Goal: Feedback & Contribution: Submit feedback/report problem

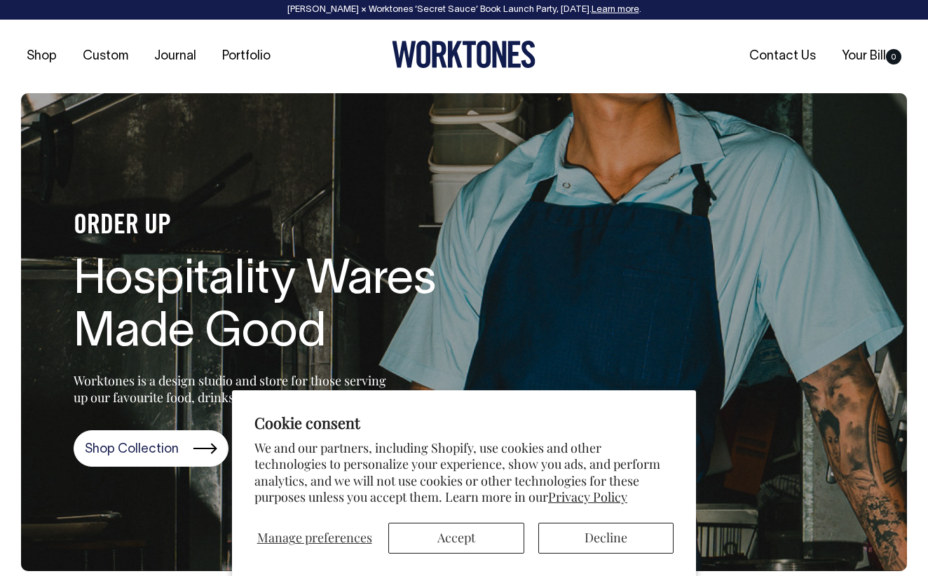
click at [463, 548] on button "Accept" at bounding box center [455, 538] width 135 height 31
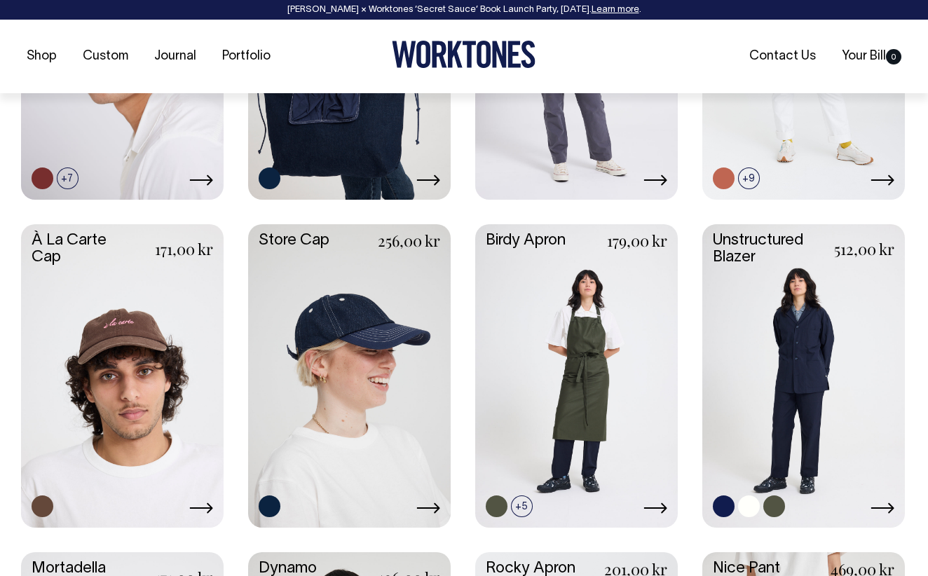
scroll to position [803, 0]
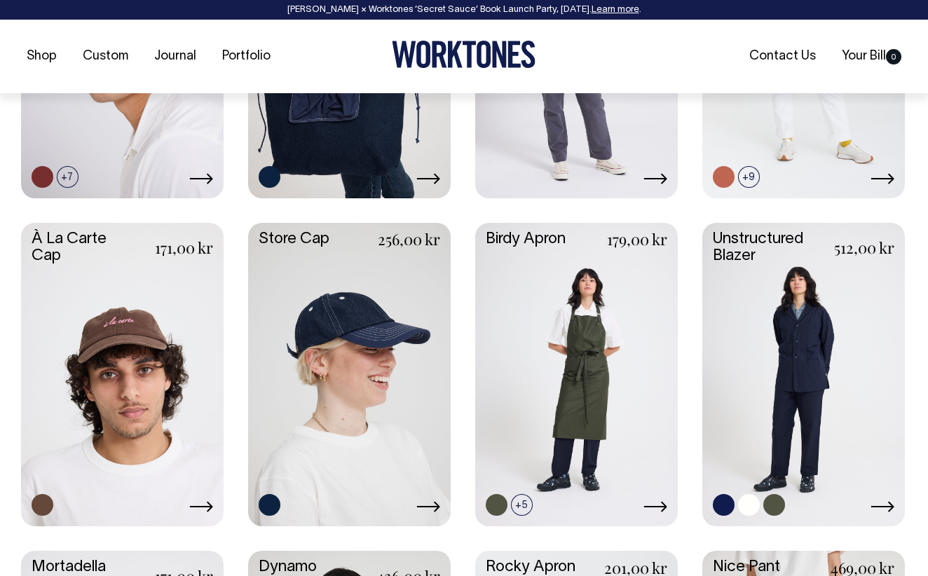
click at [770, 347] on link at bounding box center [803, 373] width 202 height 301
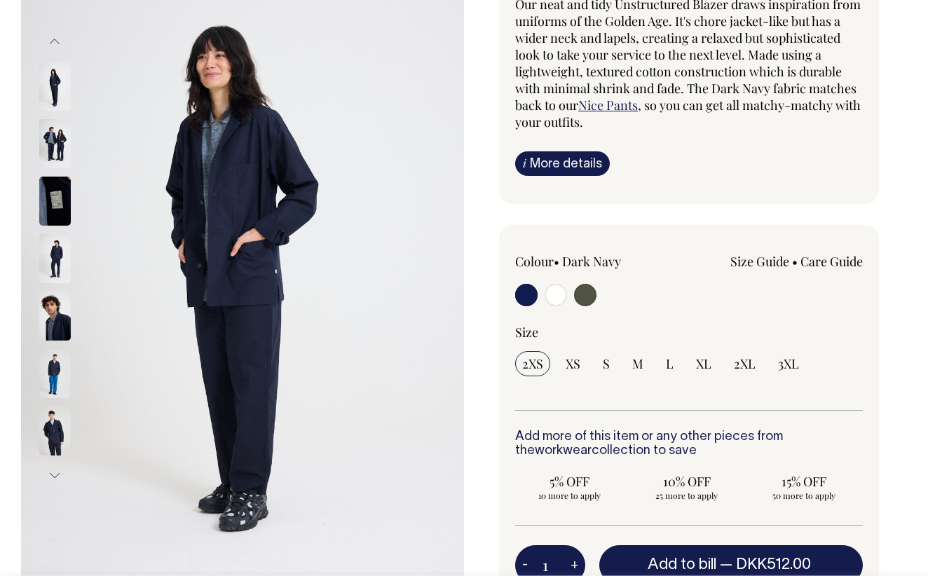
click at [555, 296] on input "radio" at bounding box center [555, 295] width 22 height 22
radio input "true"
radio input "false"
radio input "true"
select select "Off-White"
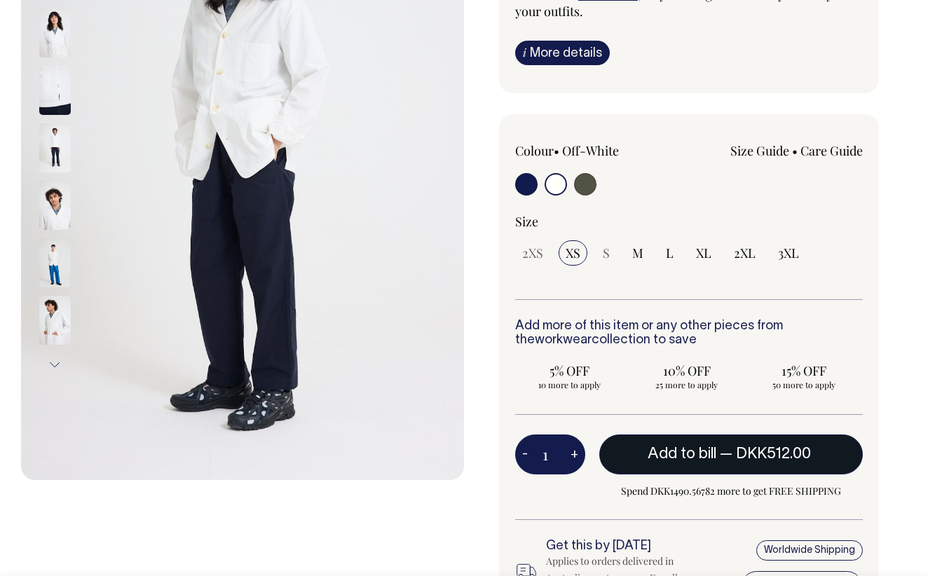
scroll to position [278, 0]
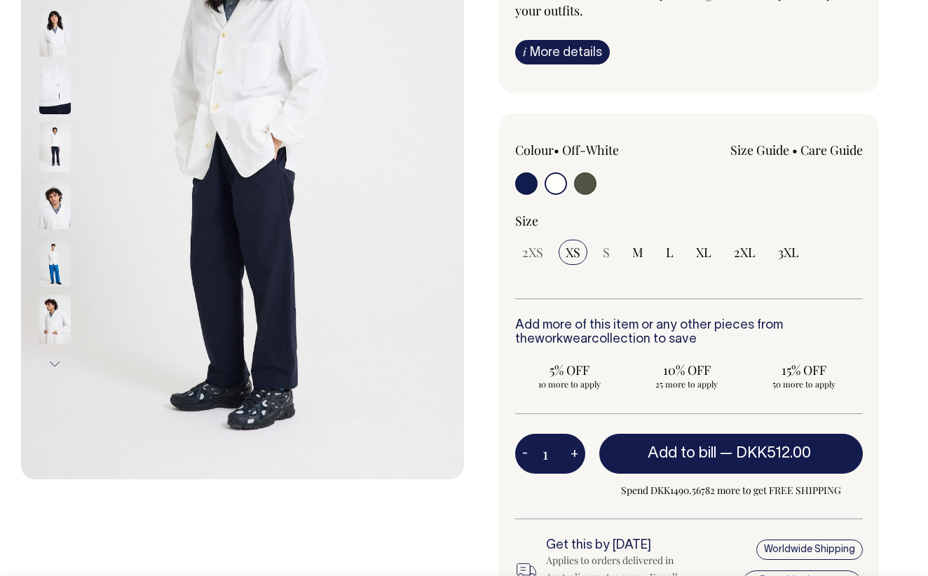
click at [577, 451] on button "+" at bounding box center [574, 454] width 22 height 28
type input "2"
click at [0, 0] on div at bounding box center [0, 0] width 0 height 0
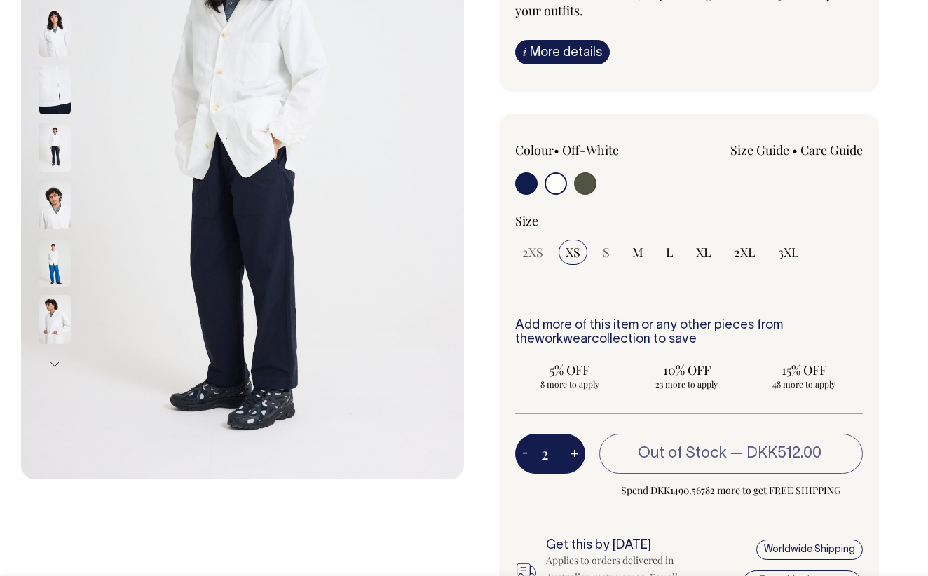
click at [577, 451] on button "+" at bounding box center [574, 454] width 22 height 28
type input "3"
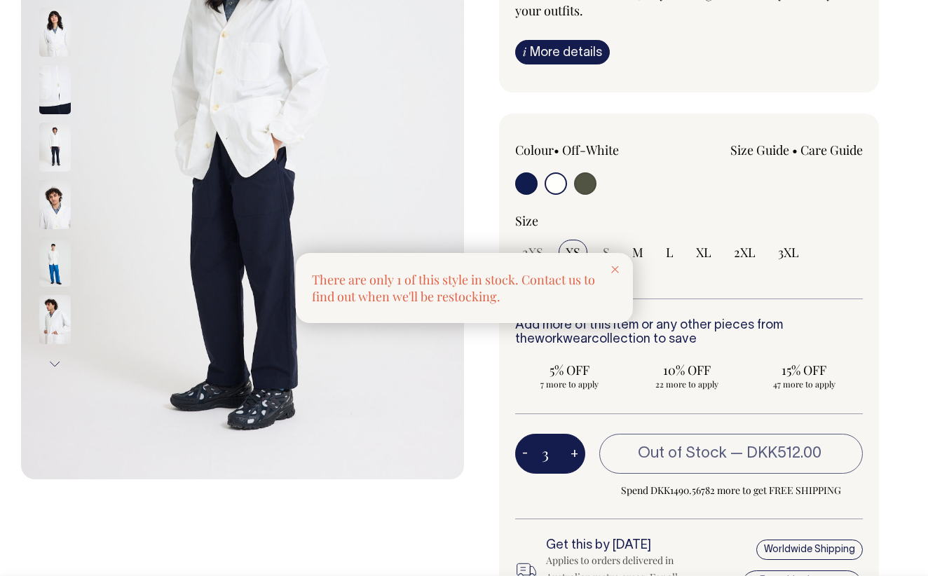
click at [577, 451] on div at bounding box center [464, 288] width 928 height 576
click at [577, 451] on button "+" at bounding box center [574, 454] width 22 height 28
type input "4"
click at [577, 451] on div at bounding box center [464, 288] width 928 height 576
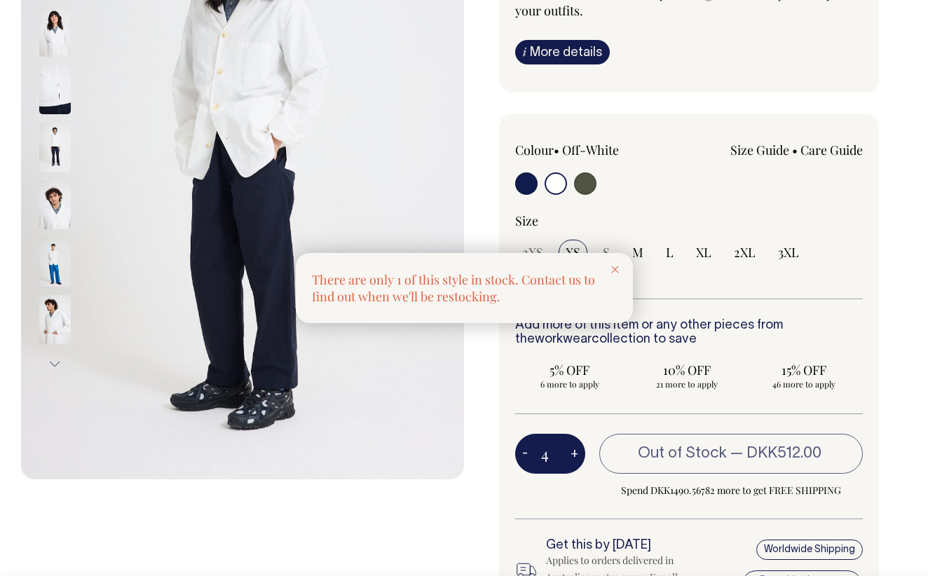
click at [577, 451] on button "+" at bounding box center [574, 454] width 22 height 28
type input "5"
click at [577, 451] on div at bounding box center [464, 288] width 928 height 576
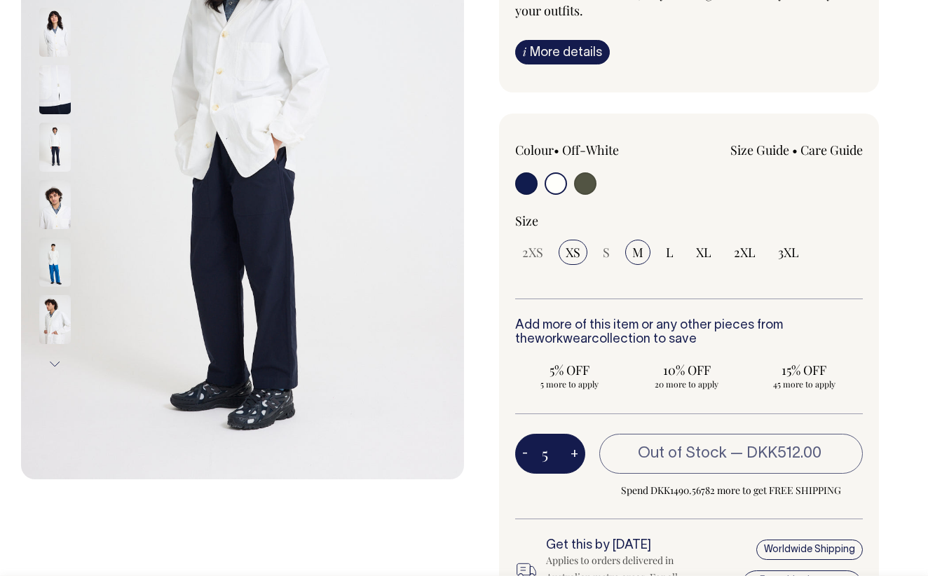
click at [637, 244] on span "M" at bounding box center [637, 252] width 11 height 17
click at [637, 244] on input "M" at bounding box center [637, 252] width 25 height 25
radio input "true"
type input "4"
select select "M"
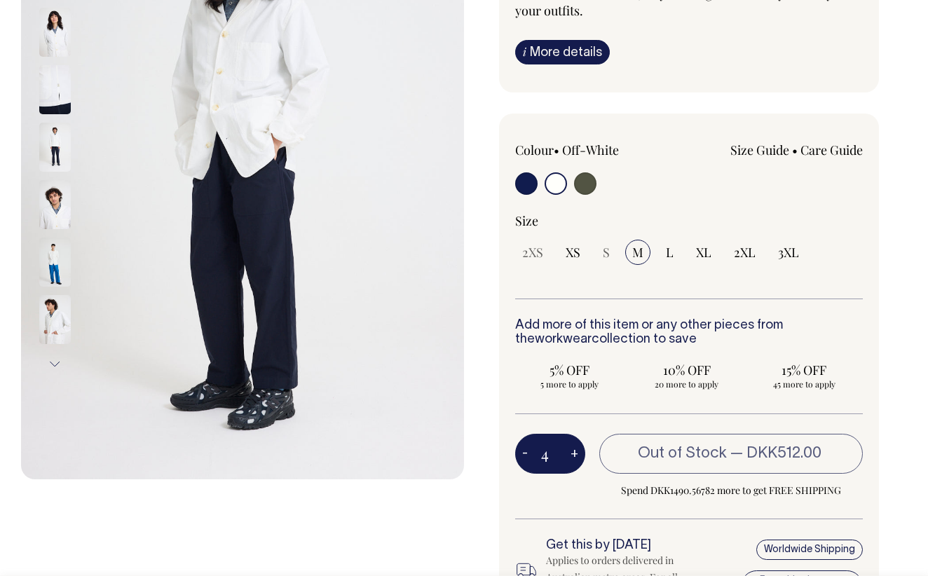
type input "4"
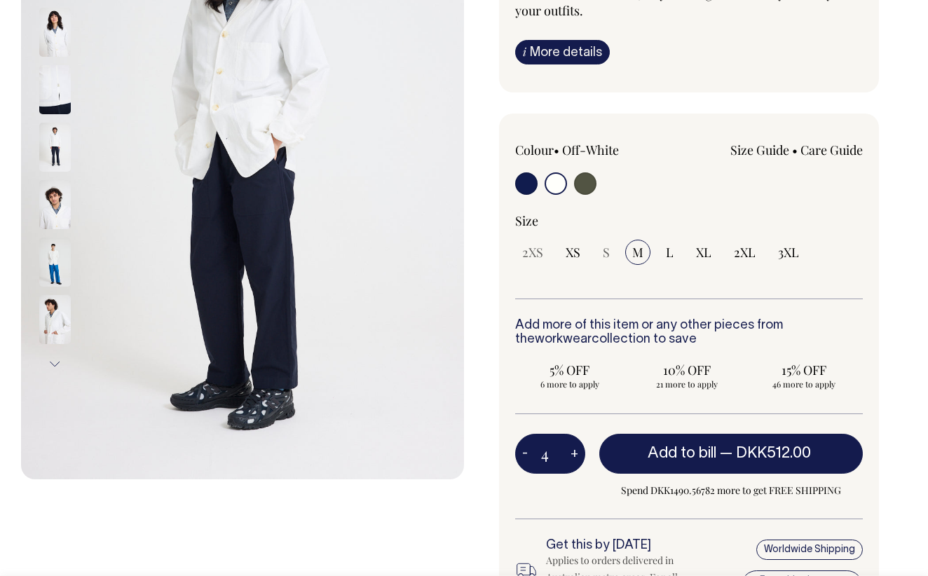
click at [574, 448] on button "+" at bounding box center [574, 454] width 22 height 28
type input "5"
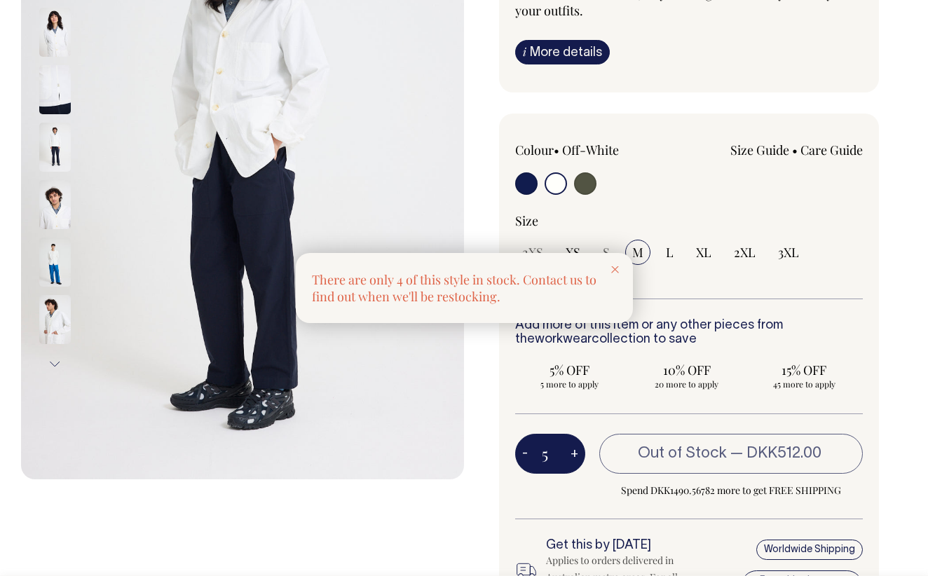
click at [574, 448] on div at bounding box center [464, 288] width 928 height 576
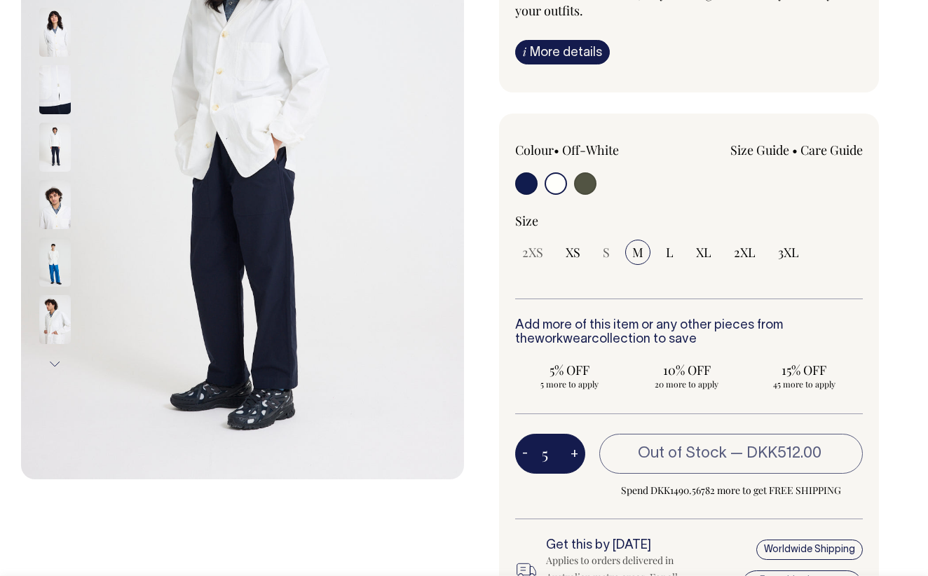
click at [574, 448] on button "+" at bounding box center [574, 454] width 22 height 28
type input "6"
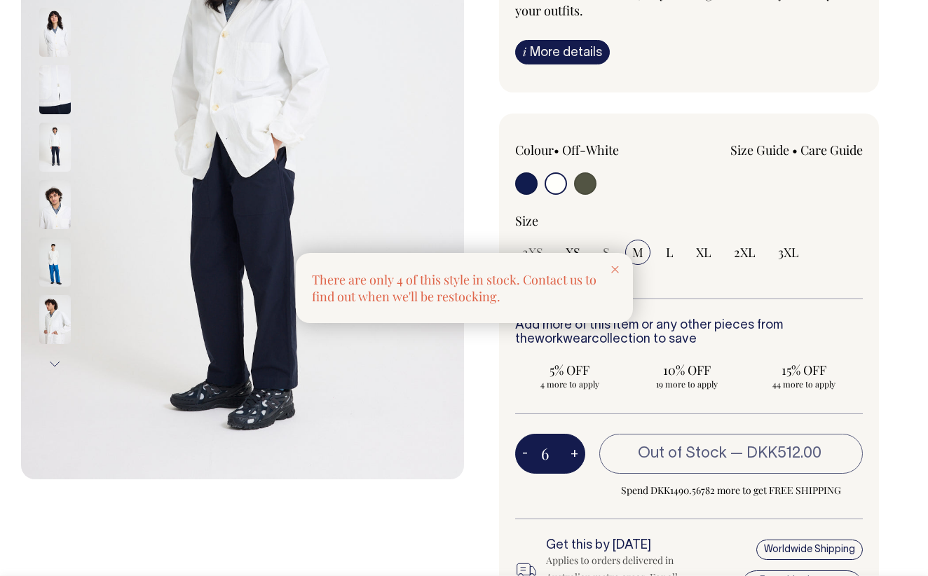
click at [574, 448] on div at bounding box center [464, 288] width 928 height 576
click at [574, 448] on button "+" at bounding box center [574, 454] width 22 height 28
type input "7"
click at [667, 246] on div at bounding box center [464, 288] width 928 height 576
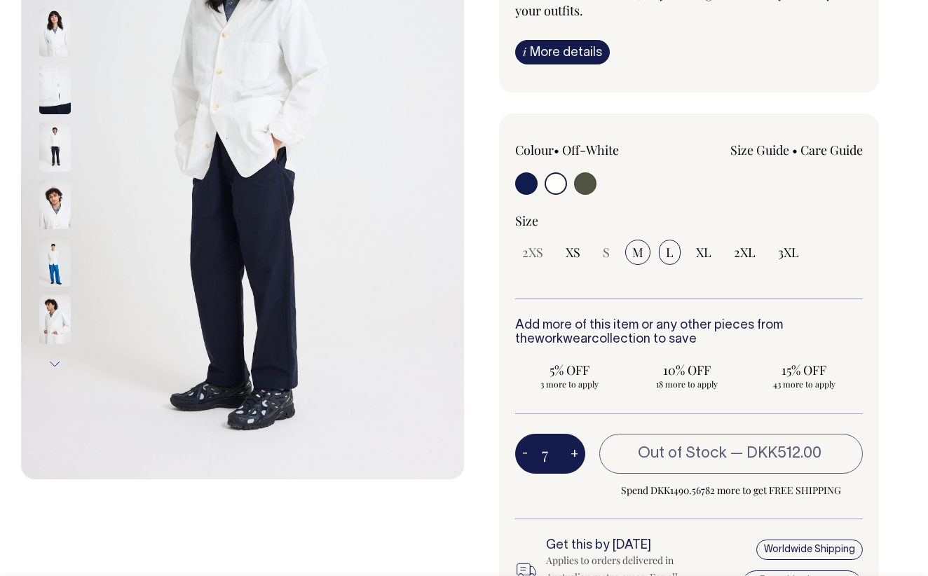
click at [667, 252] on span "L" at bounding box center [670, 252] width 8 height 17
click at [667, 252] on input "L" at bounding box center [670, 252] width 22 height 25
radio input "true"
select select "L"
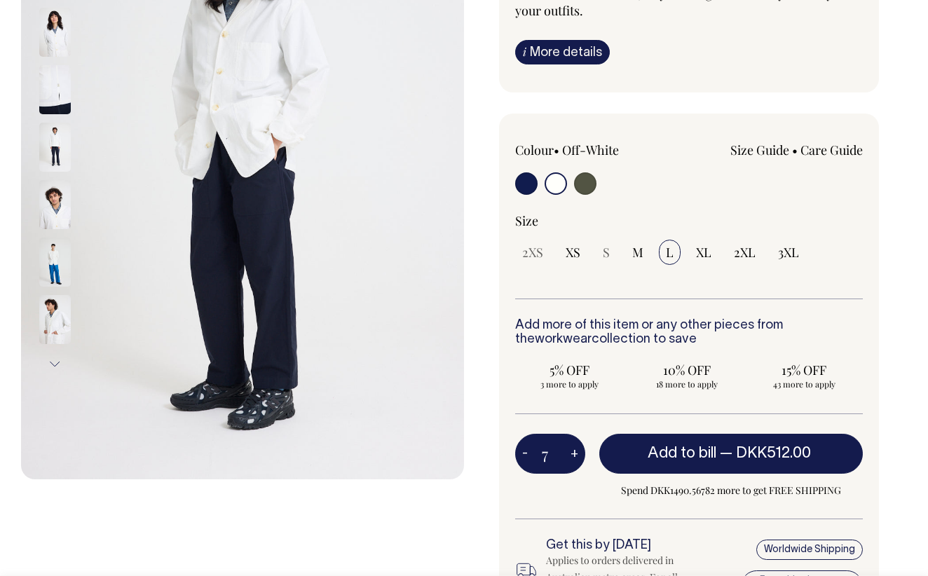
click at [579, 455] on button "+" at bounding box center [574, 454] width 22 height 28
type input "8"
click at [579, 455] on button "+" at bounding box center [574, 454] width 22 height 28
type input "9"
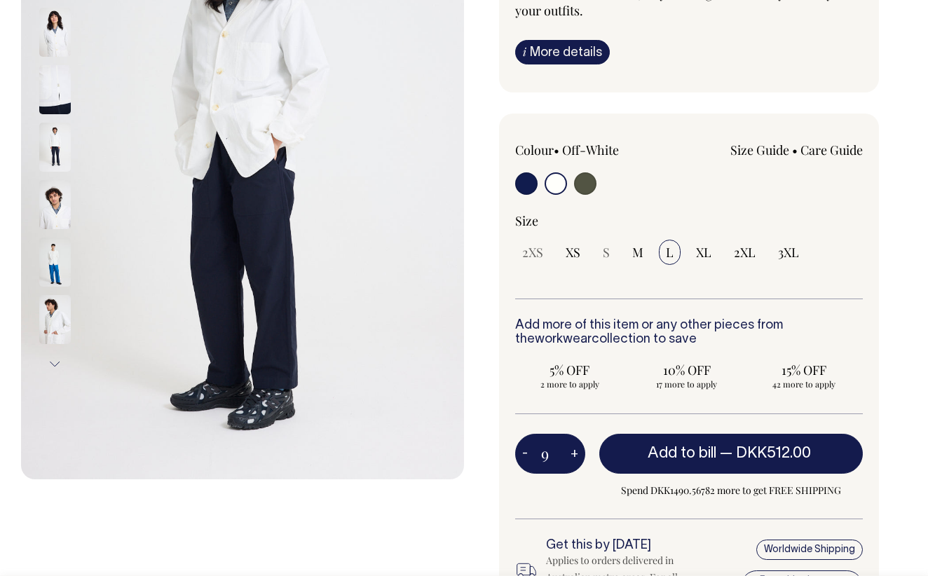
type input "9"
click at [579, 455] on button "+" at bounding box center [574, 454] width 22 height 28
type input "10"
radio input "true"
type input "10"
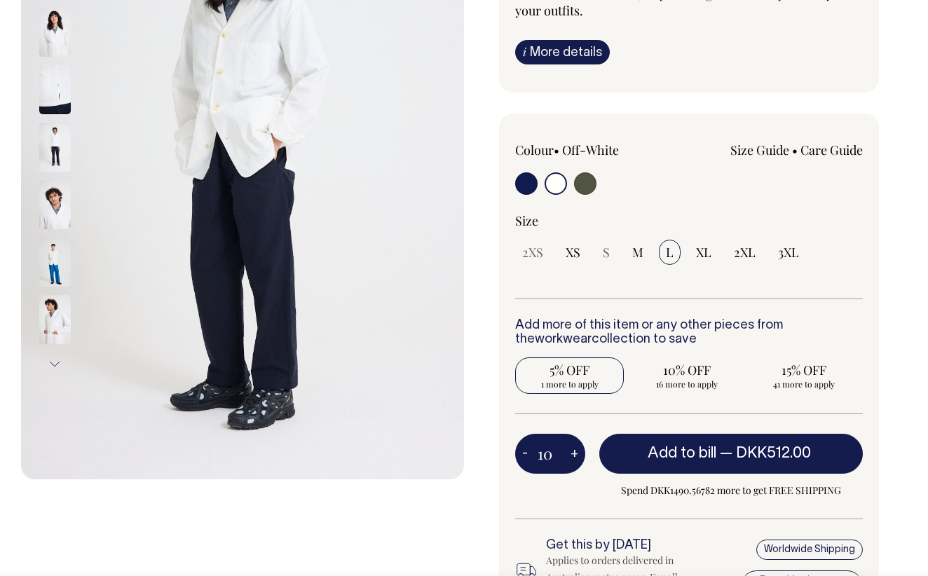
click at [579, 455] on button "+" at bounding box center [574, 454] width 22 height 28
type input "11"
radio input "true"
type input "11"
click at [579, 455] on button "+" at bounding box center [574, 454] width 22 height 28
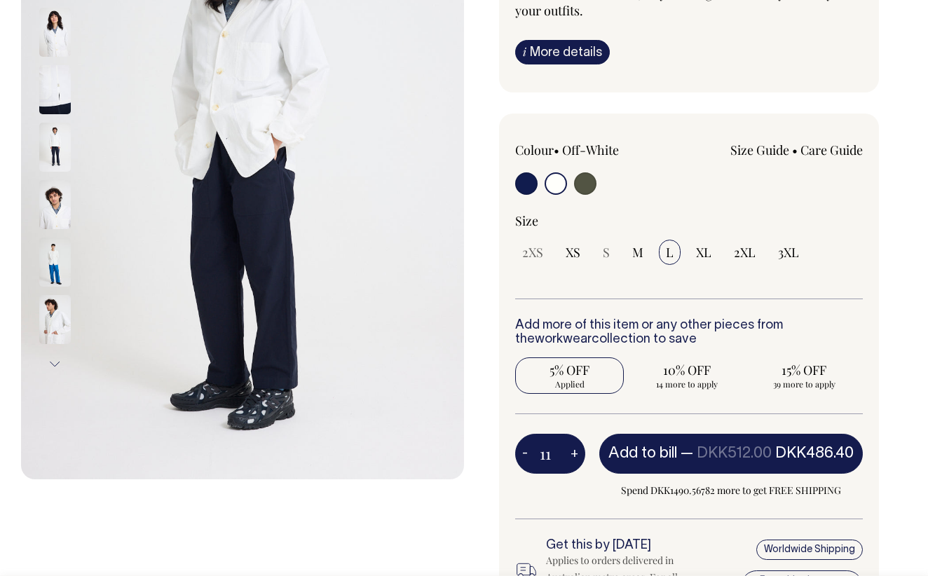
type input "12"
radio input "true"
type input "12"
click at [579, 455] on button "+" at bounding box center [574, 454] width 22 height 28
type input "13"
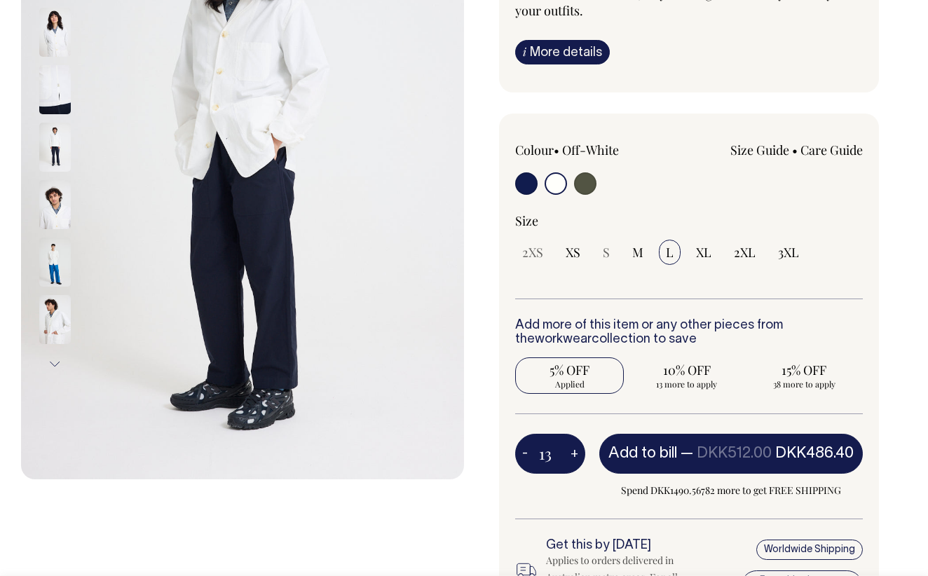
radio input "true"
type input "13"
click at [579, 455] on button "+" at bounding box center [574, 454] width 22 height 28
type input "14"
radio input "true"
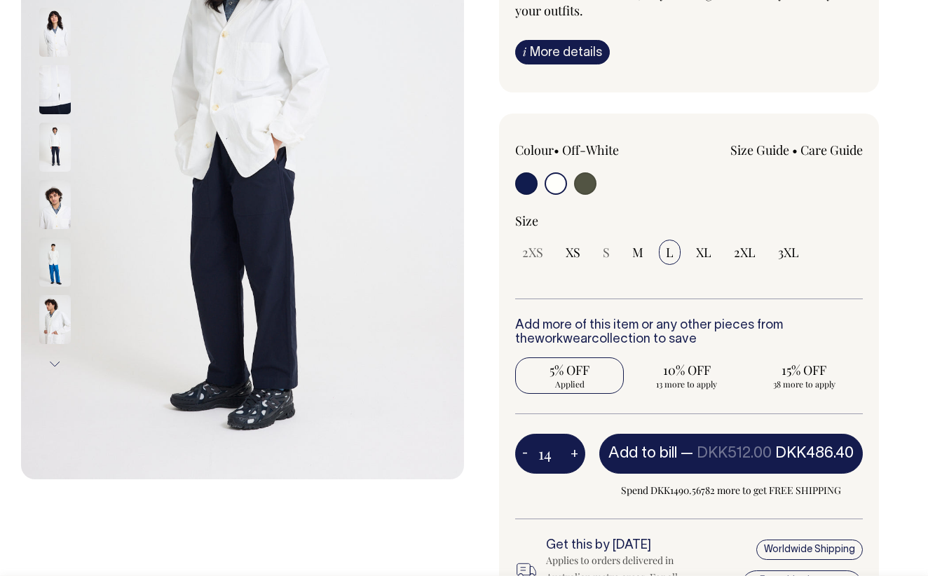
type input "14"
click at [579, 455] on button "+" at bounding box center [574, 454] width 22 height 28
type input "15"
radio input "true"
type input "15"
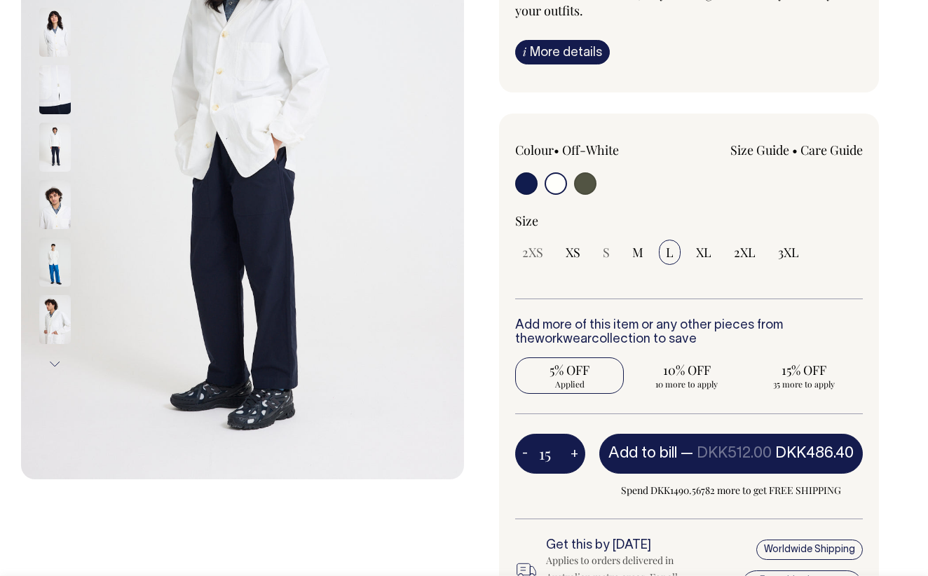
click at [579, 455] on button "+" at bounding box center [574, 454] width 22 height 28
type input "16"
radio input "true"
type input "16"
click at [738, 252] on span "2XL" at bounding box center [744, 252] width 22 height 17
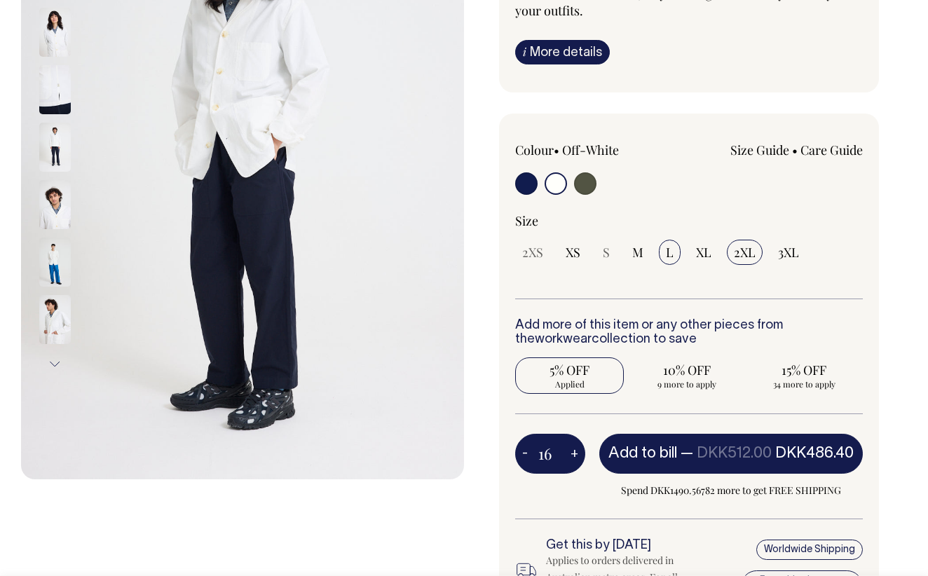
click at [738, 252] on input "2XL" at bounding box center [744, 252] width 36 height 25
radio input "true"
select select "2XL"
click at [572, 449] on button "+" at bounding box center [574, 454] width 22 height 28
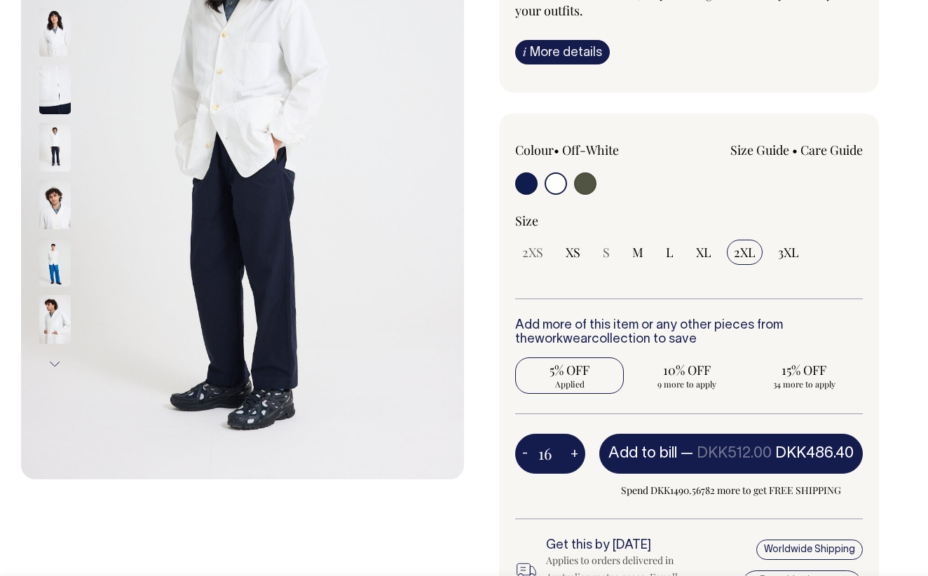
type input "17"
radio input "true"
type input "17"
click at [572, 449] on button "+" at bounding box center [574, 454] width 22 height 28
type input "18"
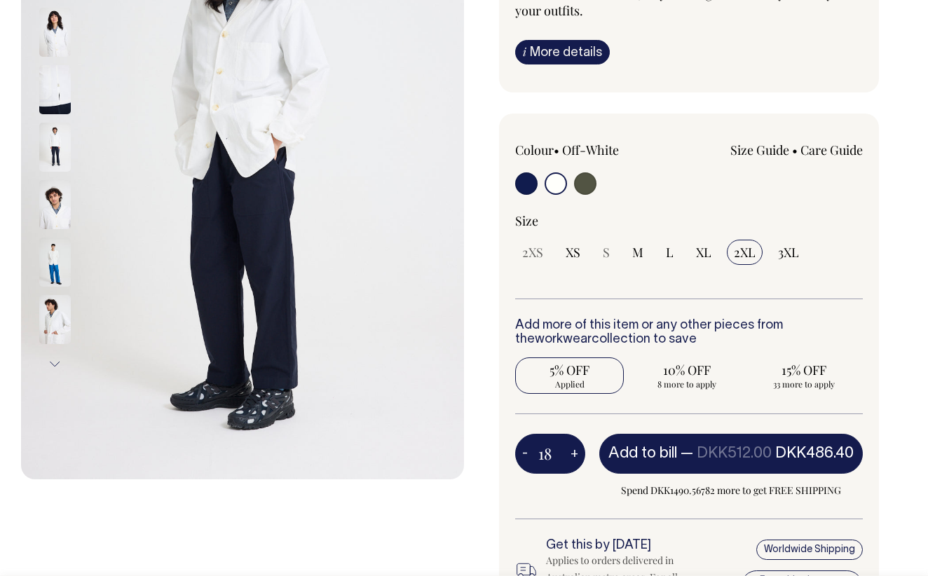
radio input "true"
type input "18"
click at [572, 449] on button "+" at bounding box center [574, 454] width 22 height 28
type input "19"
radio input "true"
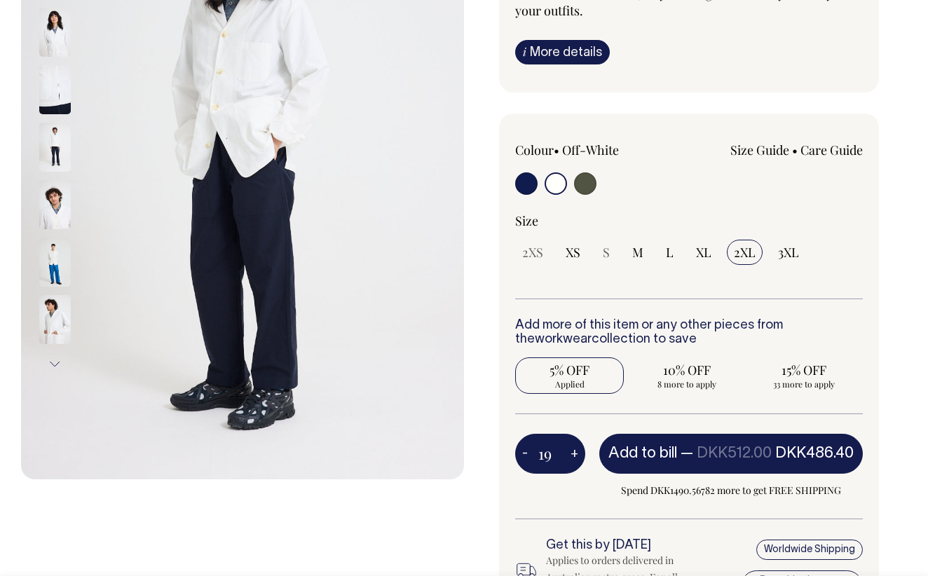
type input "19"
click at [572, 449] on button "+" at bounding box center [574, 454] width 22 height 28
type input "20"
radio input "true"
type input "20"
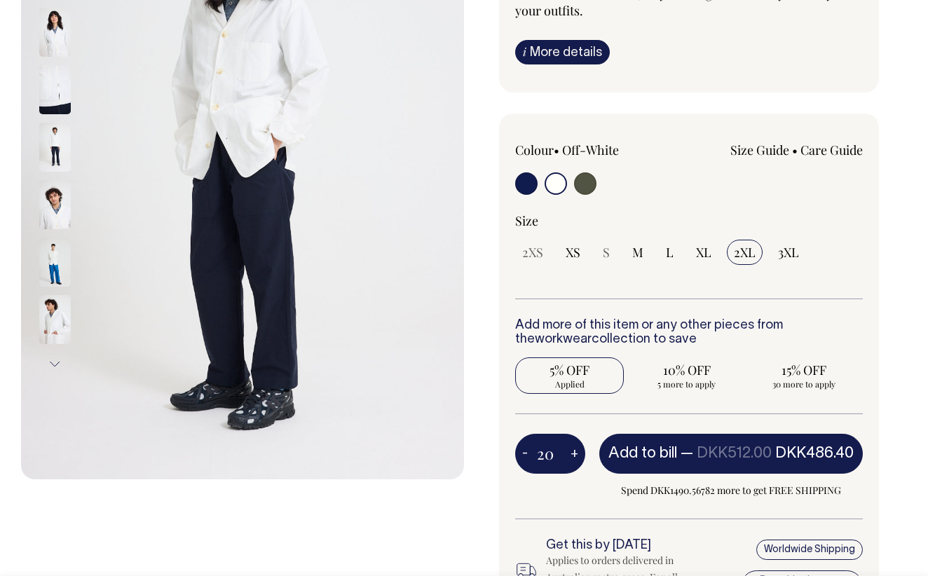
click at [572, 449] on button "+" at bounding box center [574, 454] width 22 height 28
type input "21"
radio input "true"
type input "21"
click at [668, 254] on span "L" at bounding box center [670, 252] width 8 height 17
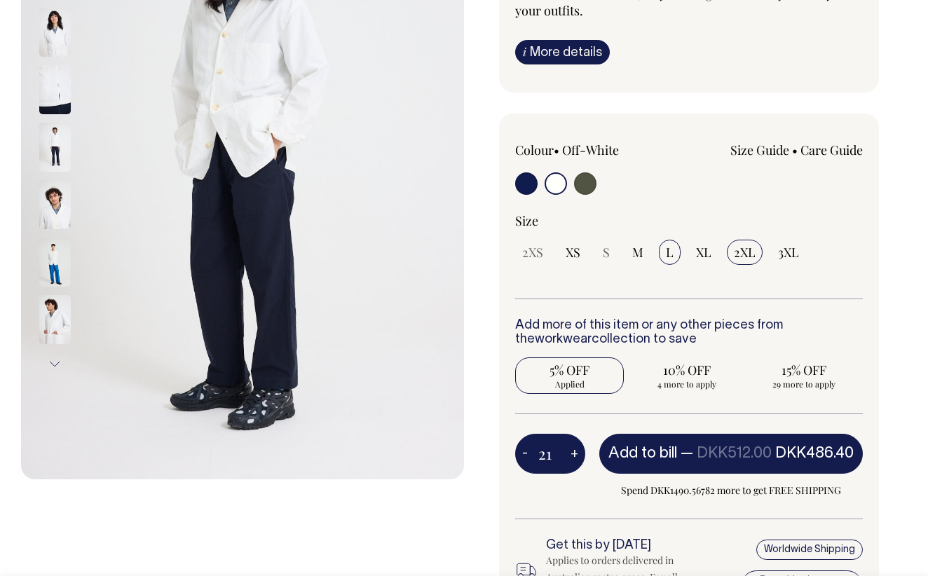
click at [668, 254] on input "L" at bounding box center [670, 252] width 22 height 25
radio input "true"
select select "L"
click at [570, 451] on button "+" at bounding box center [574, 454] width 22 height 28
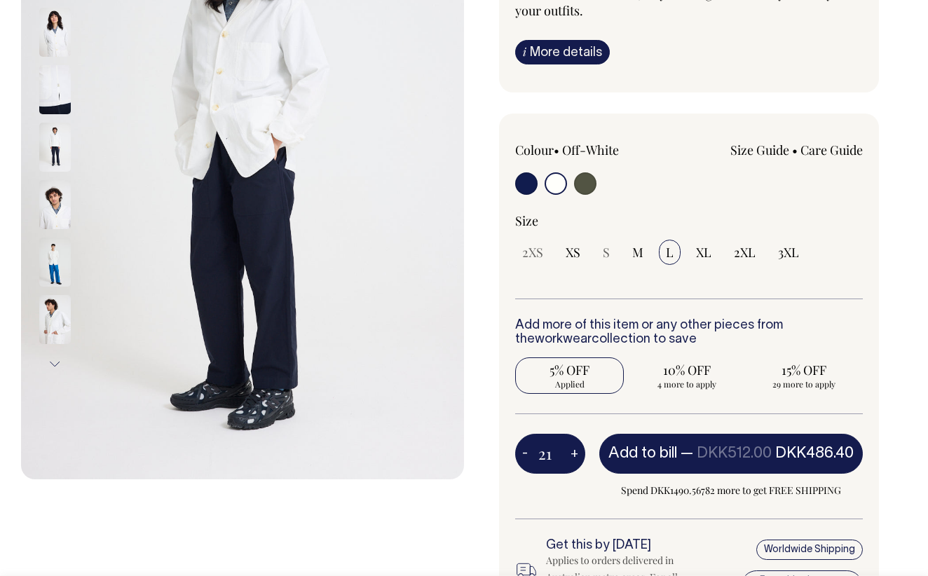
type input "22"
radio input "true"
type input "22"
click at [570, 451] on button "+" at bounding box center [574, 454] width 22 height 28
type input "23"
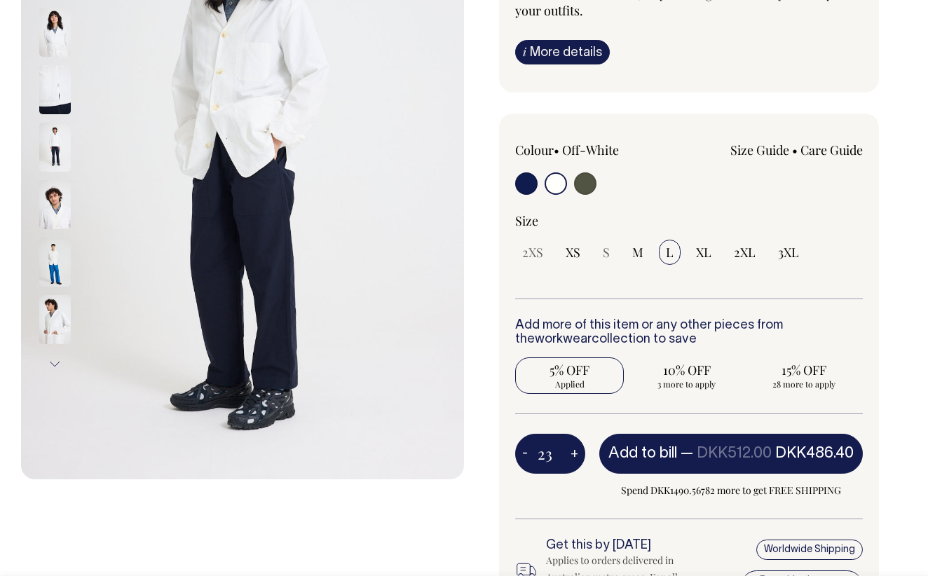
radio input "true"
type input "23"
click at [570, 451] on button "+" at bounding box center [574, 454] width 22 height 28
type input "24"
radio input "true"
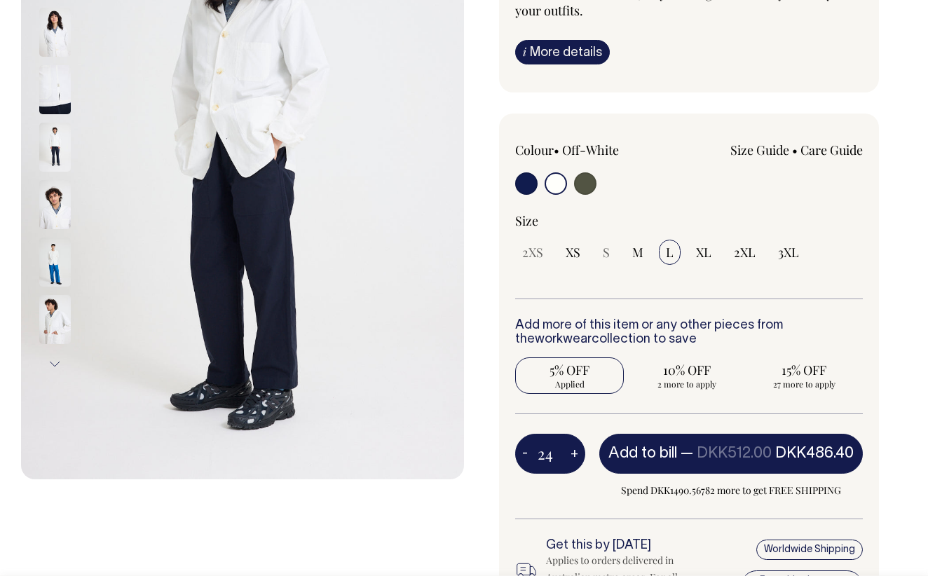
type input "24"
click at [570, 451] on button "+" at bounding box center [574, 454] width 22 height 28
type input "25"
radio input "false"
radio input "true"
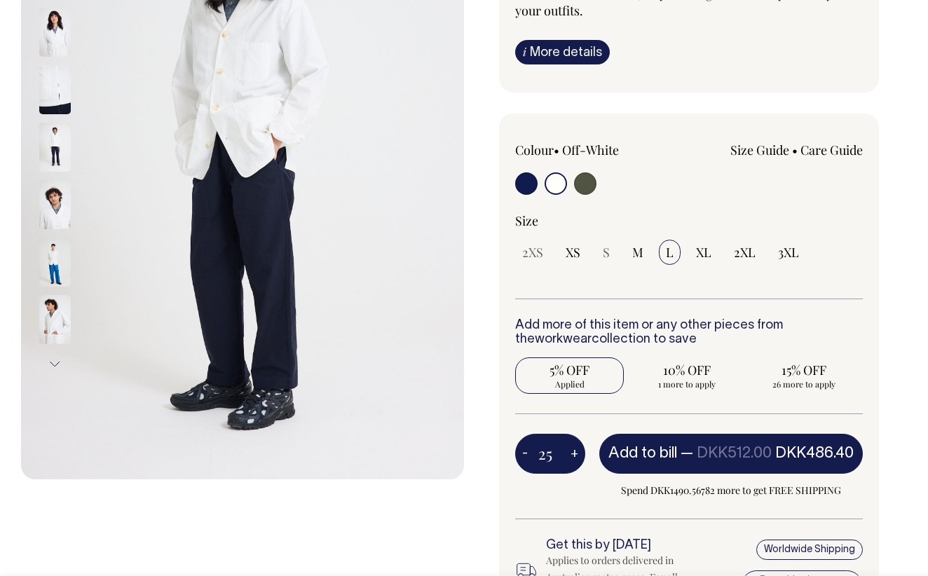
type input "25"
click at [570, 451] on button "+" at bounding box center [574, 454] width 22 height 28
type input "26"
radio input "true"
type input "26"
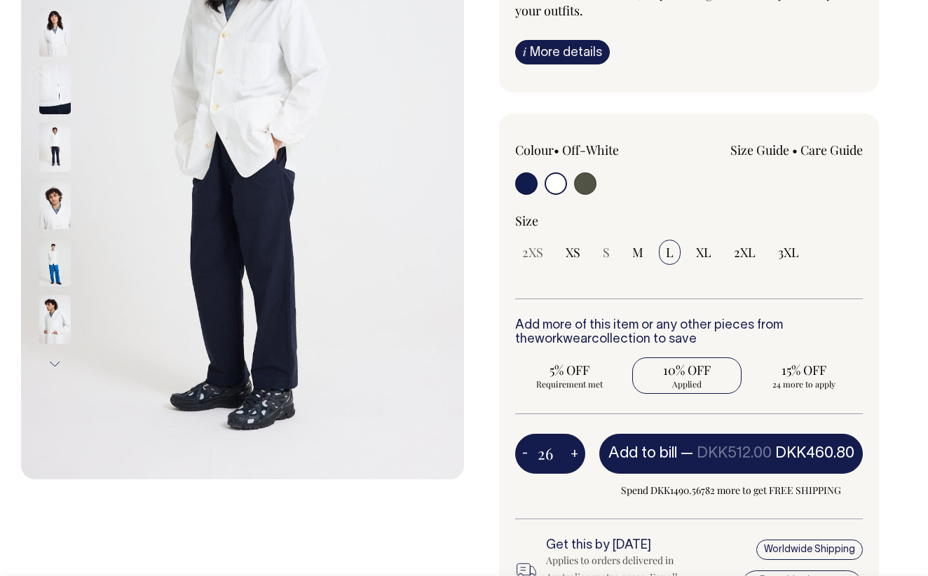
click at [570, 451] on button "+" at bounding box center [574, 454] width 22 height 28
type input "27"
radio input "true"
type input "27"
click at [570, 451] on button "+" at bounding box center [574, 454] width 22 height 28
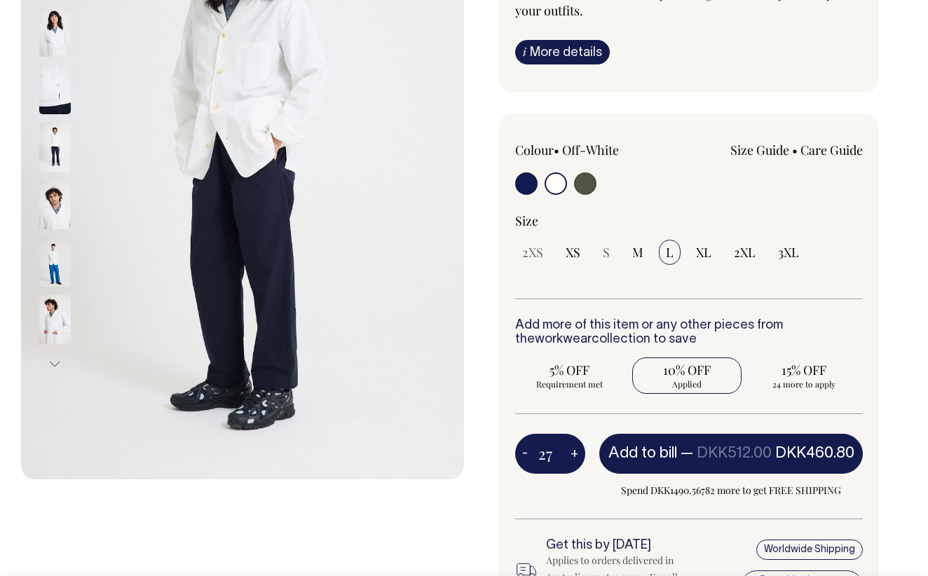
type input "28"
radio input "true"
type input "28"
click at [570, 451] on button "+" at bounding box center [574, 454] width 22 height 28
type input "29"
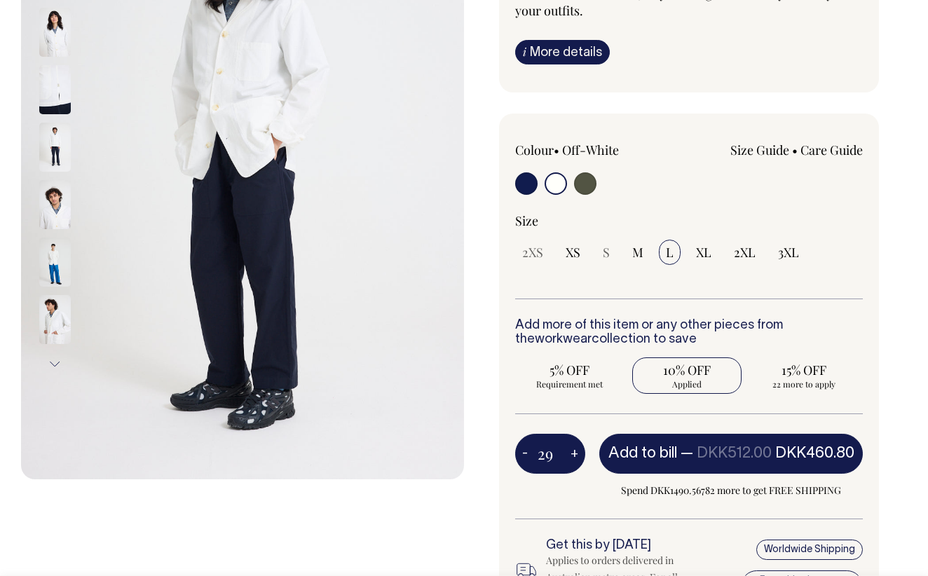
radio input "true"
type input "29"
click at [570, 451] on button "+" at bounding box center [574, 454] width 22 height 28
type input "30"
radio input "true"
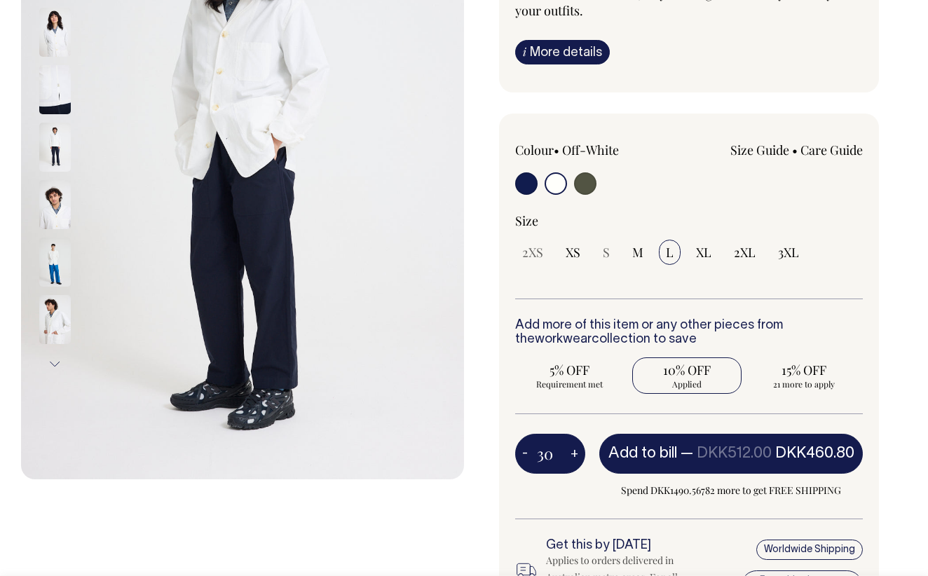
type input "30"
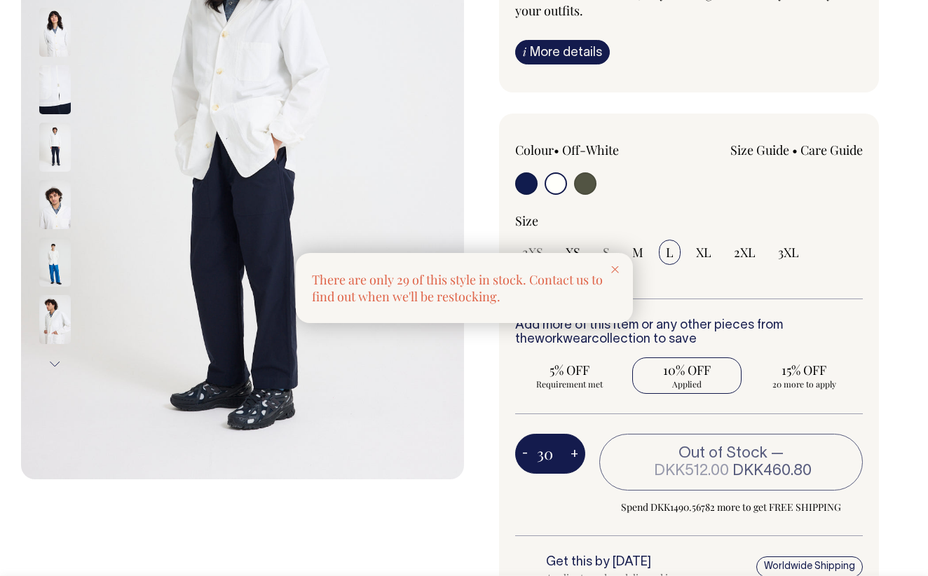
click at [570, 451] on div at bounding box center [464, 288] width 928 height 576
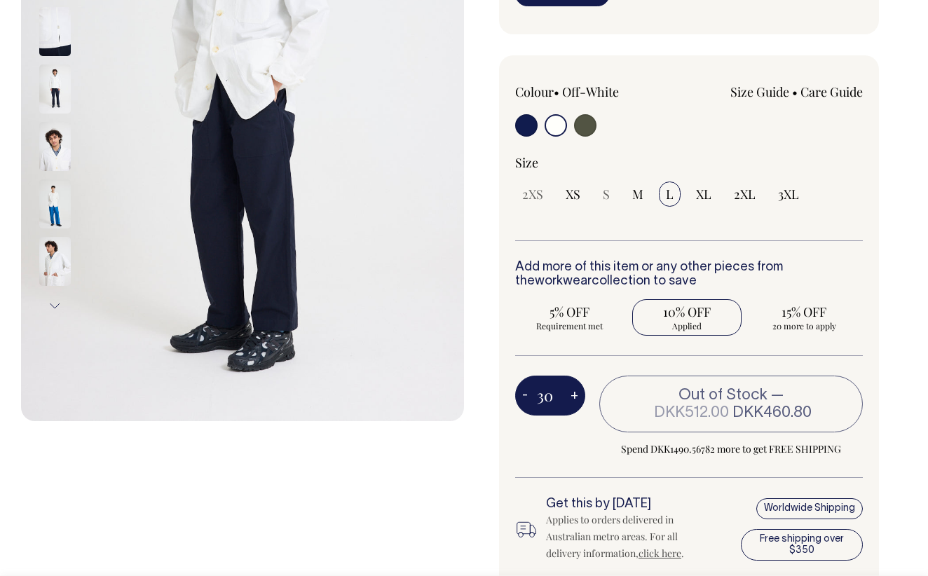
scroll to position [337, 0]
click at [579, 191] on span "XS" at bounding box center [572, 193] width 15 height 17
click at [579, 191] on input "XS" at bounding box center [572, 193] width 29 height 25
radio input "true"
type input "1"
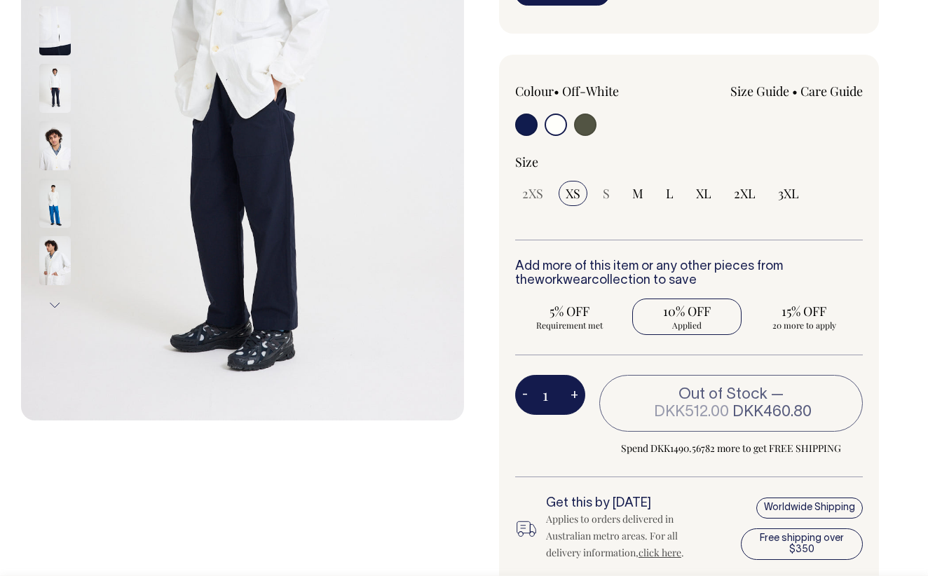
radio input "false"
select select "XS"
type input "1"
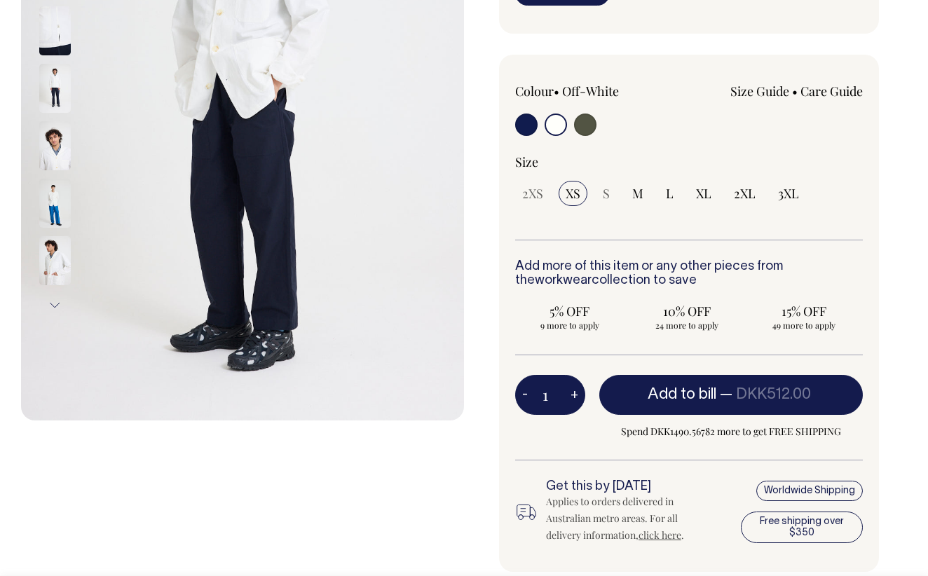
click at [572, 392] on button "+" at bounding box center [574, 395] width 22 height 28
type input "2"
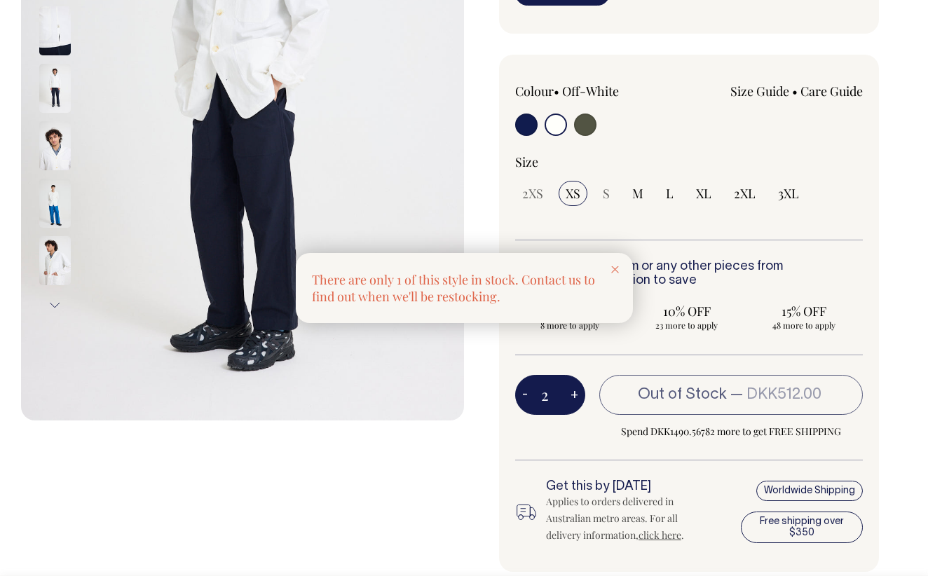
click at [572, 392] on div at bounding box center [464, 288] width 928 height 576
click at [572, 392] on button "+" at bounding box center [574, 395] width 22 height 28
type input "3"
click at [572, 392] on div at bounding box center [464, 288] width 928 height 576
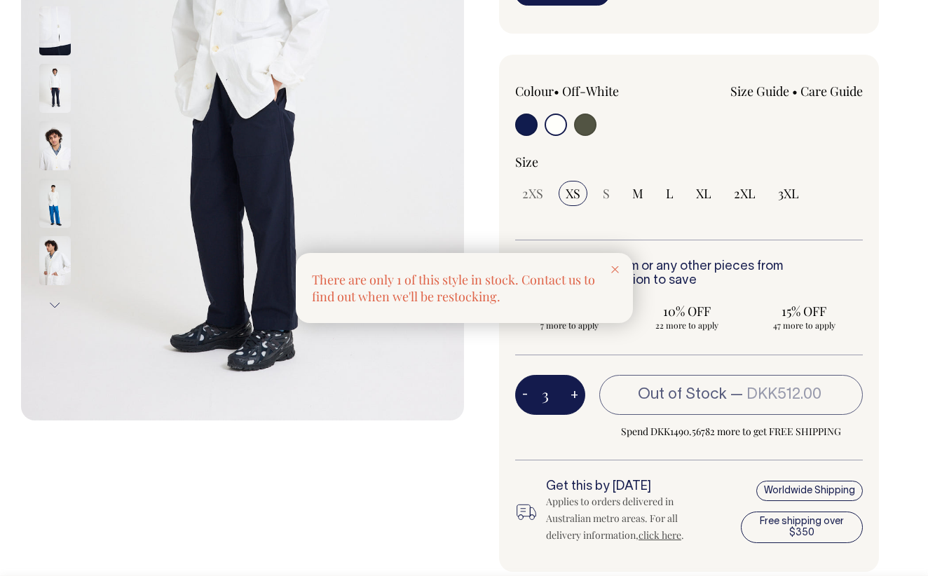
click at [572, 392] on button "+" at bounding box center [574, 395] width 22 height 28
type input "4"
click at [572, 392] on div at bounding box center [464, 288] width 928 height 576
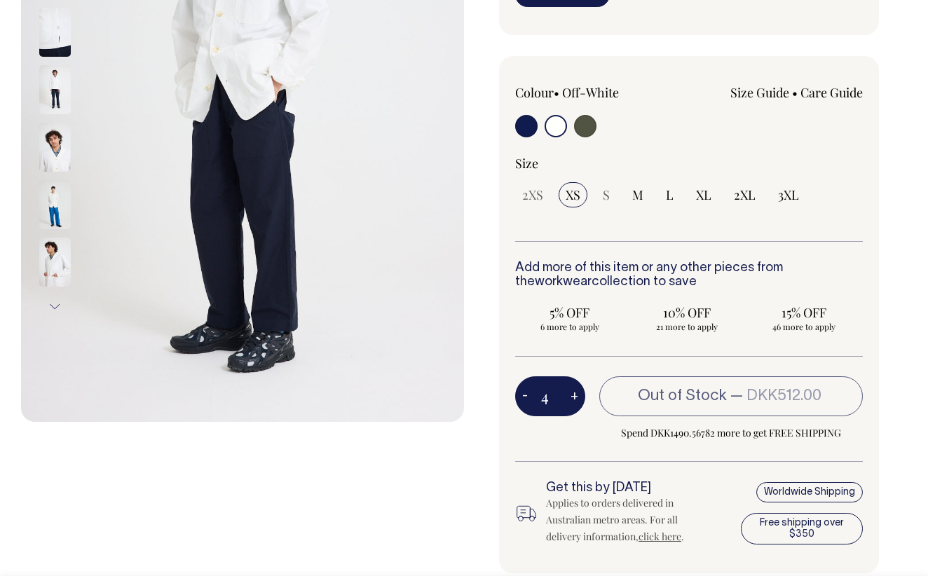
scroll to position [335, 0]
click at [692, 197] on input "XL" at bounding box center [703, 195] width 29 height 25
radio input "true"
select select "XL"
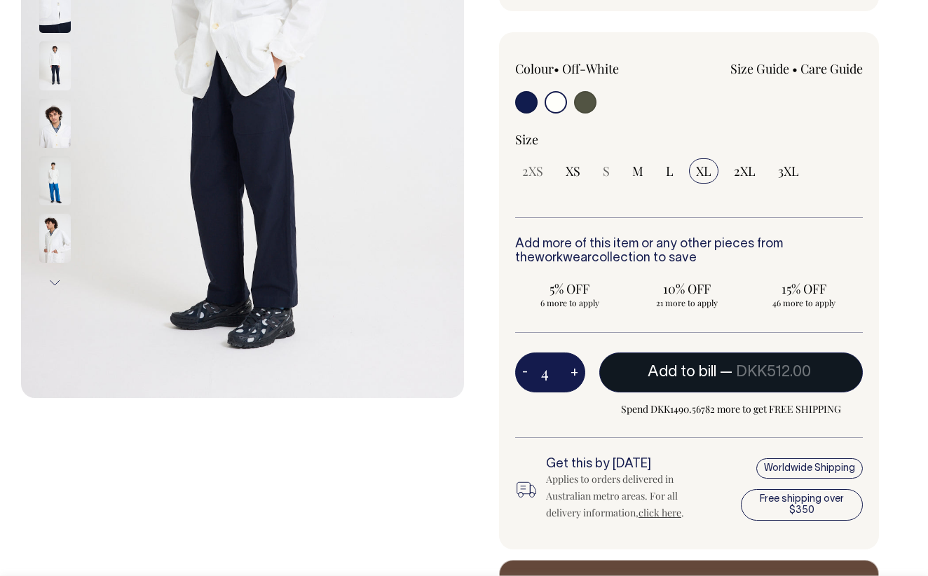
scroll to position [358, 0]
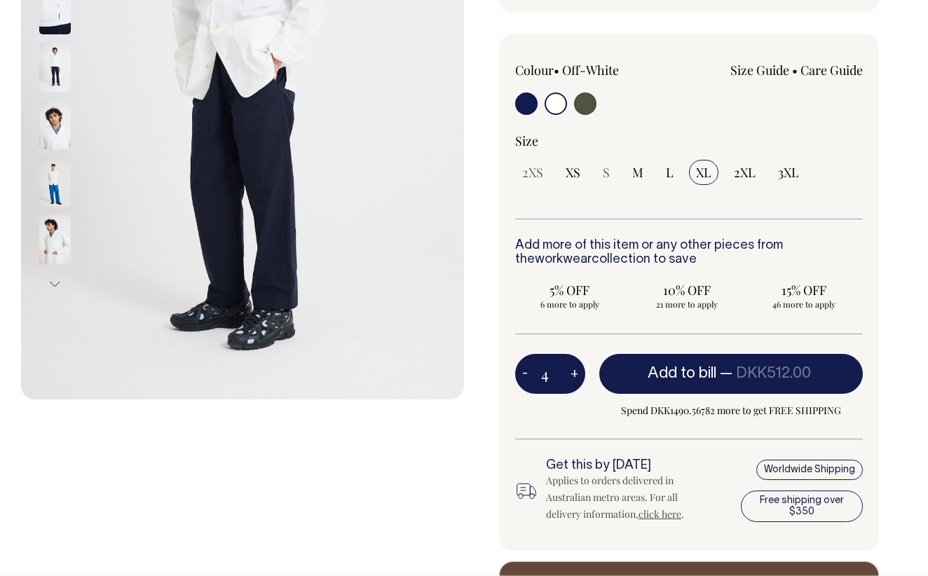
click at [580, 370] on button "+" at bounding box center [574, 374] width 22 height 28
type input "5"
click at [580, 370] on button "+" at bounding box center [574, 374] width 22 height 28
type input "6"
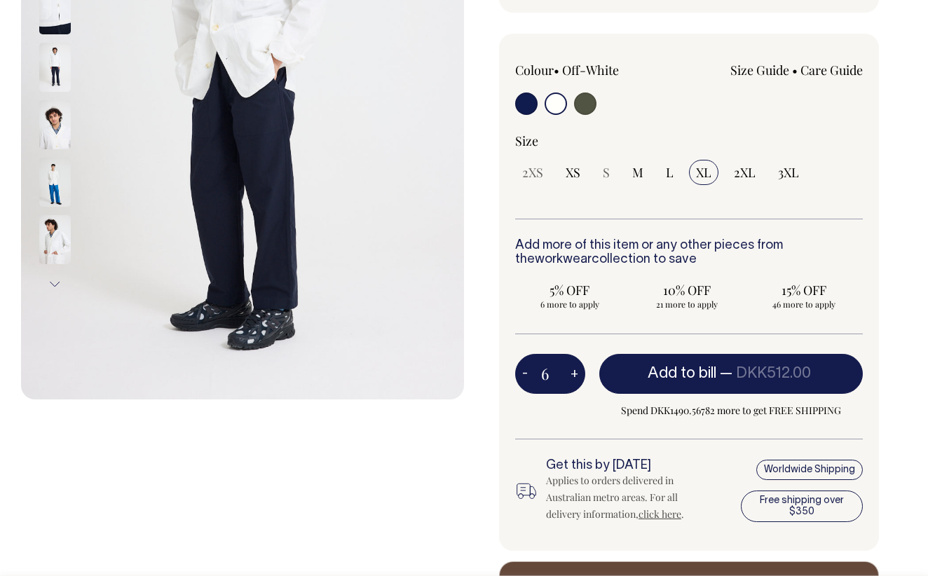
type input "6"
click at [580, 370] on button "+" at bounding box center [574, 374] width 22 height 28
type input "7"
click at [580, 370] on button "+" at bounding box center [574, 374] width 22 height 28
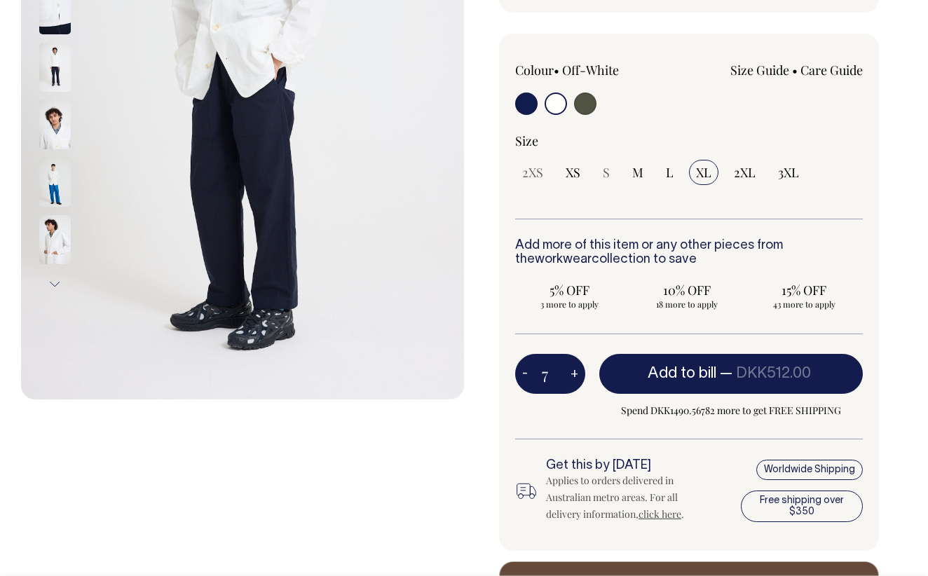
type input "8"
click at [580, 370] on button "+" at bounding box center [574, 374] width 22 height 28
type input "9"
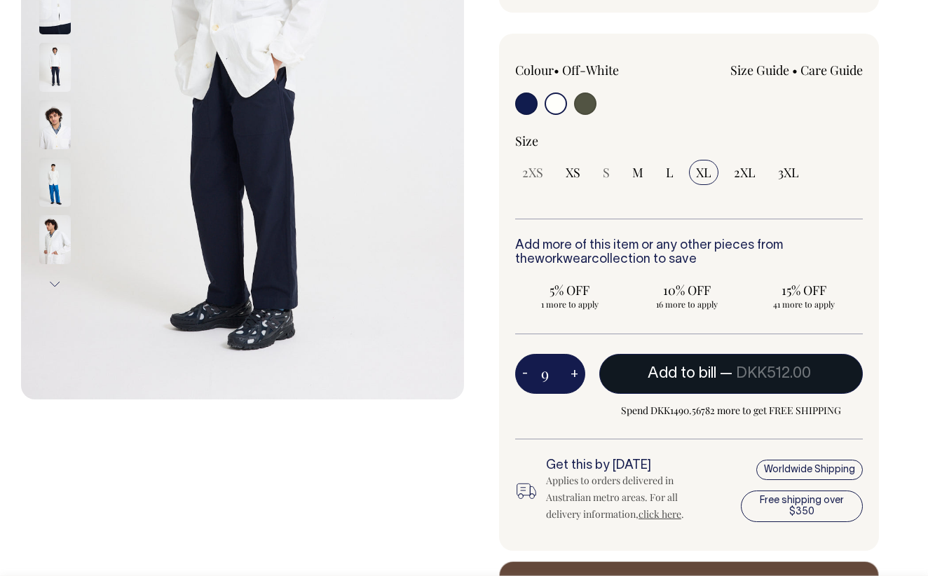
click at [658, 371] on span "Add to bill" at bounding box center [681, 373] width 69 height 14
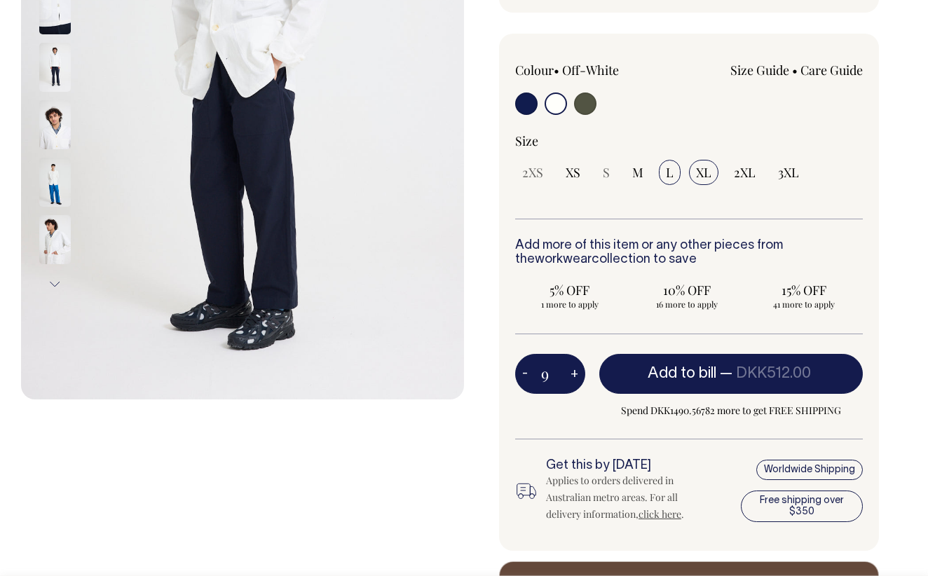
type input "1"
click at [668, 180] on input "L" at bounding box center [670, 172] width 22 height 25
radio input "true"
select select "L"
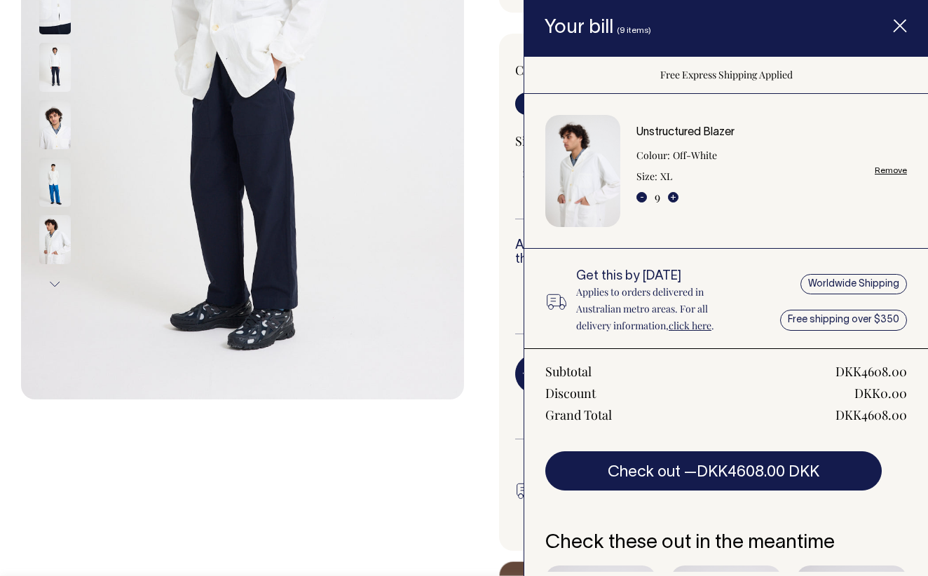
click at [902, 25] on icon "Item added to your cart" at bounding box center [900, 27] width 14 height 14
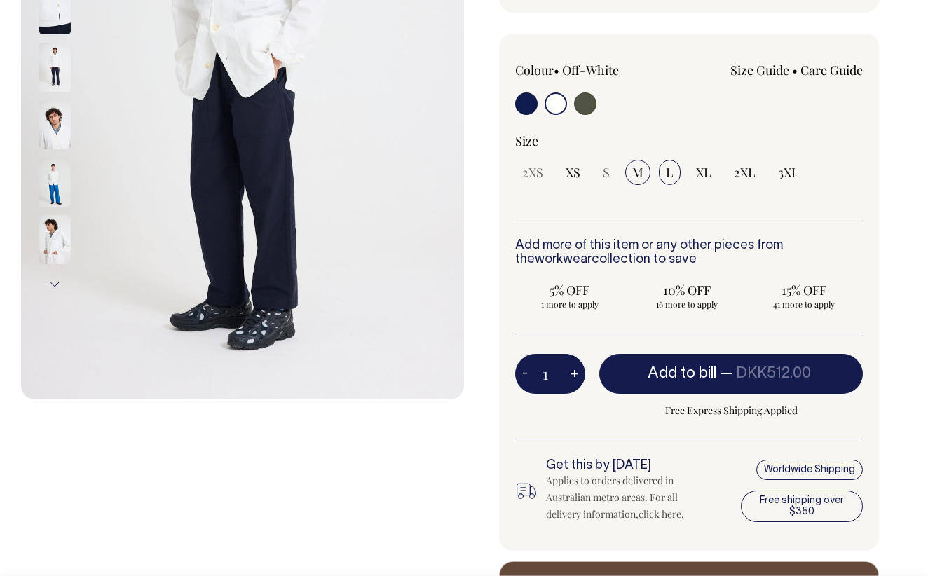
click at [637, 170] on span "M" at bounding box center [637, 172] width 11 height 17
click at [637, 170] on input "M" at bounding box center [637, 172] width 25 height 25
radio input "true"
select select "M"
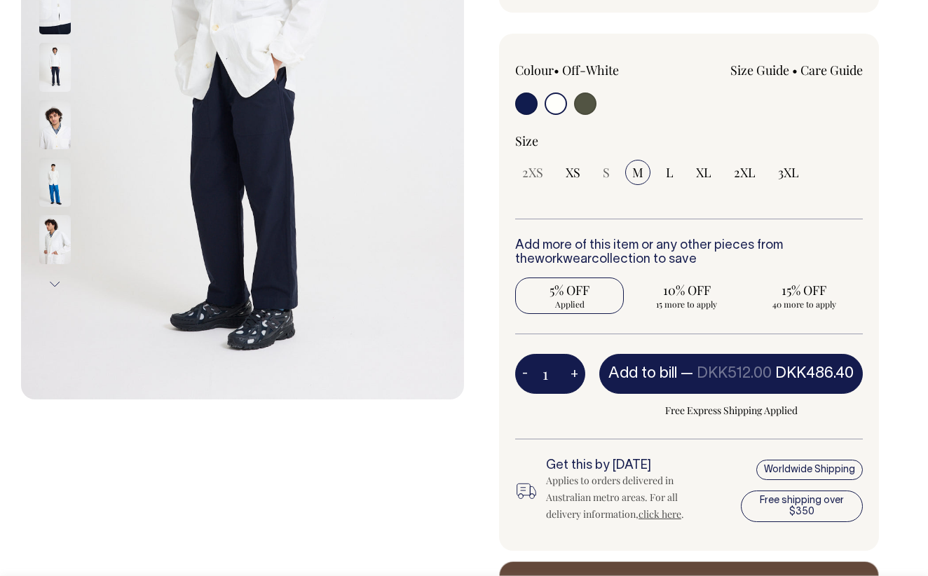
click at [578, 374] on button "+" at bounding box center [574, 374] width 22 height 28
type input "2"
radio input "true"
type input "2"
click at [578, 374] on button "+" at bounding box center [574, 374] width 22 height 28
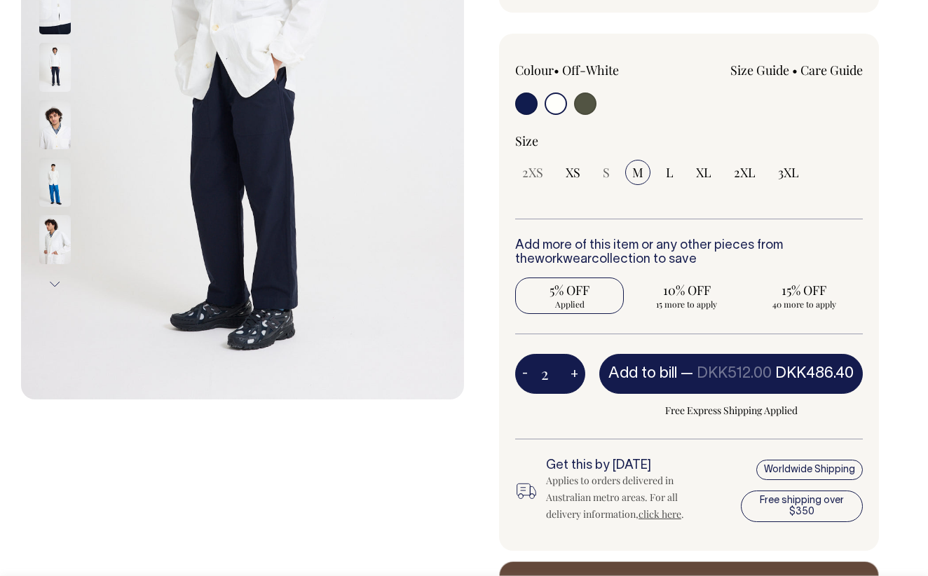
type input "3"
radio input "true"
type input "3"
click at [578, 374] on button "+" at bounding box center [574, 374] width 22 height 28
type input "4"
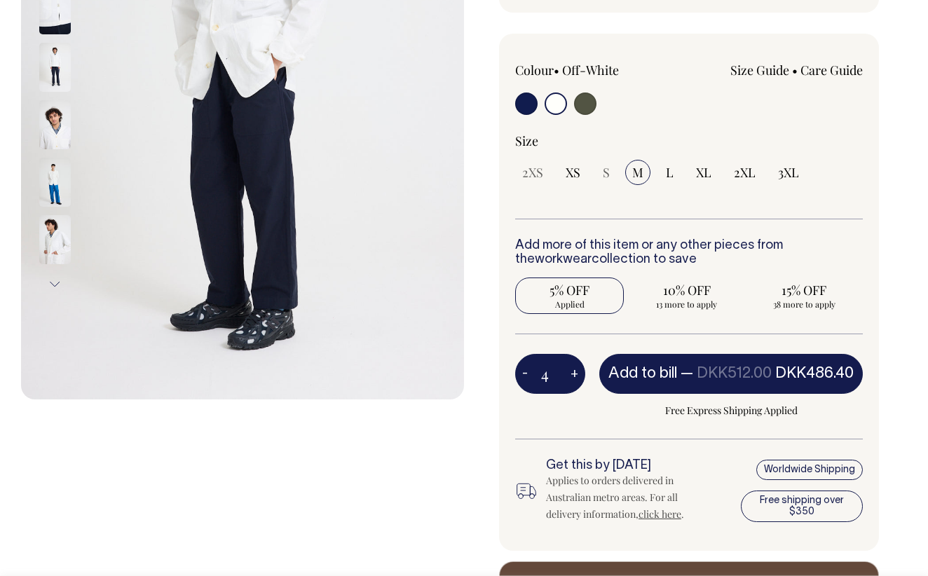
radio input "true"
type input "4"
click at [578, 374] on button "+" at bounding box center [574, 374] width 22 height 28
type input "5"
radio input "true"
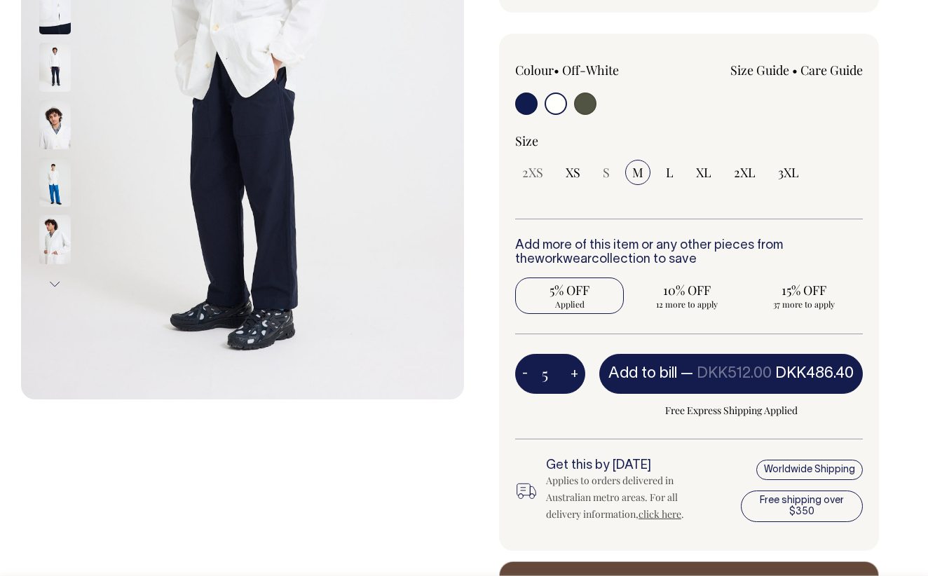
type input "5"
click at [0, 0] on div at bounding box center [0, 0] width 0 height 0
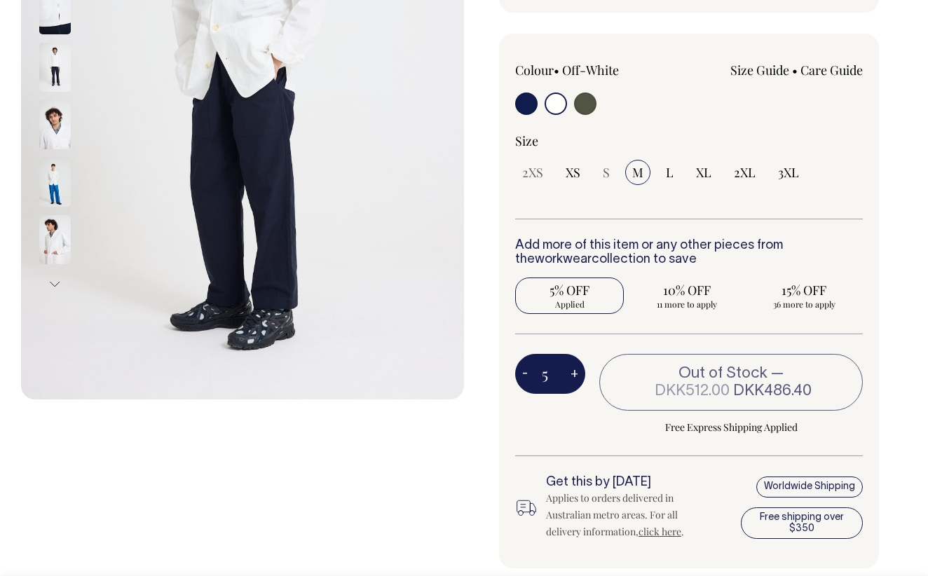
click at [578, 374] on button "+" at bounding box center [574, 374] width 22 height 28
type input "6"
radio input "true"
type input "6"
click at [0, 0] on div at bounding box center [0, 0] width 0 height 0
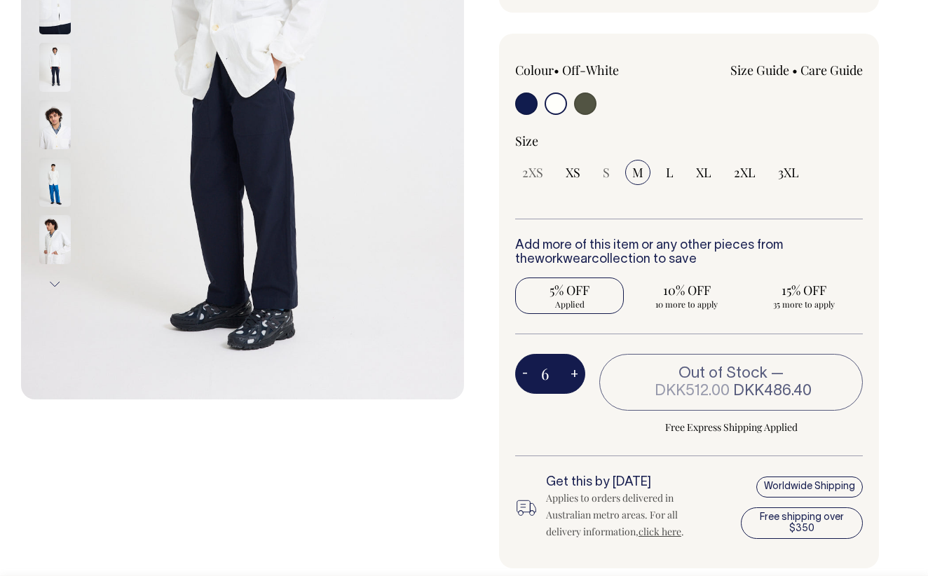
click at [578, 374] on button "+" at bounding box center [574, 374] width 22 height 28
type input "7"
radio input "true"
type input "7"
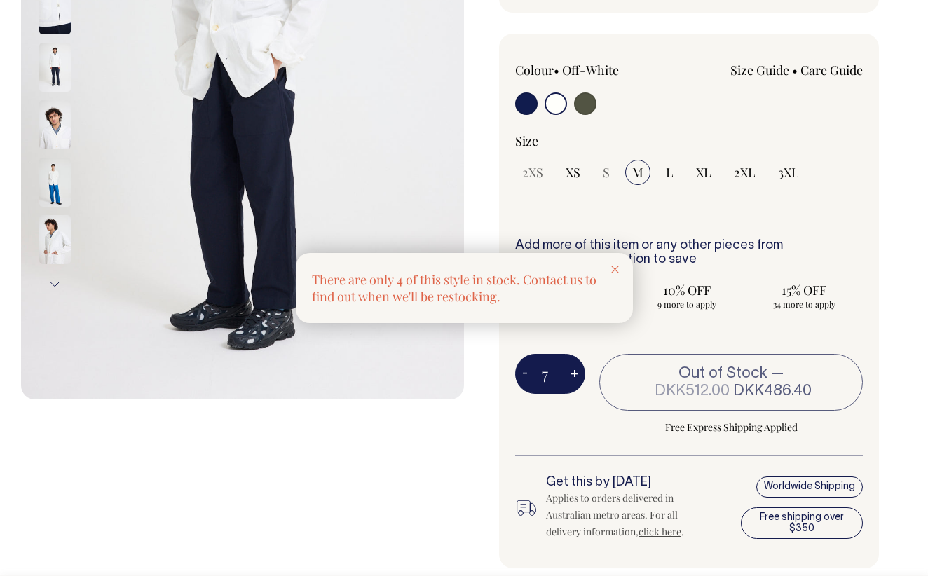
click at [532, 373] on div at bounding box center [464, 288] width 928 height 576
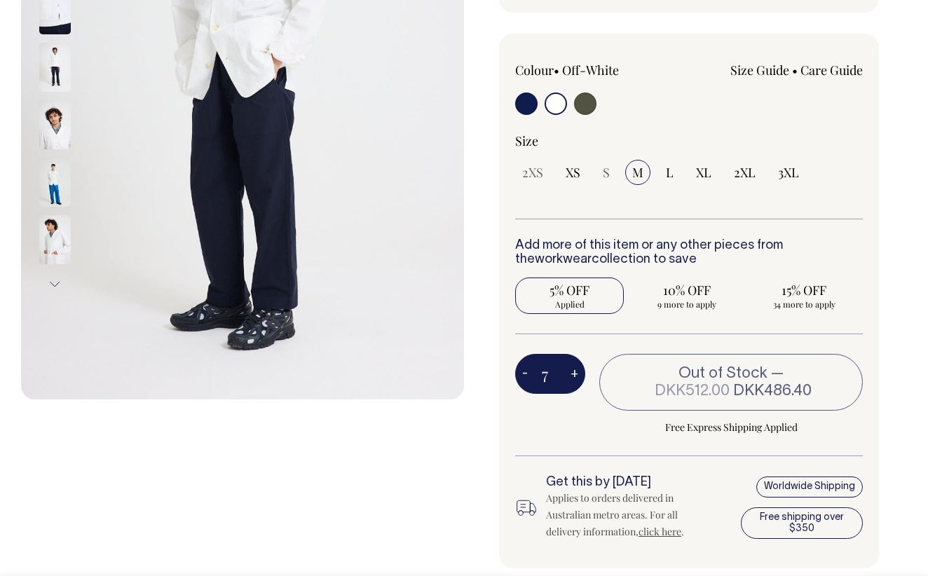
click at [532, 373] on button "-" at bounding box center [525, 374] width 20 height 28
type input "6"
radio input "true"
type input "6"
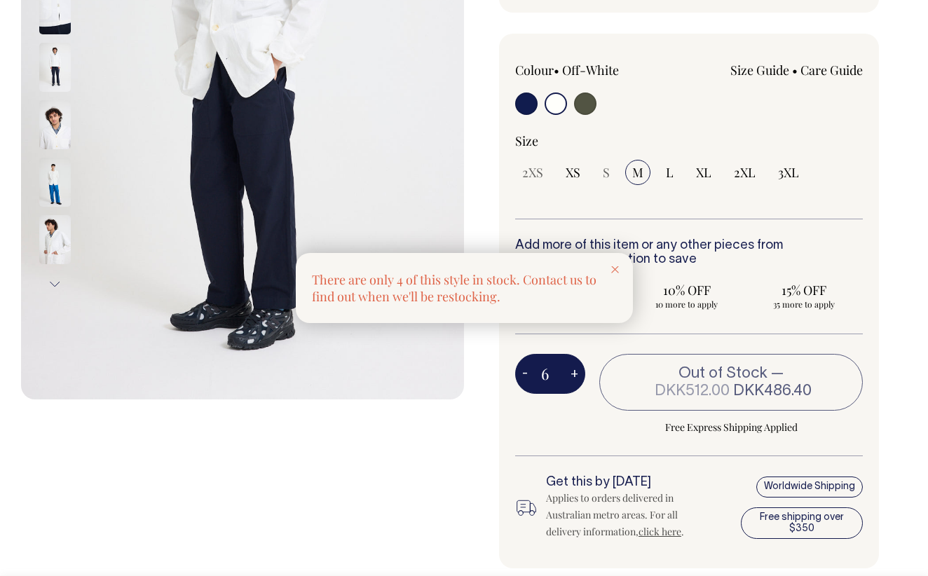
click at [532, 373] on div at bounding box center [464, 288] width 928 height 576
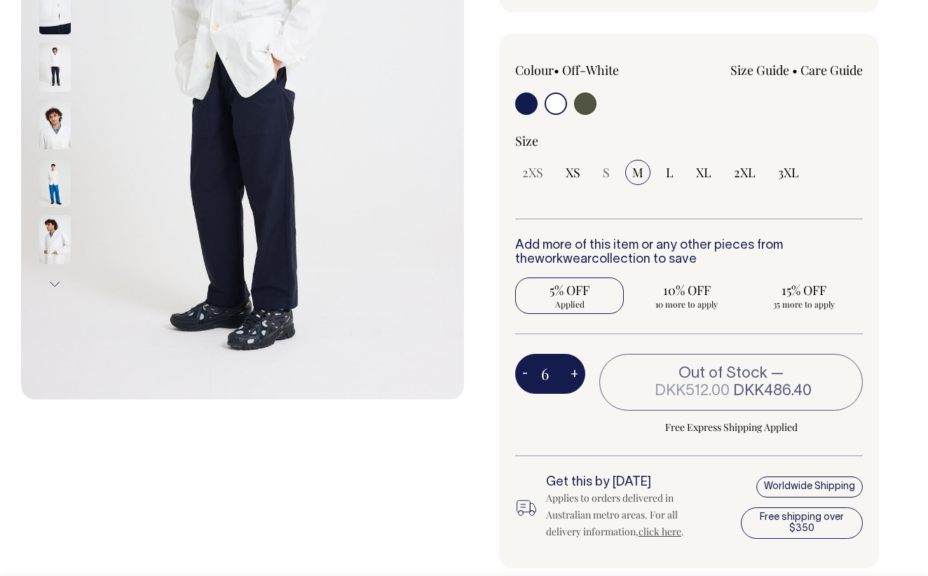
click at [532, 373] on button "-" at bounding box center [525, 374] width 20 height 28
type input "5"
radio input "true"
type input "5"
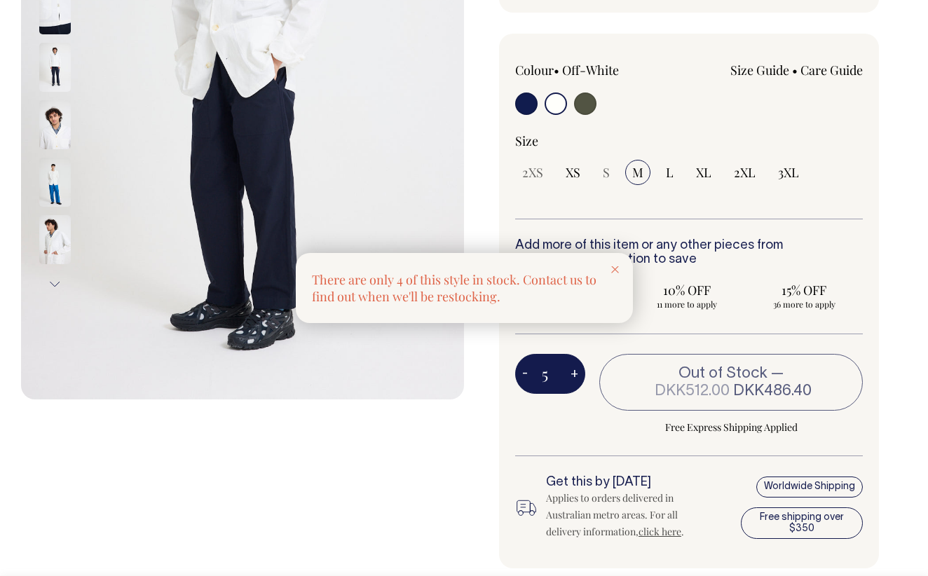
click at [532, 373] on div at bounding box center [464, 288] width 928 height 576
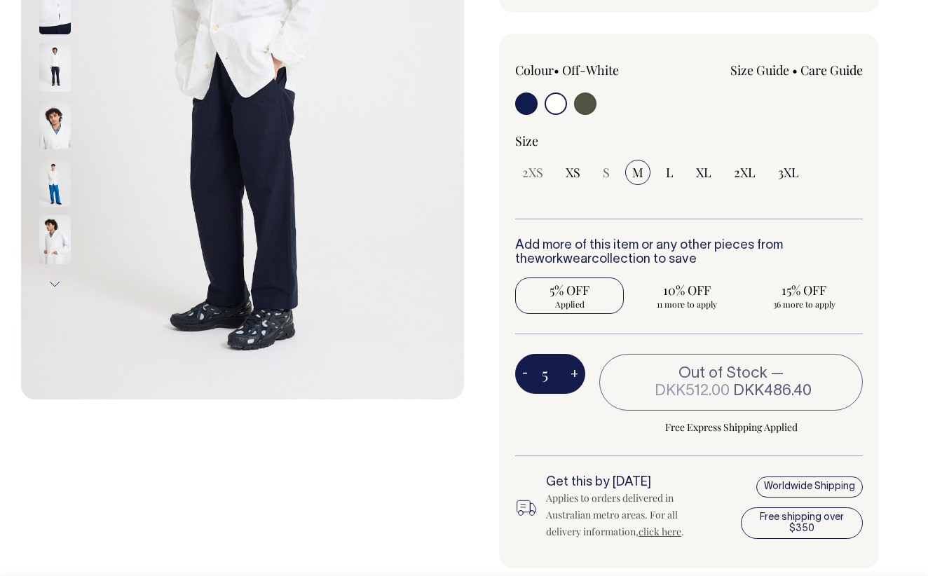
click at [532, 373] on button "-" at bounding box center [525, 374] width 20 height 28
type input "4"
radio input "true"
type input "4"
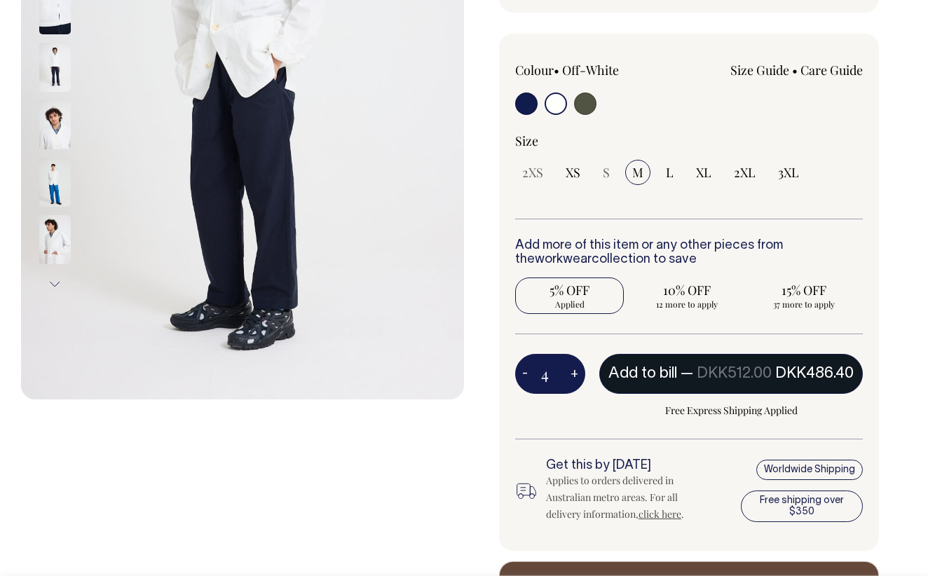
click at [661, 366] on span "Add to bill" at bounding box center [642, 373] width 69 height 14
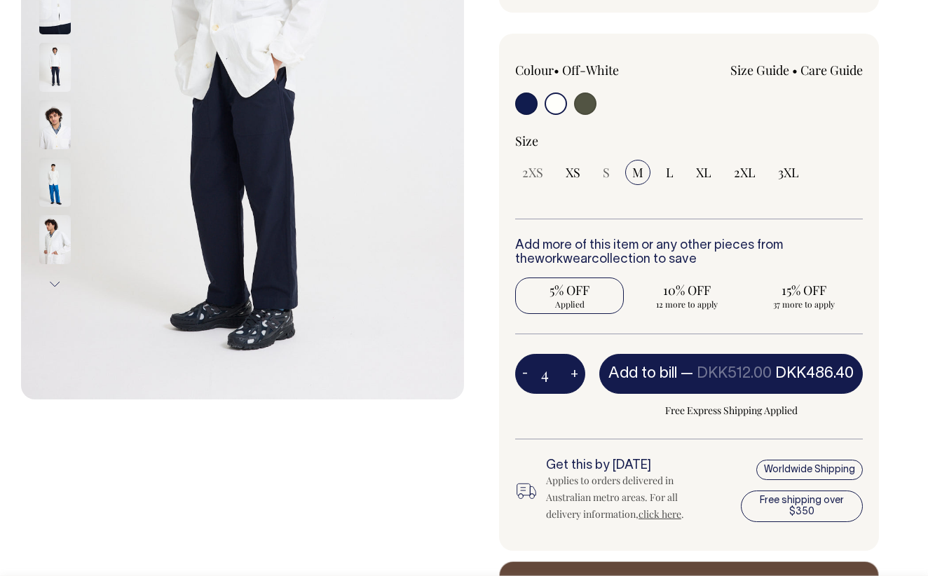
type input "1"
radio input "true"
type input "1"
radio input "true"
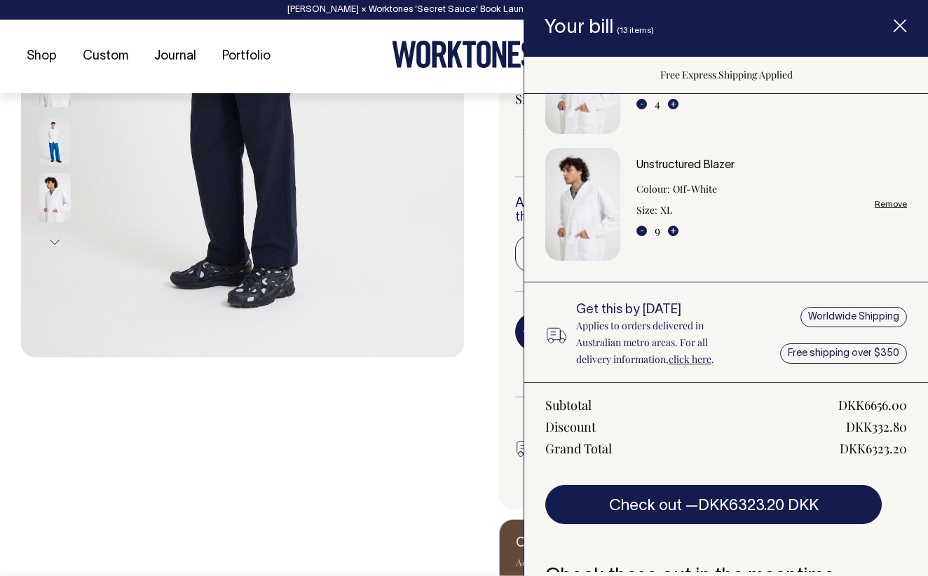
scroll to position [48, 0]
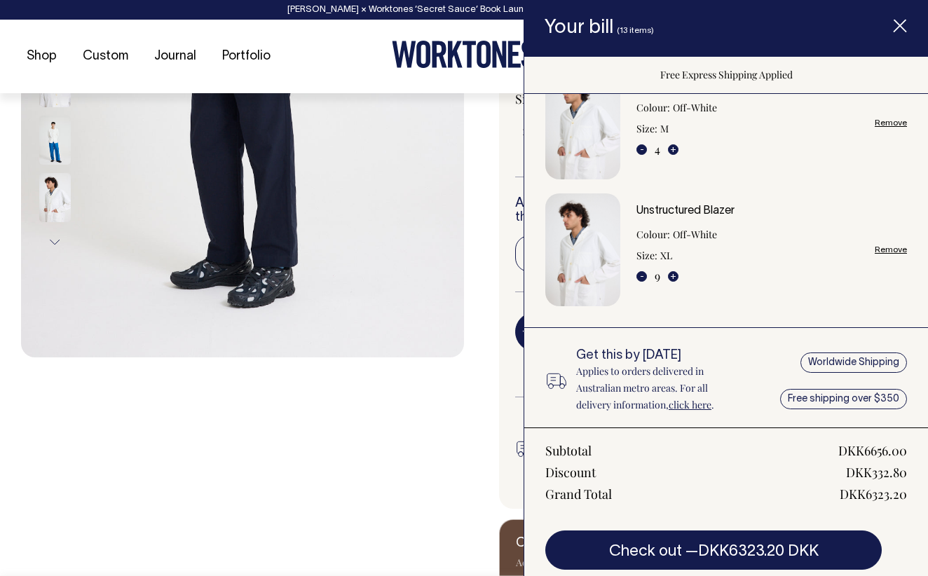
click at [492, 478] on div "Unstructured Blazer Our neat and tidy Unstructured Blazer draws inspiration fro…" at bounding box center [685, 161] width 443 height 922
click at [905, 25] on icon "Item added to your cart" at bounding box center [900, 27] width 14 height 14
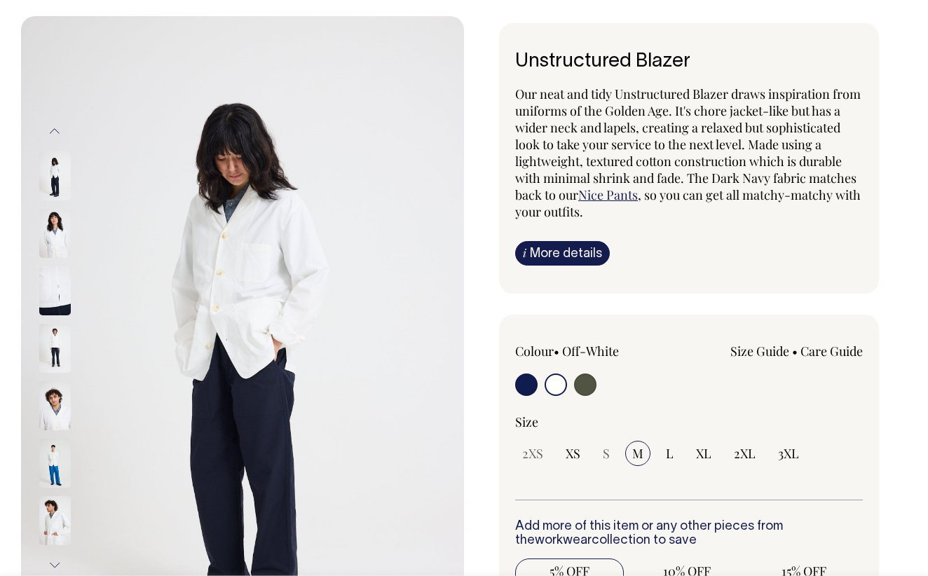
scroll to position [78, 0]
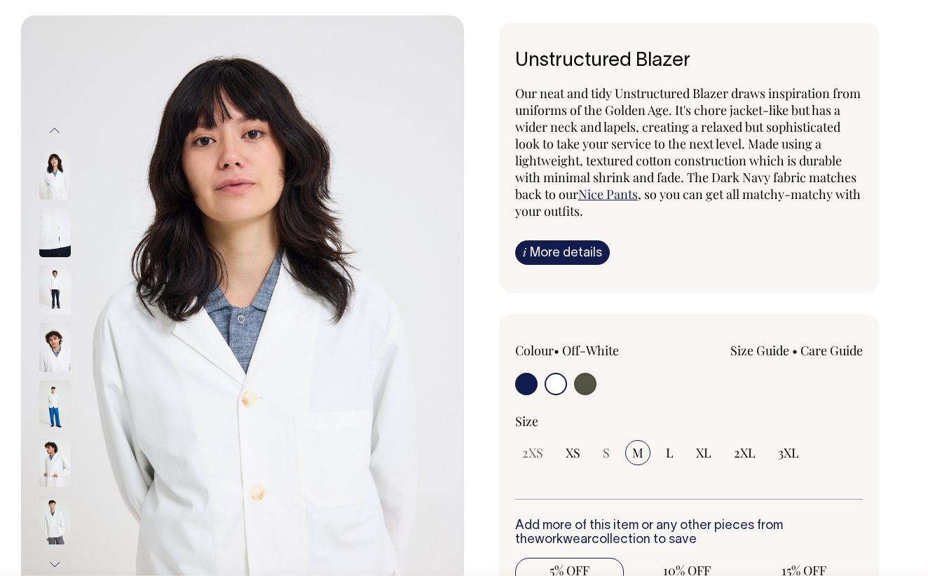
drag, startPoint x: 267, startPoint y: 270, endPoint x: 170, endPoint y: 388, distance: 152.9
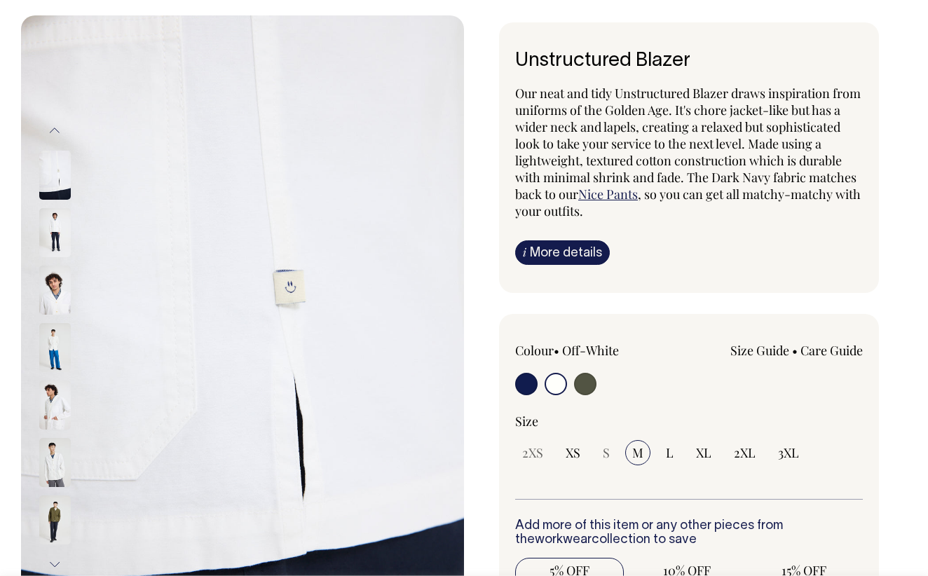
click at [57, 338] on img at bounding box center [55, 347] width 32 height 49
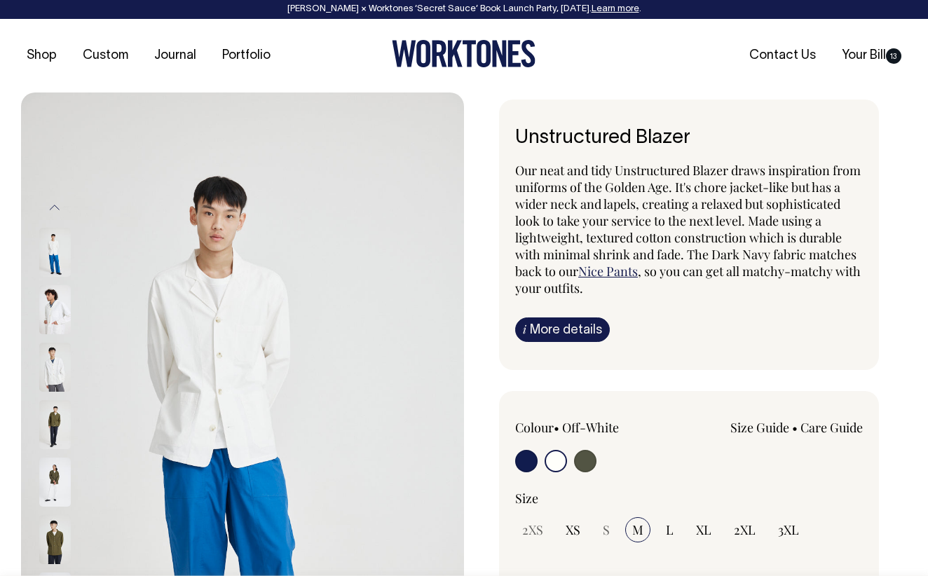
scroll to position [0, 0]
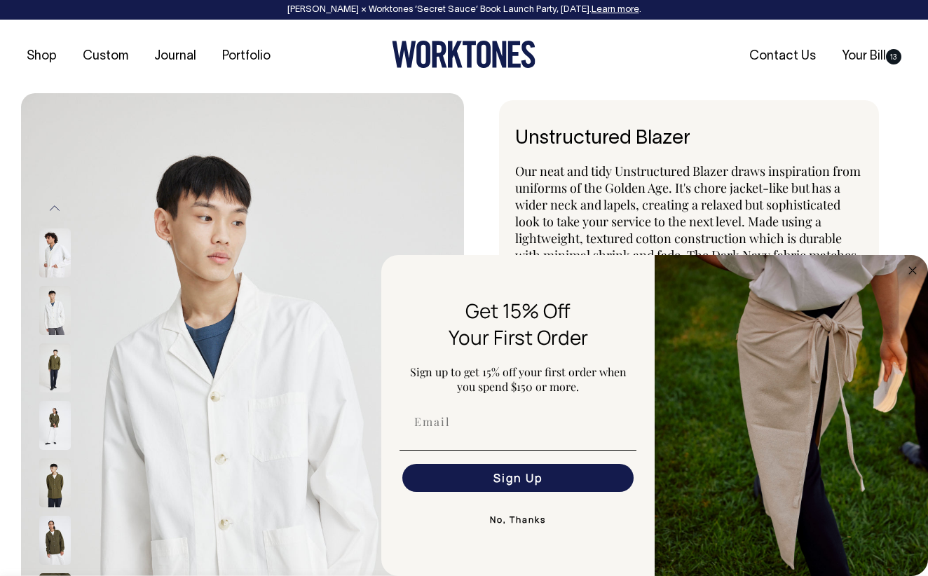
click at [494, 138] on div "Unstructured Blazer Our neat and tidy Unstructured Blazer draws inspiration fro…" at bounding box center [685, 561] width 443 height 922
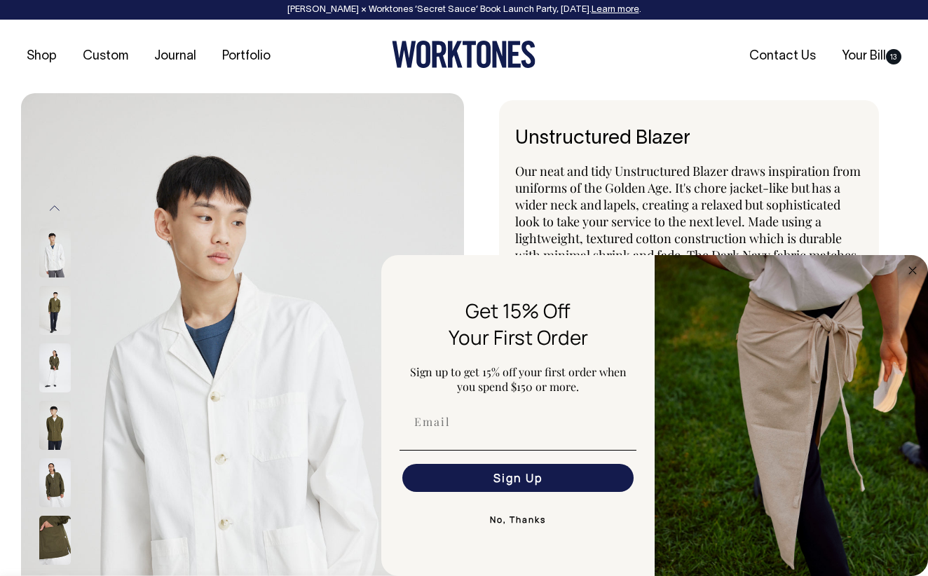
click at [528, 520] on button "No, Thanks" at bounding box center [517, 520] width 237 height 28
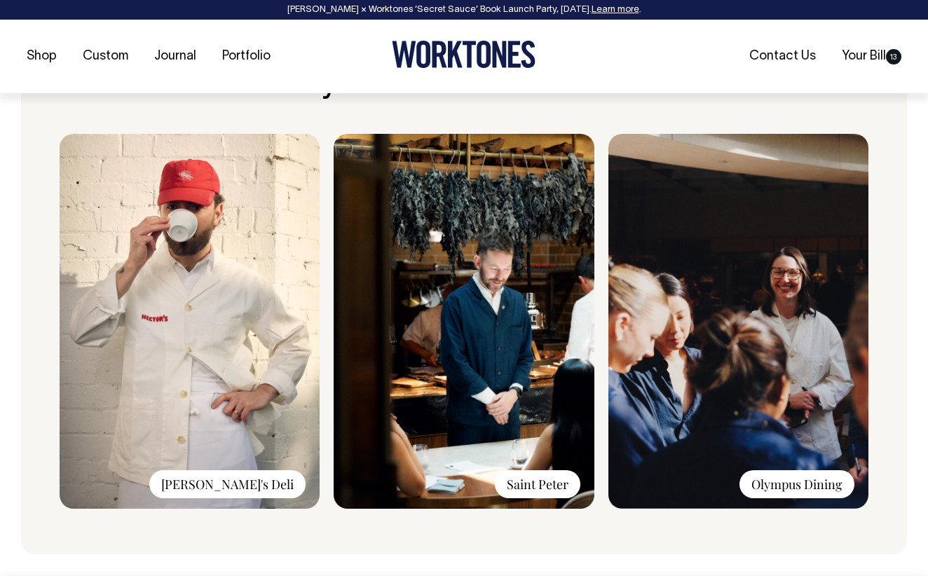
click at [177, 330] on img at bounding box center [190, 321] width 260 height 375
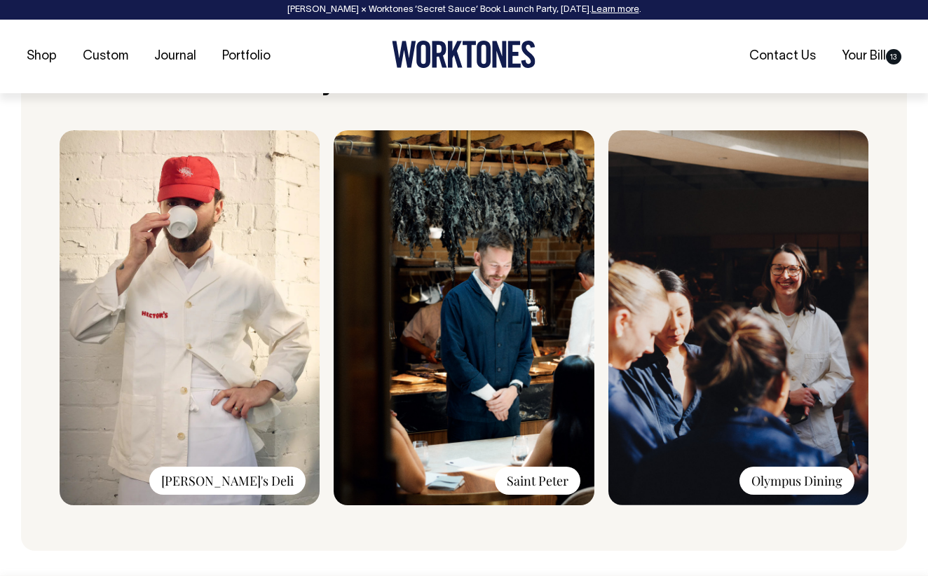
click at [212, 294] on img at bounding box center [190, 317] width 260 height 375
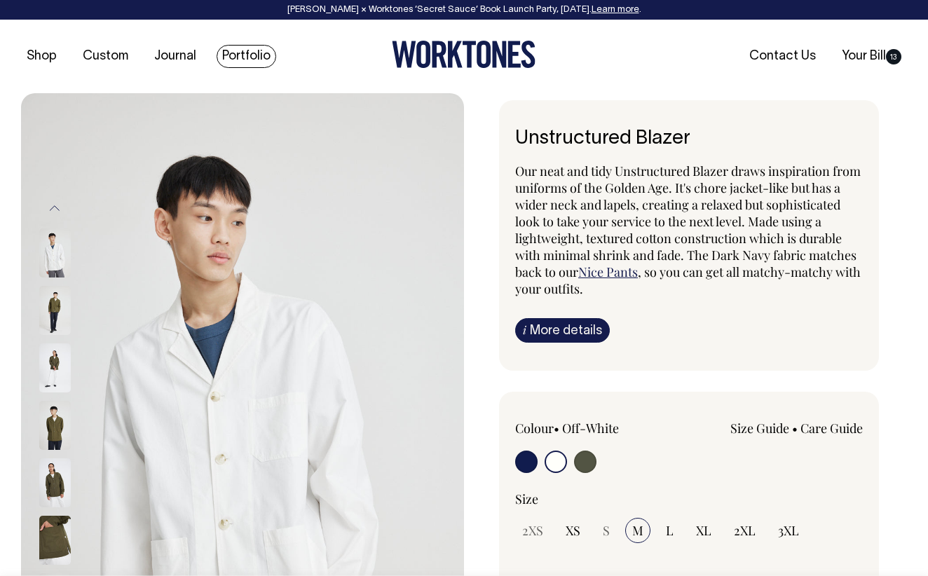
click at [241, 54] on link "Portfolio" at bounding box center [246, 56] width 60 height 23
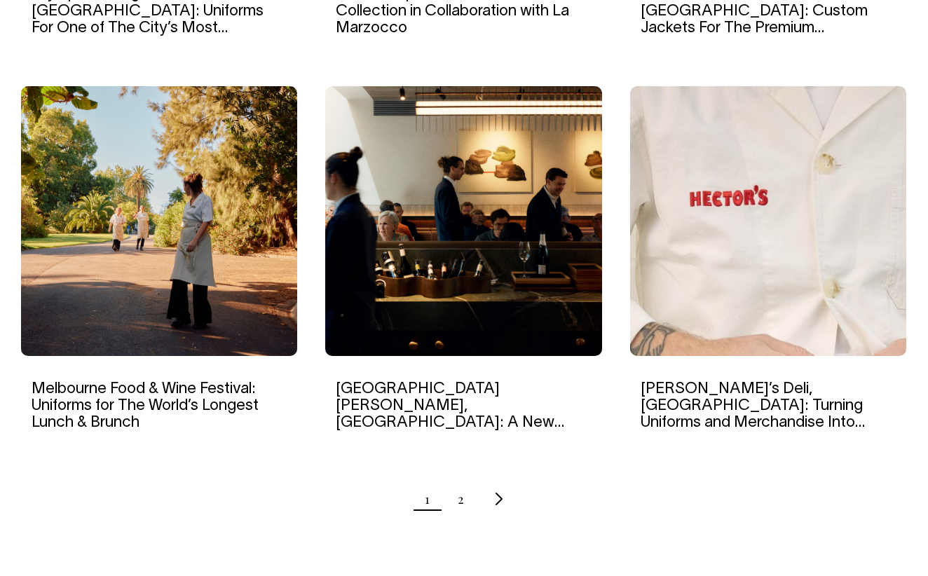
scroll to position [1325, 0]
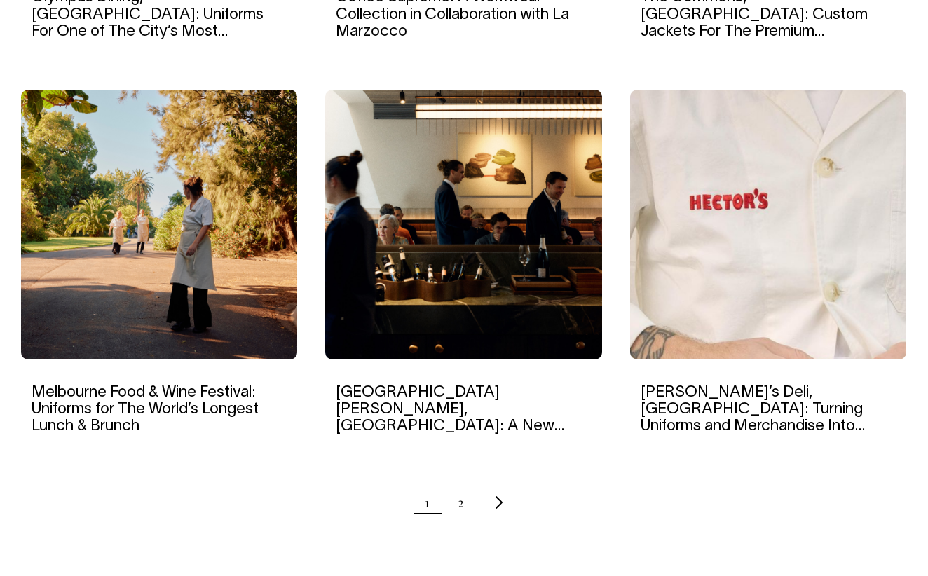
click at [776, 182] on img at bounding box center [768, 225] width 276 height 270
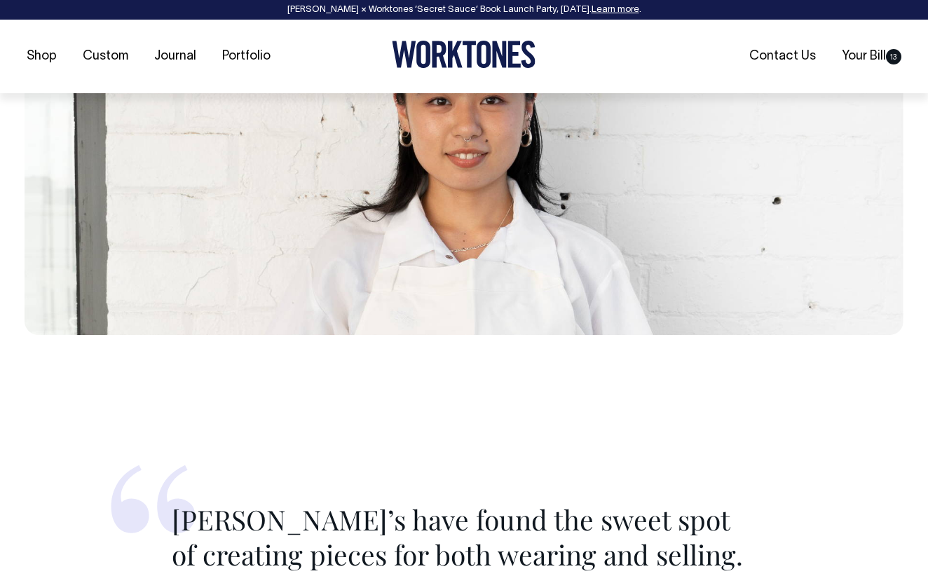
scroll to position [4495, 0]
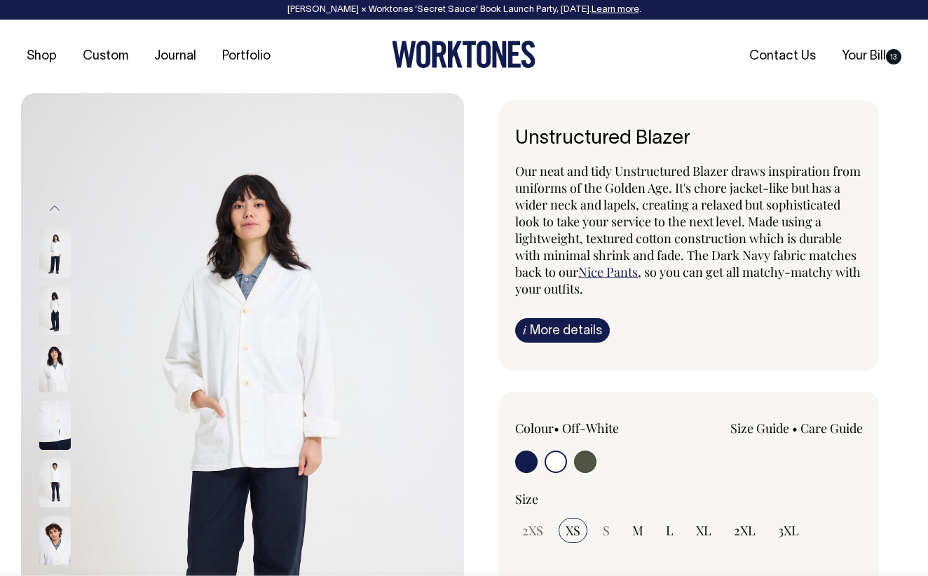
select select "Off-White"
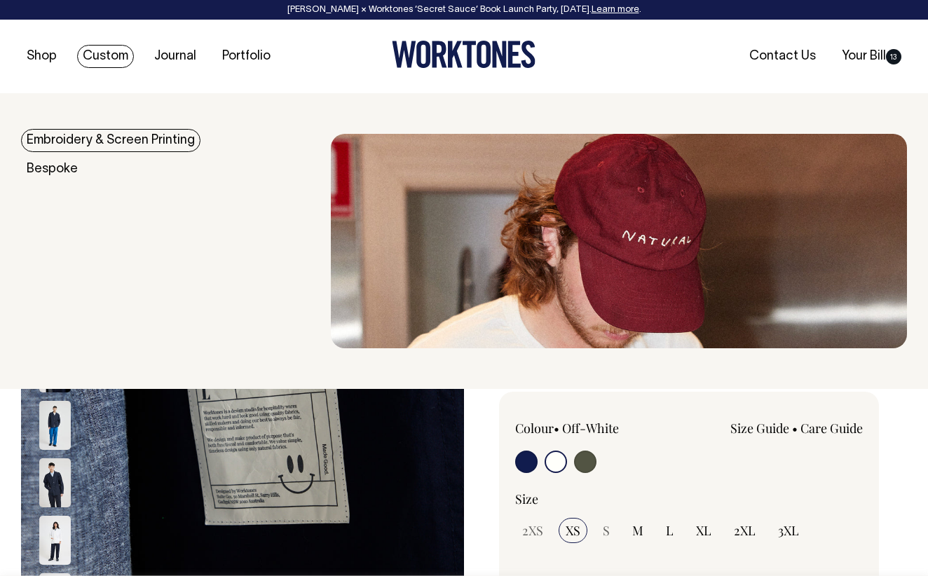
click at [85, 55] on link "Custom" at bounding box center [105, 56] width 57 height 23
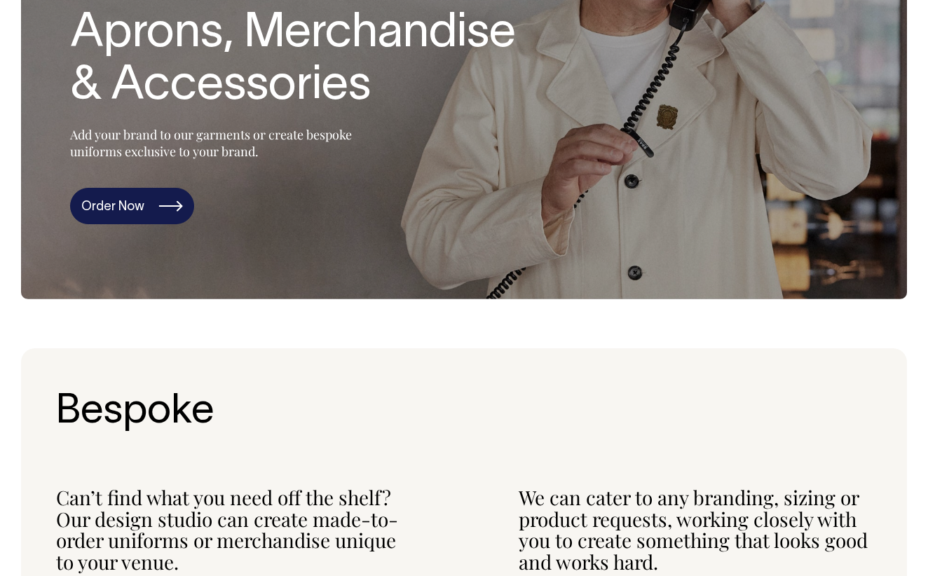
click at [170, 217] on link "Order Now" at bounding box center [132, 206] width 124 height 36
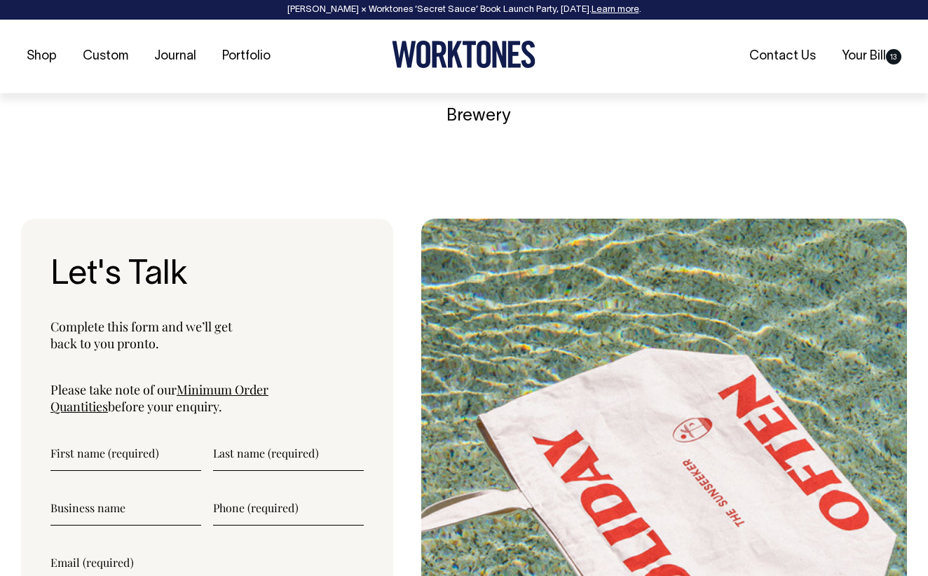
scroll to position [4438, 0]
click at [268, 380] on link "Minimum Order Quantities" at bounding box center [159, 397] width 218 height 34
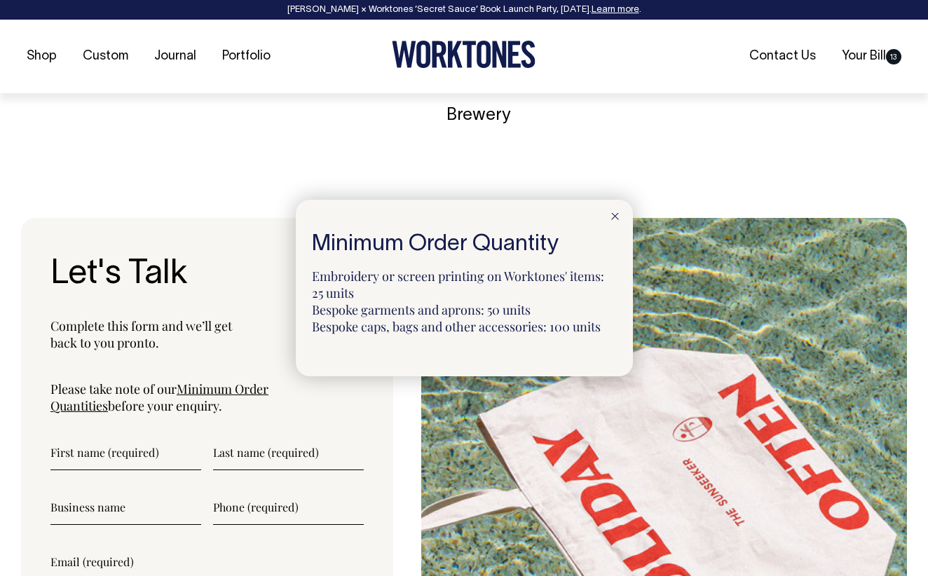
click at [270, 306] on div at bounding box center [464, 288] width 928 height 576
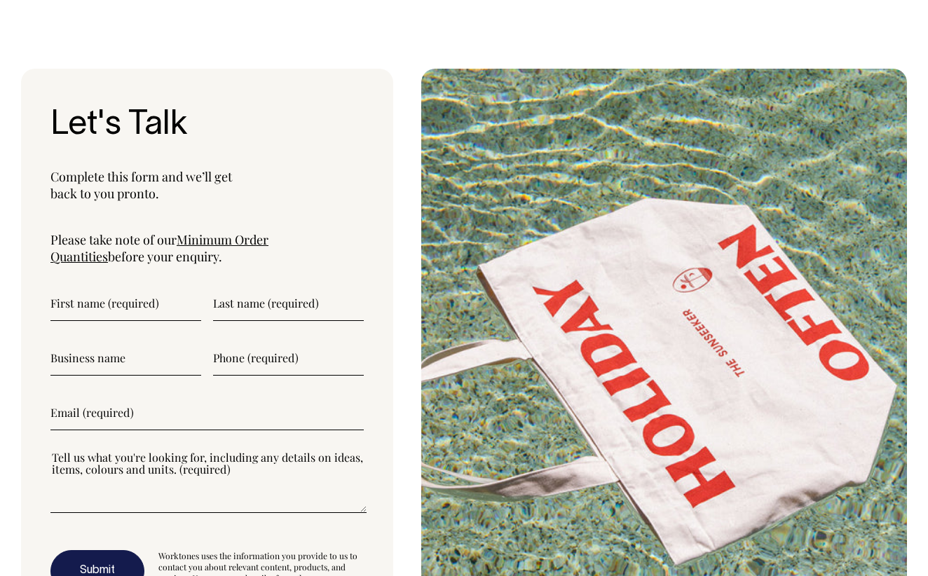
scroll to position [4585, 0]
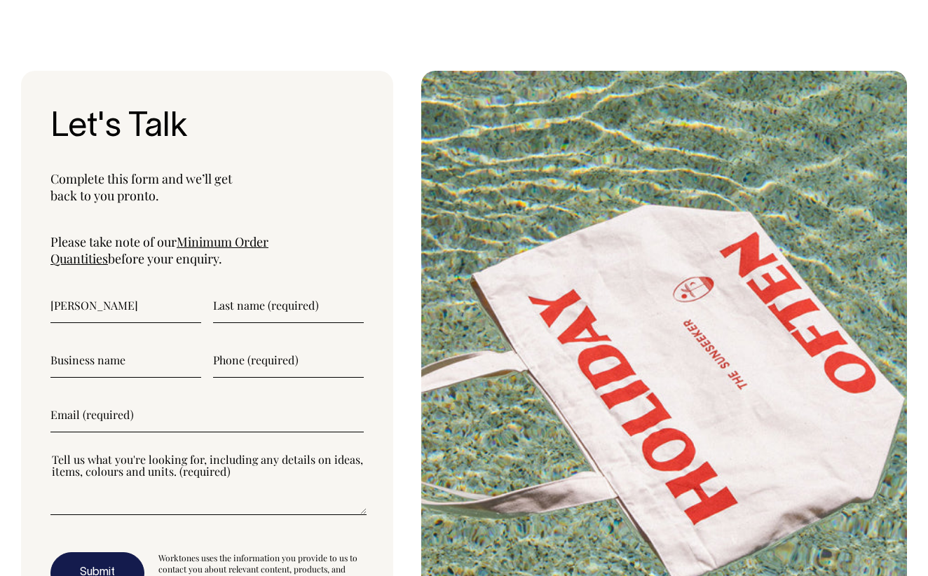
type input"] "Ali"
type input"] "Berri"
type input"] "R"
type input"] "Donna"
type input"] "ali.b@cofoco.dk"
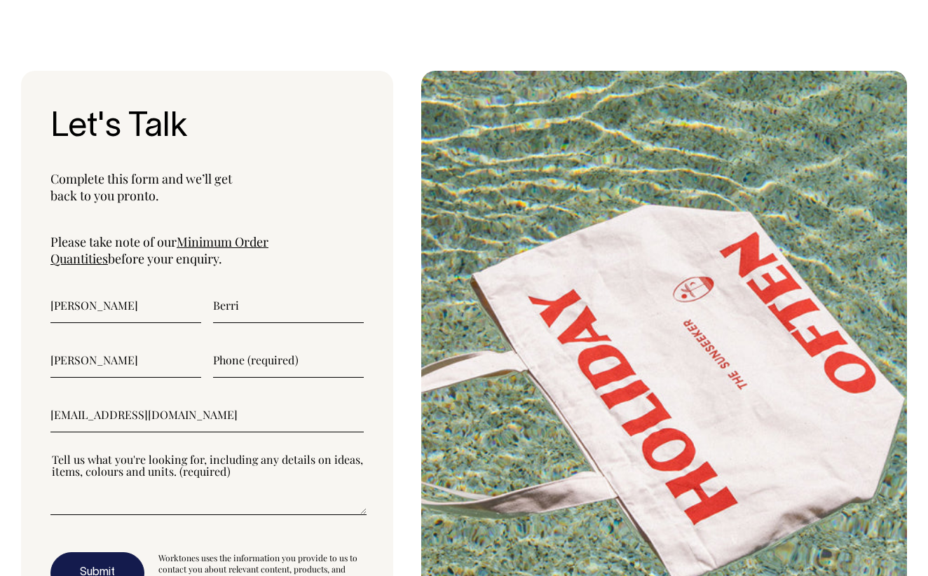
click at [239, 452] on textarea"] at bounding box center [208, 483] width 316 height 63
click at [204, 462] on textarea"] at bounding box center [208, 483] width 316 height 63
click at [149, 469] on textarea"] at bounding box center [208, 483] width 316 height 63
paste textarea"] "We have looked at your Unstructured Blazer and we really like it. We would like…"
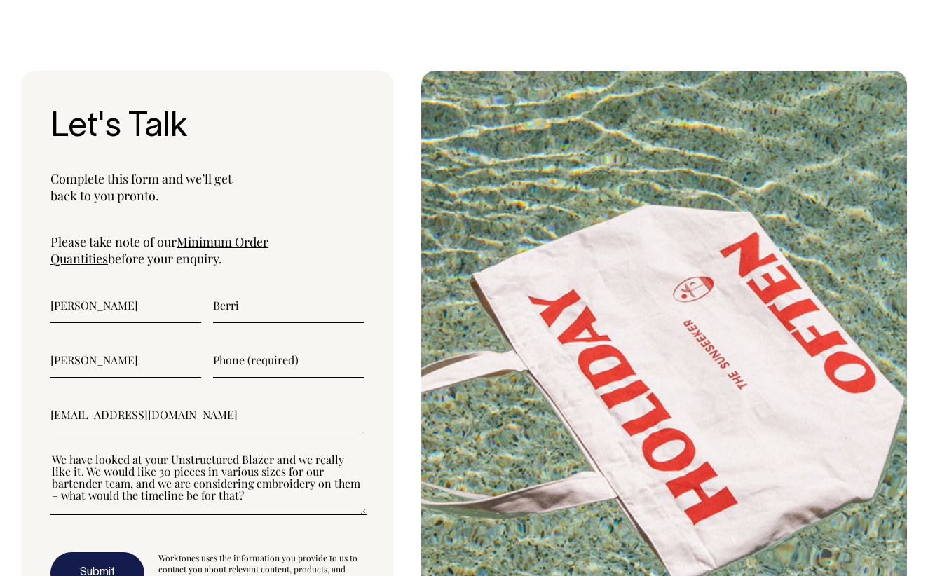
scroll to position [12, 0]
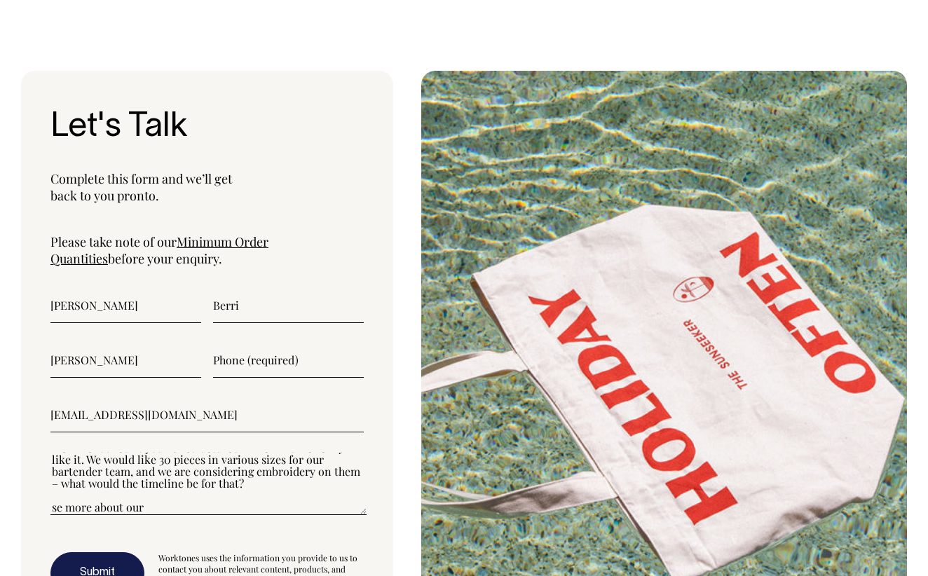
paste textarea"] "https://cofoco.dk/donna/"
click at [146, 469] on textarea"] "We have looked at your Unstructured Blazer and we really like it. We would like…" at bounding box center [208, 483] width 316 height 63
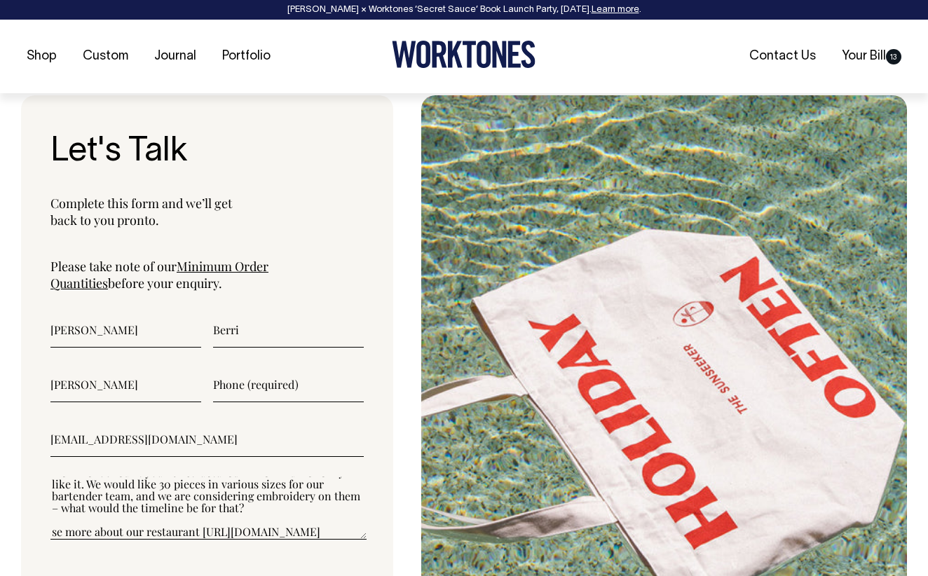
scroll to position [4561, 0]
type textarea"] "We have looked at your Unstructured Blazer and we really like it. We would like…"
click at [249, 366] on input"] "text" at bounding box center [288, 383] width 151 height 35
type input"] "+"
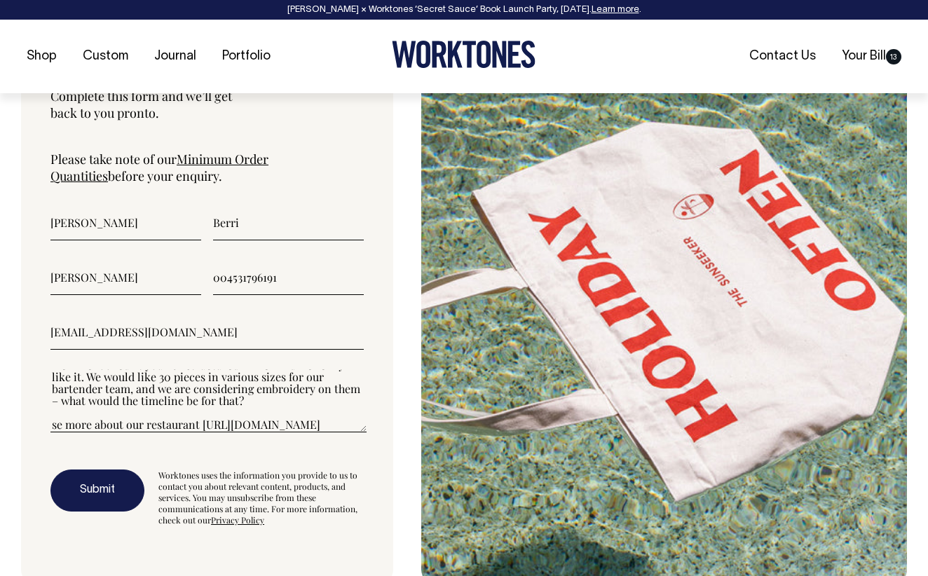
scroll to position [4669, 0]
click at [117, 469] on button "Submit" at bounding box center [97, 490] width 94 height 42
click at [226, 259] on input"] "004531796191" at bounding box center [288, 276] width 151 height 35
type input"] "4531796191"
type input"] "31796191"
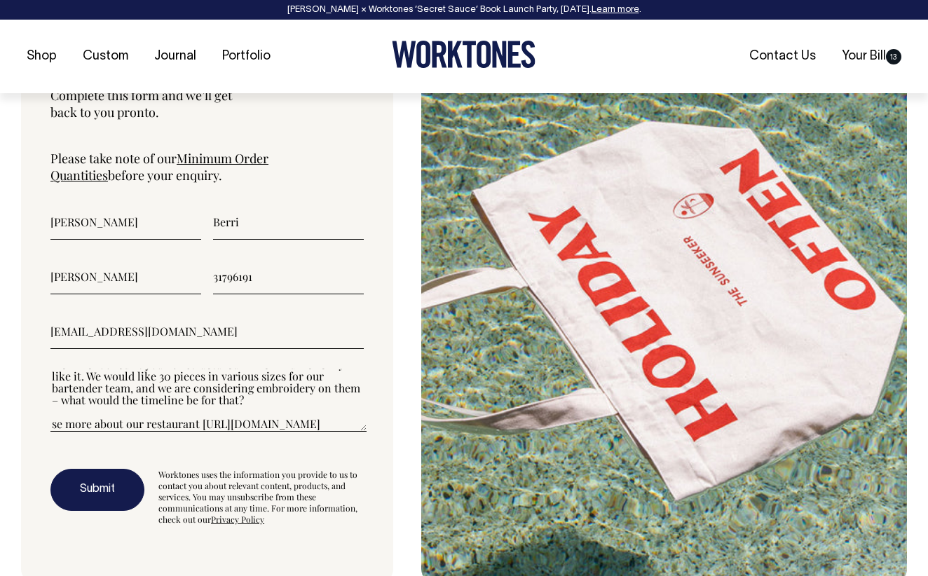
click at [119, 469] on button "Submit" at bounding box center [97, 490] width 94 height 42
click at [296, 259] on input"] "31796191" at bounding box center [288, 276] width 151 height 35
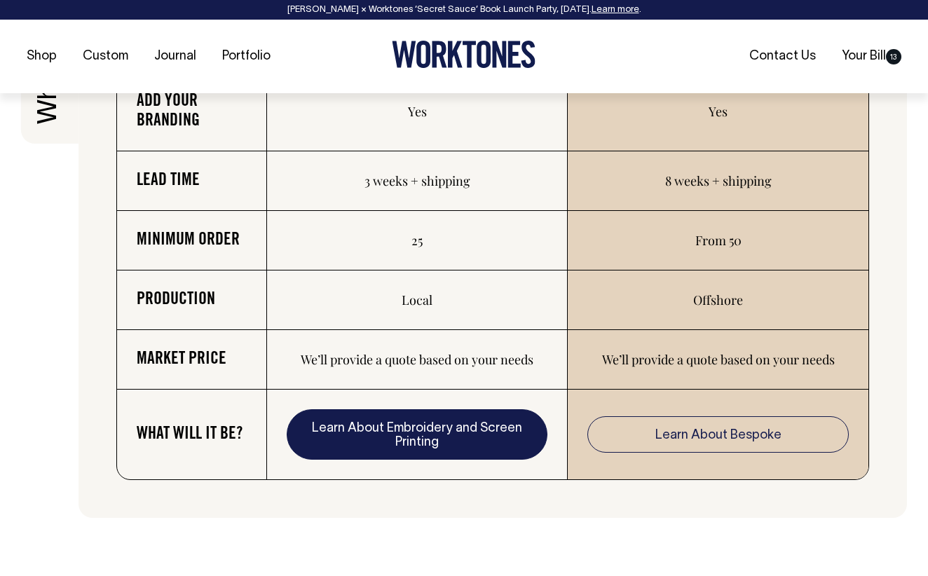
scroll to position [2308, 0]
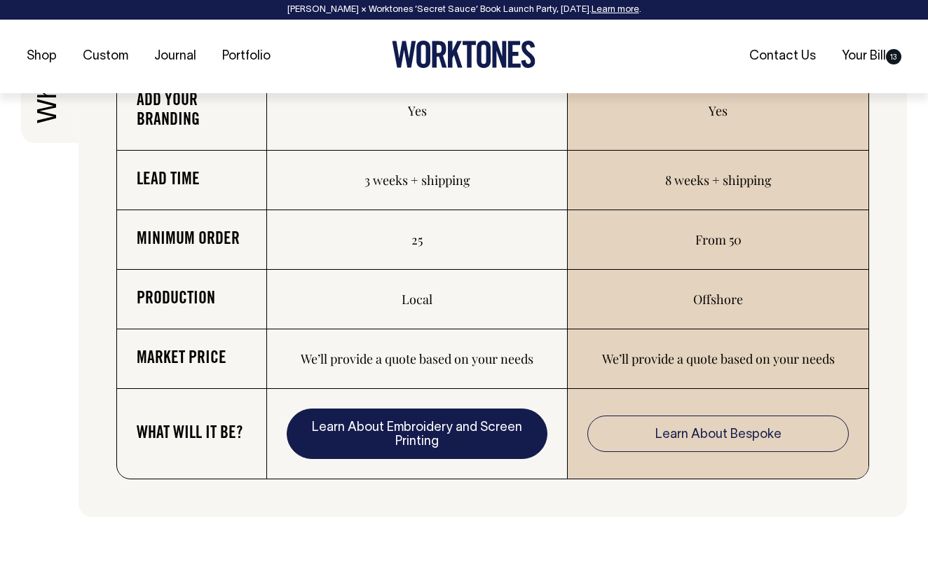
click at [450, 427] on link "Learn About Embroidery and Screen Printing" at bounding box center [417, 433] width 261 height 50
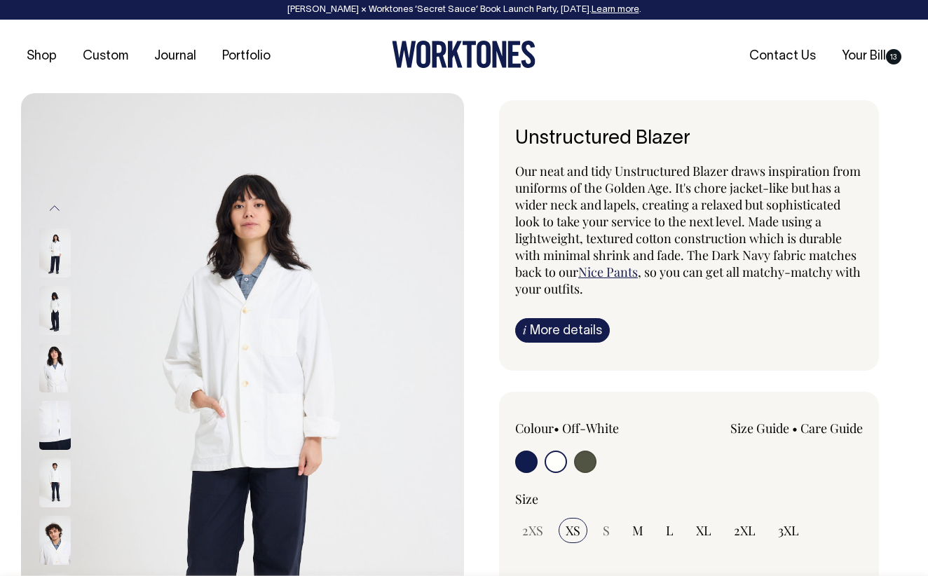
select select "Off-White"
drag, startPoint x: 673, startPoint y: 138, endPoint x: 511, endPoint y: 134, distance: 161.9
click at [511, 134] on div "Unstructured Blazer Our neat and tidy Unstructured Blazer draws inspiration fro…" at bounding box center [689, 235] width 380 height 270
copy h6 "Unstructured Blazer"
click at [250, 59] on link "Portfolio" at bounding box center [246, 56] width 60 height 23
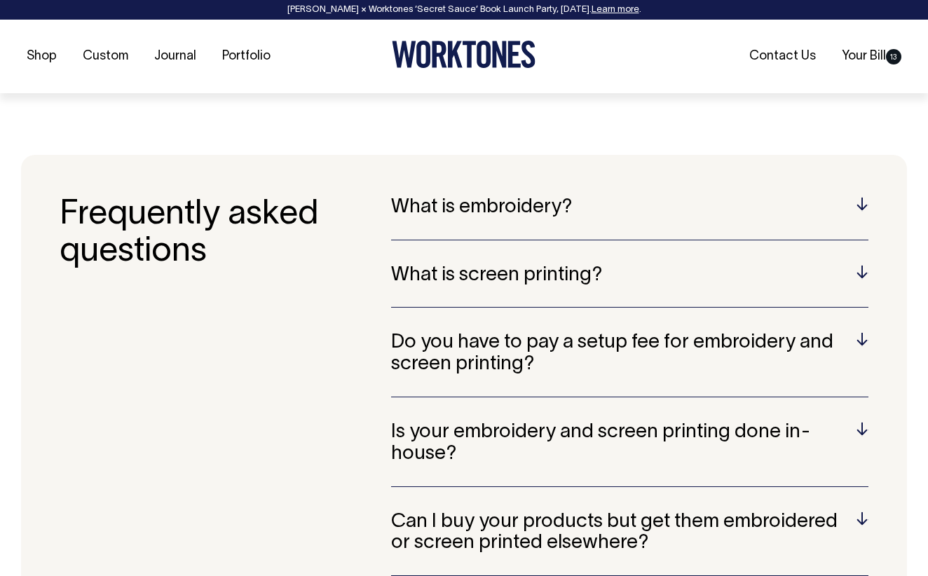
scroll to position [2715, 0]
click at [189, 54] on link "Journal" at bounding box center [175, 56] width 53 height 23
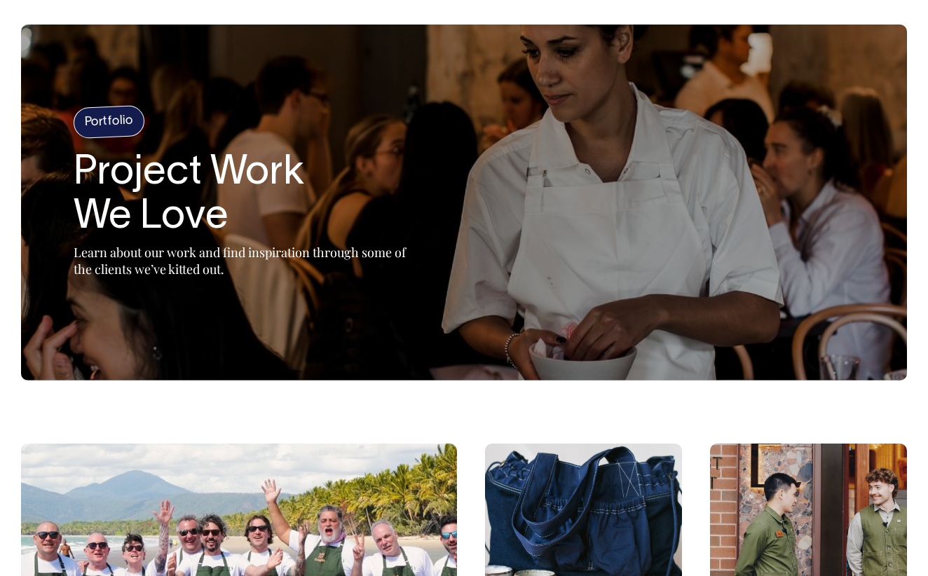
click at [409, 231] on h2 "Project Work We Love" at bounding box center [249, 196] width 350 height 90
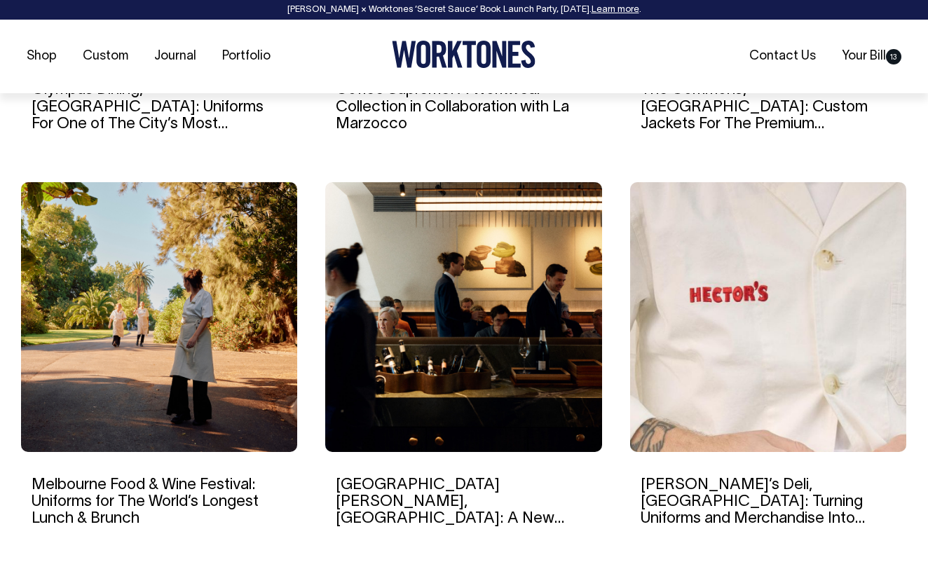
scroll to position [1234, 0]
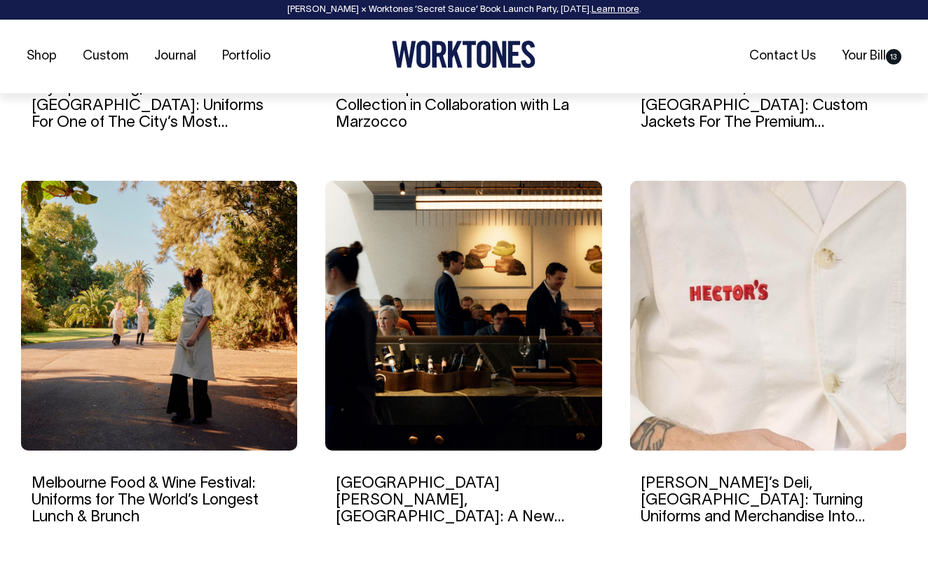
click at [722, 283] on img at bounding box center [768, 316] width 276 height 270
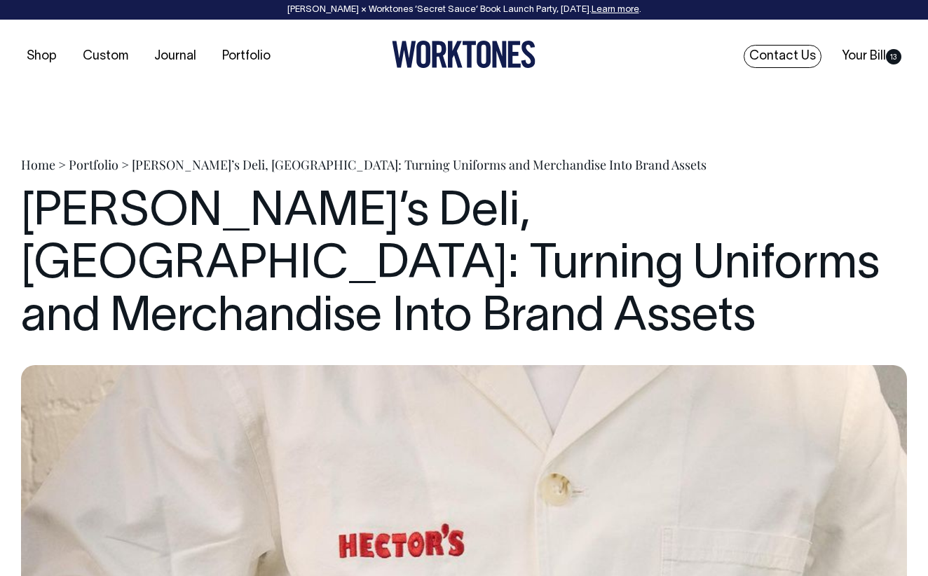
click at [786, 59] on link "Contact Us" at bounding box center [782, 56] width 78 height 23
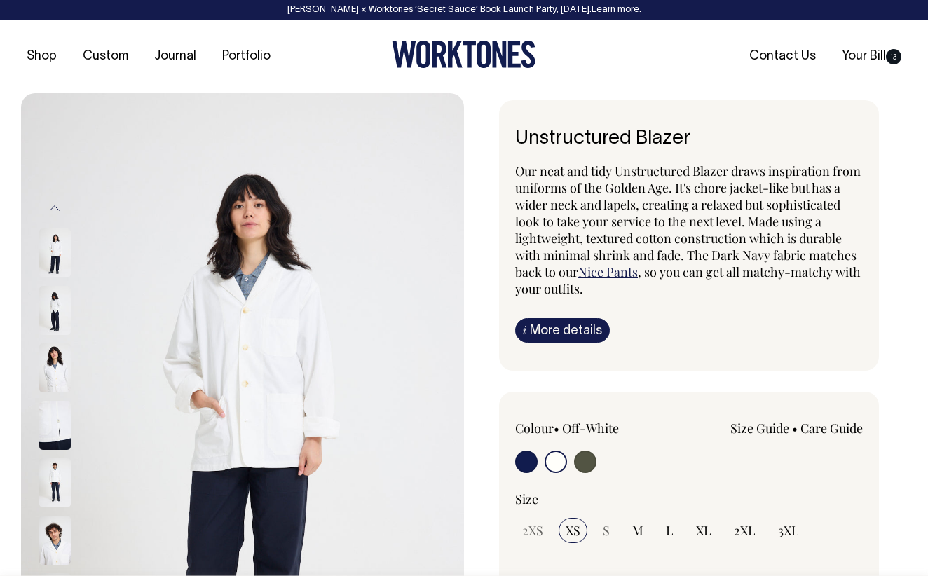
select select "Off-White"
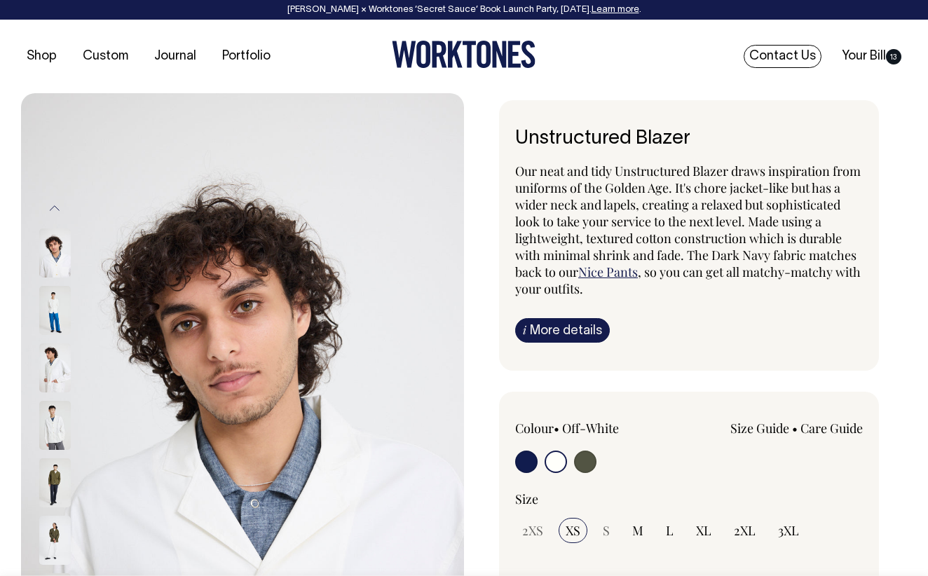
click at [782, 50] on link "Contact Us" at bounding box center [782, 56] width 78 height 23
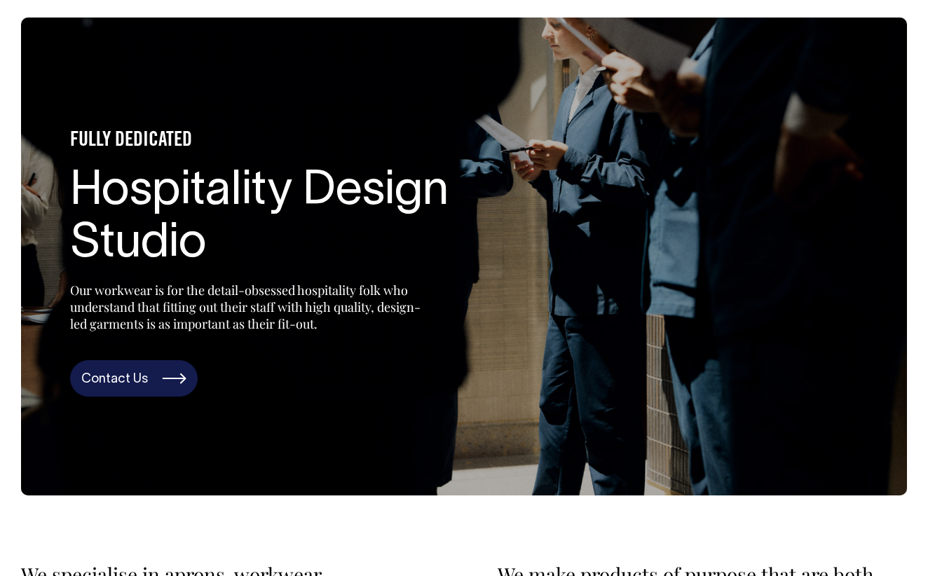
click at [158, 392] on link "Contact Us" at bounding box center [134, 378] width 128 height 36
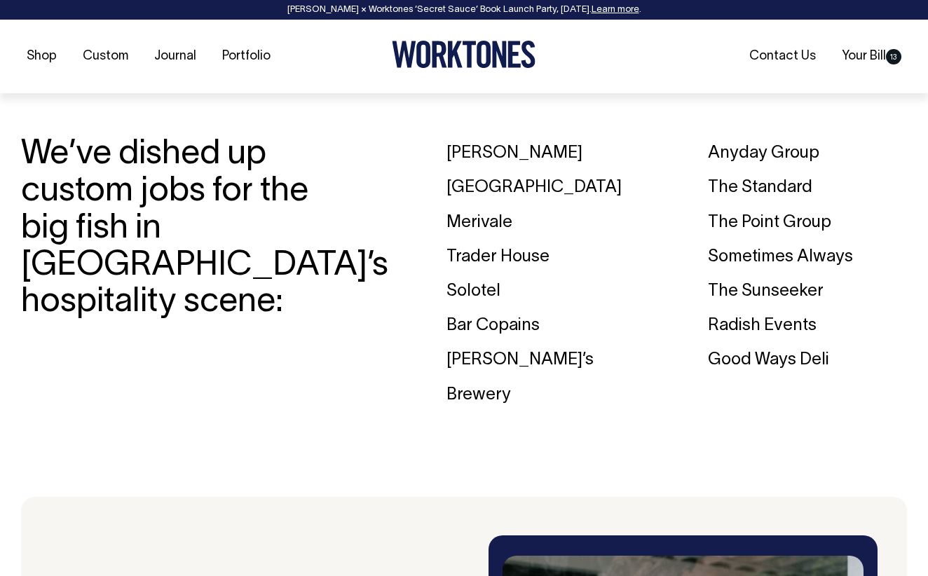
scroll to position [2032, 0]
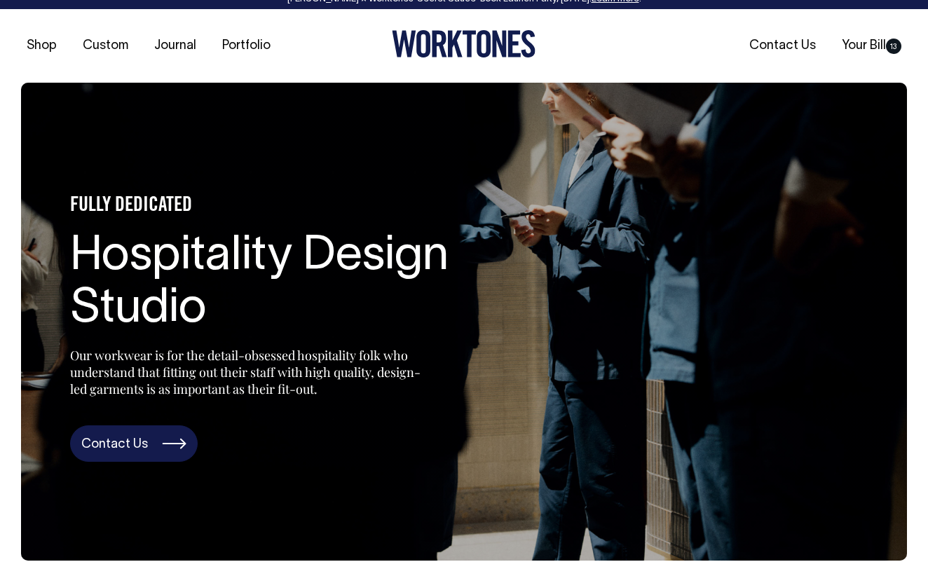
click at [173, 435] on link "Contact Us" at bounding box center [134, 443] width 128 height 36
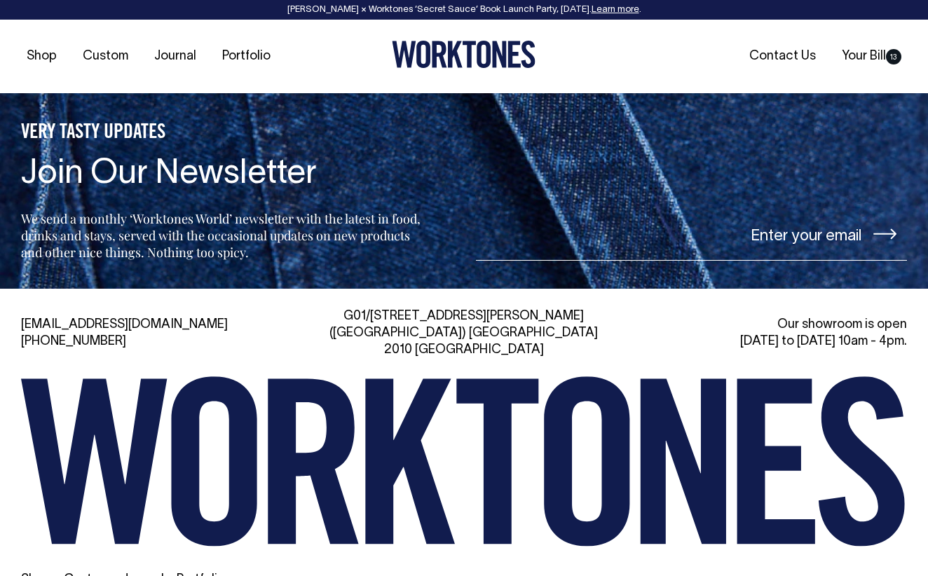
scroll to position [3001, 0]
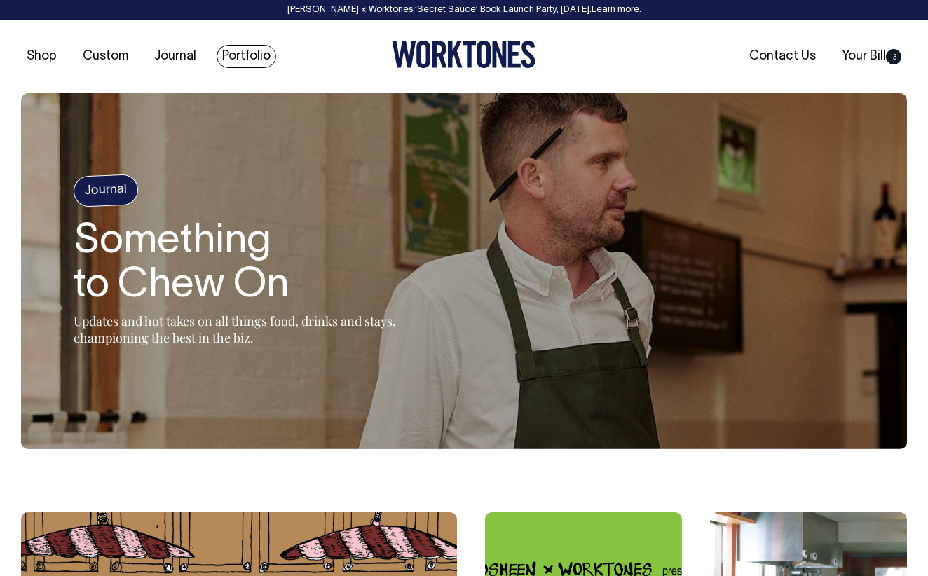
click at [233, 51] on link "Portfolio" at bounding box center [246, 56] width 60 height 23
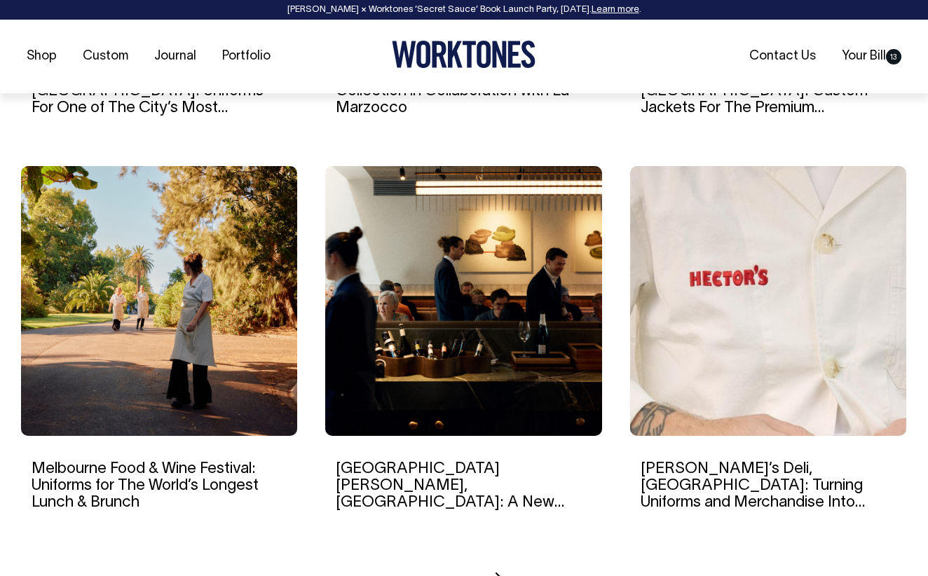
scroll to position [1251, 0]
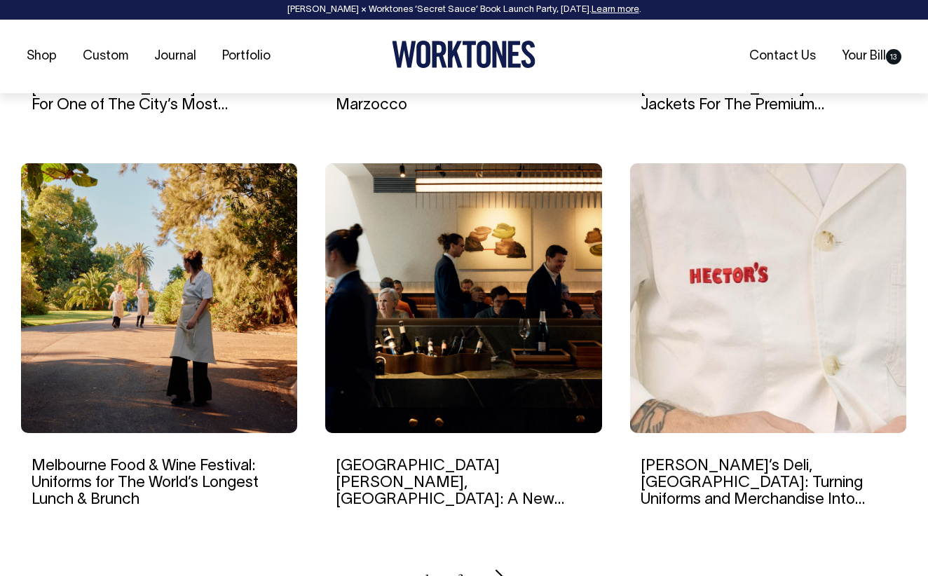
click at [716, 275] on img at bounding box center [768, 298] width 276 height 270
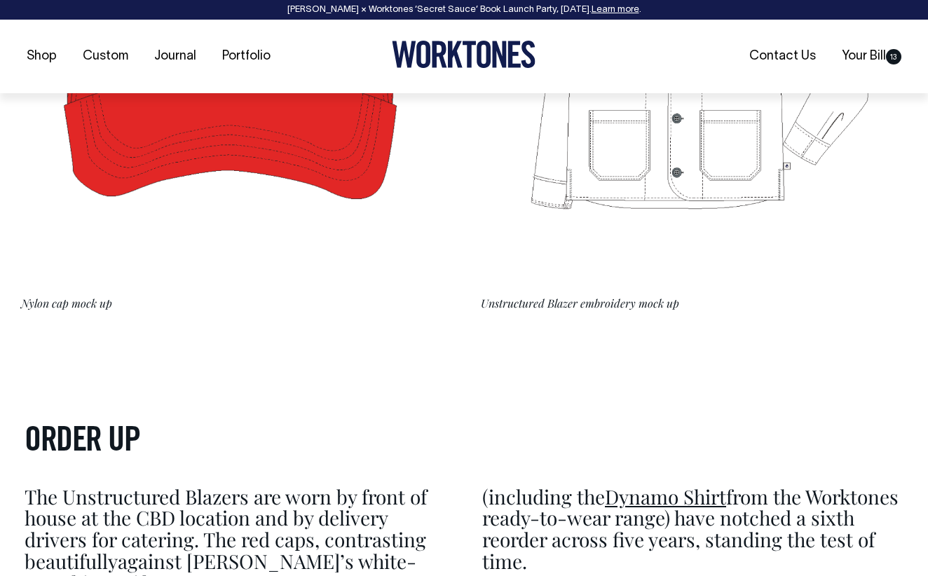
scroll to position [3718, 0]
drag, startPoint x: 481, startPoint y: 230, endPoint x: 577, endPoint y: 233, distance: 96.0
click at [577, 296] on figcaption "Unstructured Blazer embroidery mock up" at bounding box center [694, 302] width 426 height 12
copy figcaption "Unstructured Blazer"
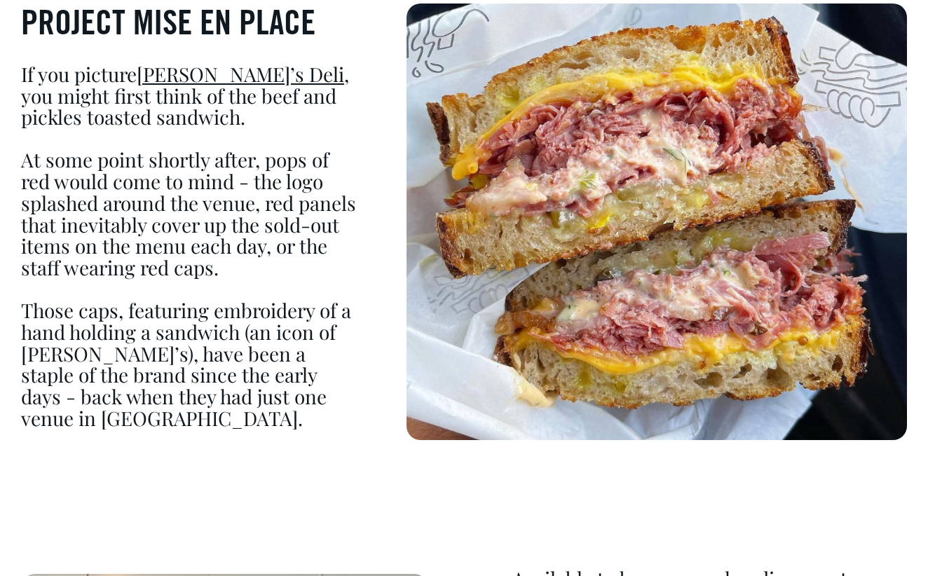
scroll to position [867, 0]
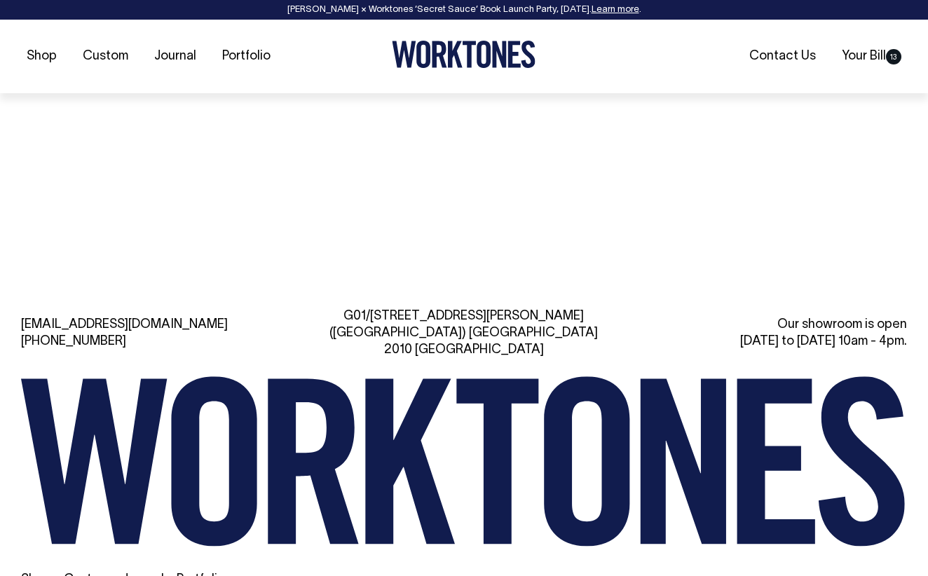
scroll to position [3001, 0]
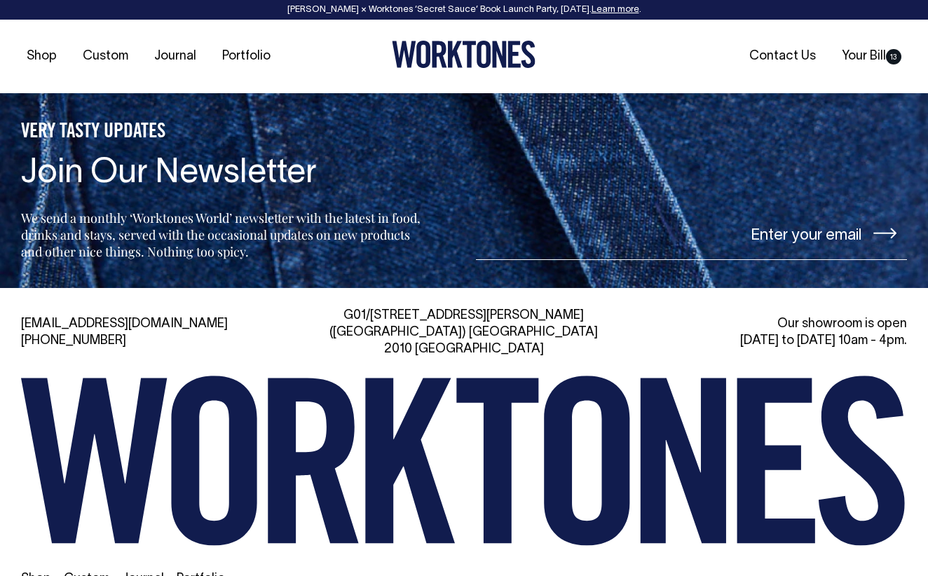
drag, startPoint x: 556, startPoint y: 277, endPoint x: 494, endPoint y: 292, distance: 64.2
click at [494, 308] on div "G01/50 Marshall St, Surry Hills (Gadigal) NSW 2010 Australia" at bounding box center [463, 333] width 281 height 50
drag, startPoint x: 546, startPoint y: 297, endPoint x: 380, endPoint y: 303, distance: 165.4
click at [380, 308] on div "G01/50 Marshall St, Surry Hills (Gadigal) NSW 2010 Australia" at bounding box center [463, 333] width 281 height 50
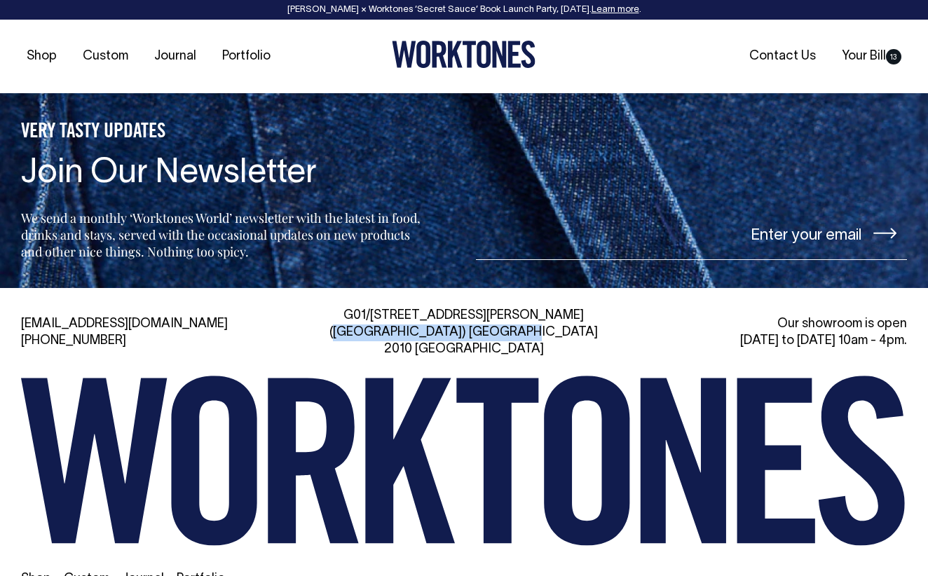
copy div "([GEOGRAPHIC_DATA]) [GEOGRAPHIC_DATA] 2010 [GEOGRAPHIC_DATA]"
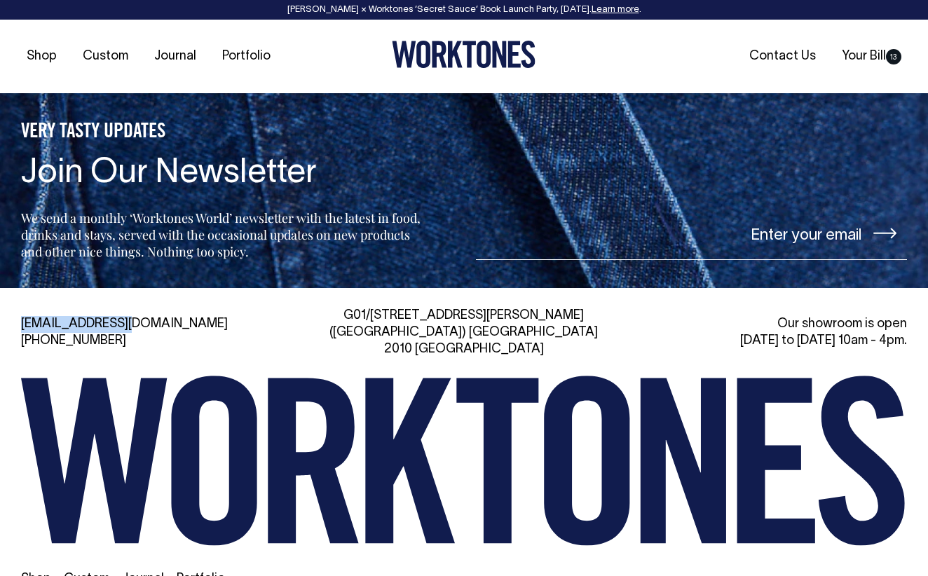
drag, startPoint x: 139, startPoint y: 282, endPoint x: 20, endPoint y: 277, distance: 119.9
click at [20, 308] on div "hi@worktones.com +61 2 7203 1616 G01/50 Marshall St, Surry Hills (Gadigal) NSW …" at bounding box center [464, 463] width 928 height 310
copy link "[EMAIL_ADDRESS][DOMAIN_NAME]"
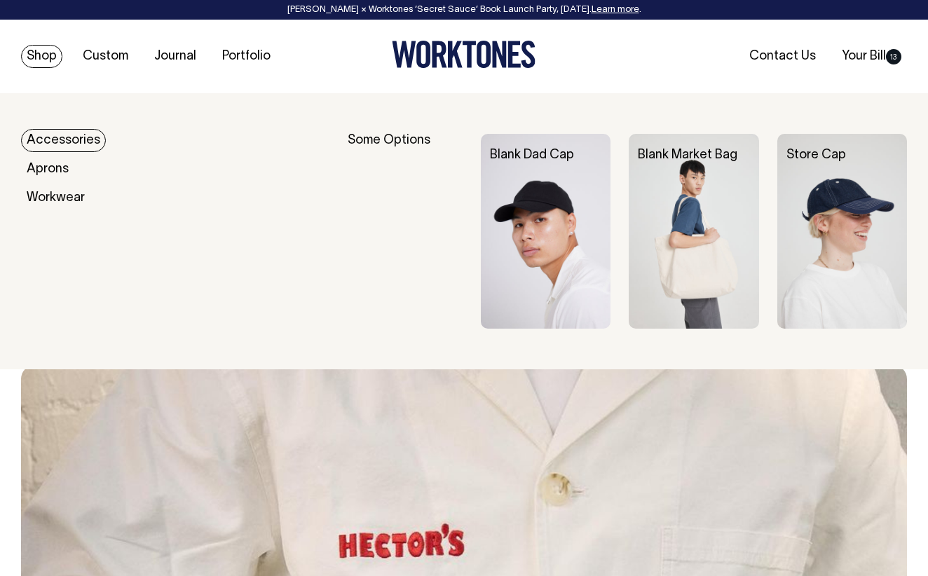
click at [43, 55] on link "Shop" at bounding box center [41, 56] width 41 height 23
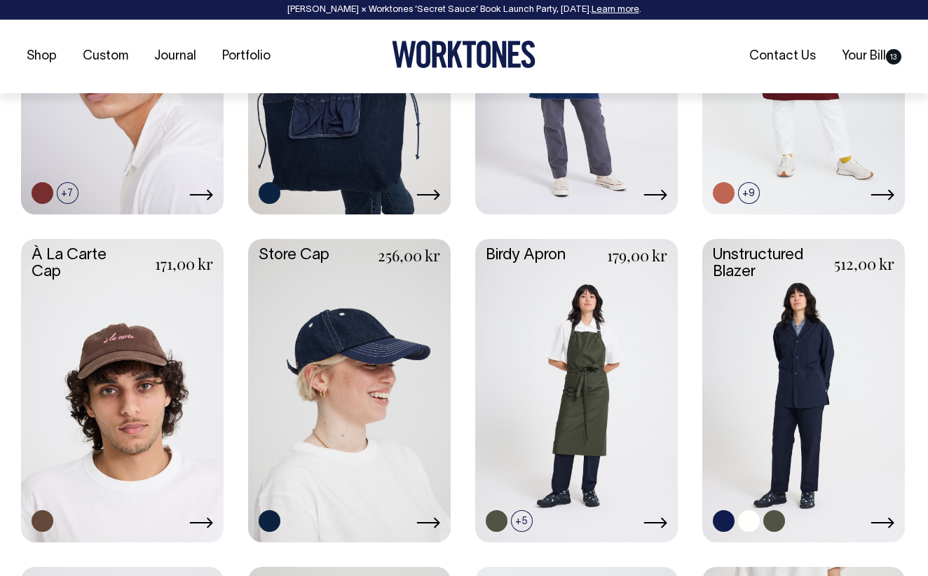
scroll to position [788, 0]
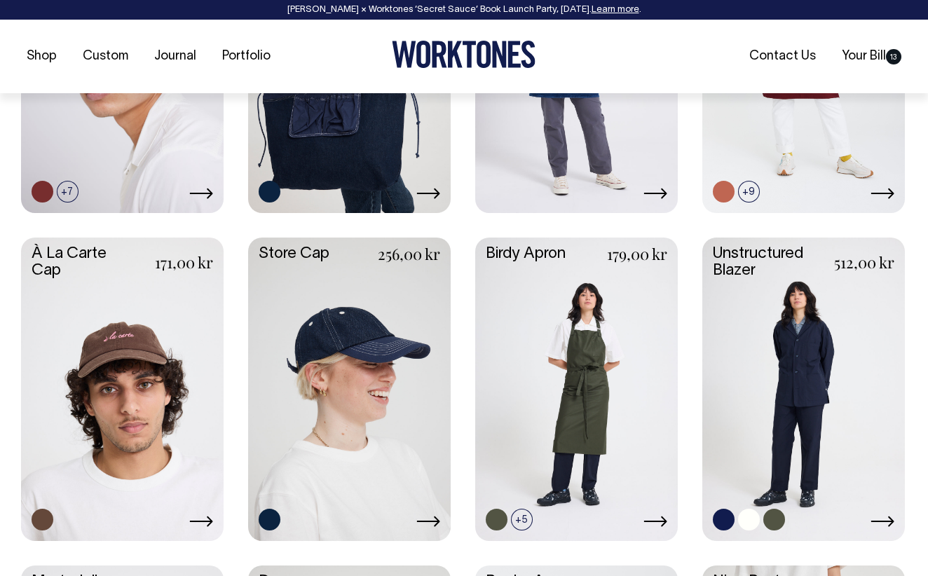
click at [779, 352] on link at bounding box center [803, 387] width 202 height 301
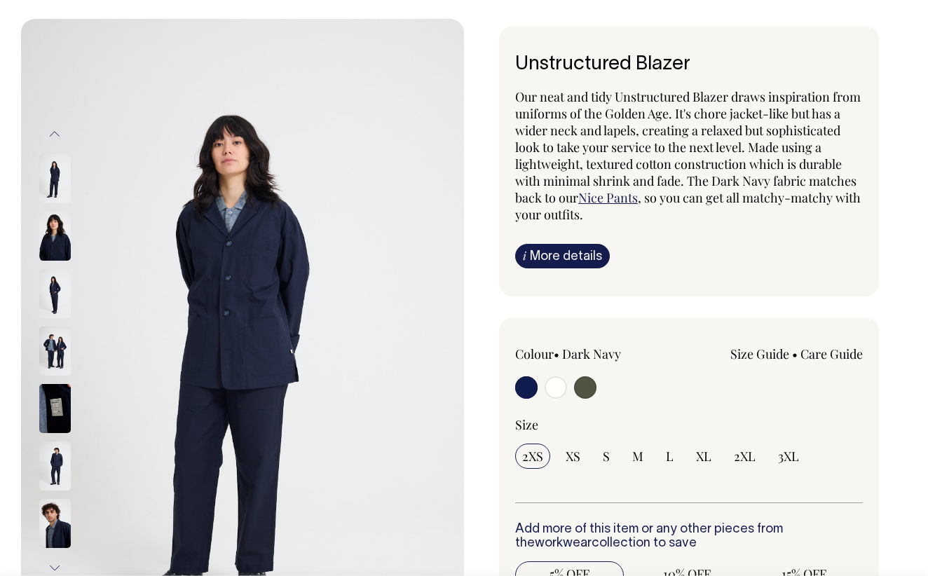
scroll to position [75, 0]
click at [558, 389] on input "radio" at bounding box center [555, 387] width 22 height 22
radio input "true"
radio input "false"
radio input "true"
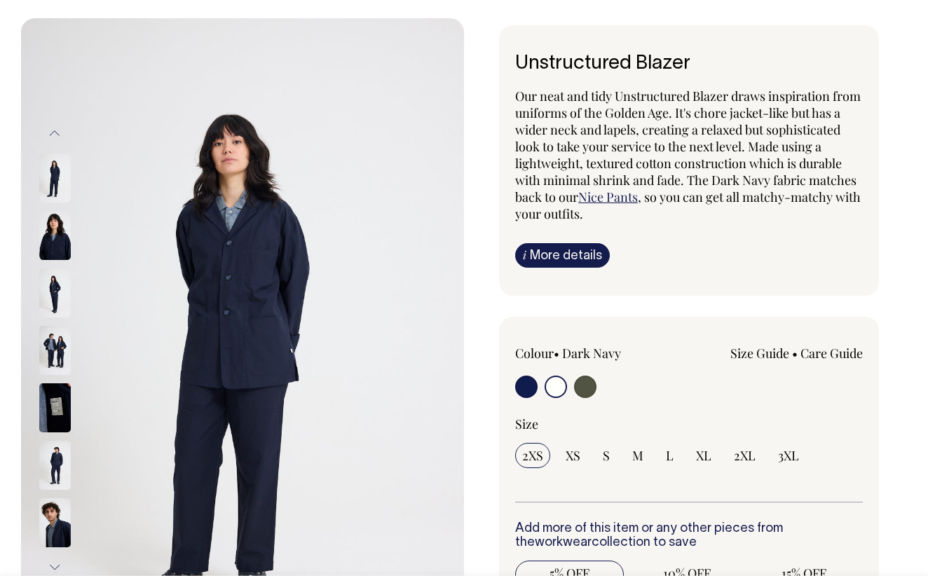
select select "Off-White"
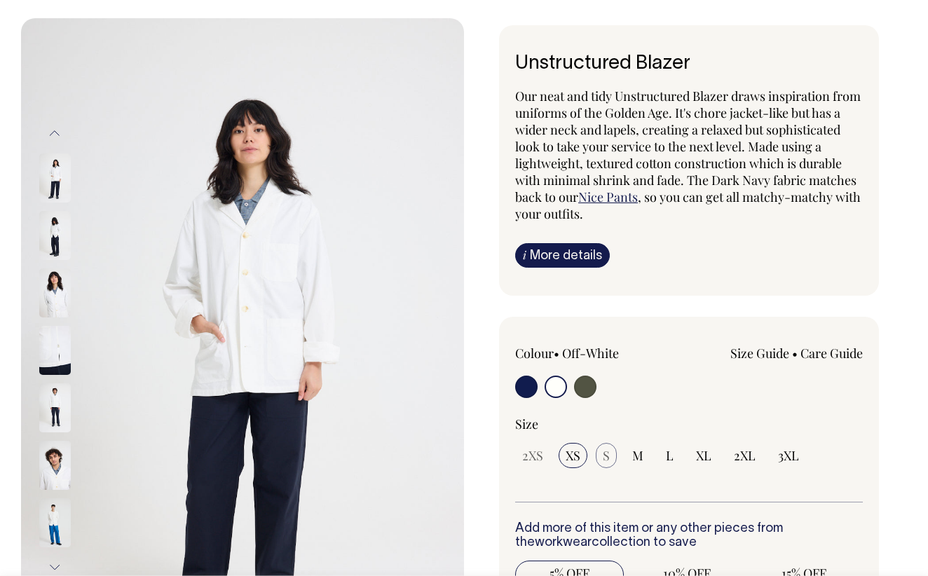
click at [604, 453] on span "S" at bounding box center [605, 455] width 7 height 17
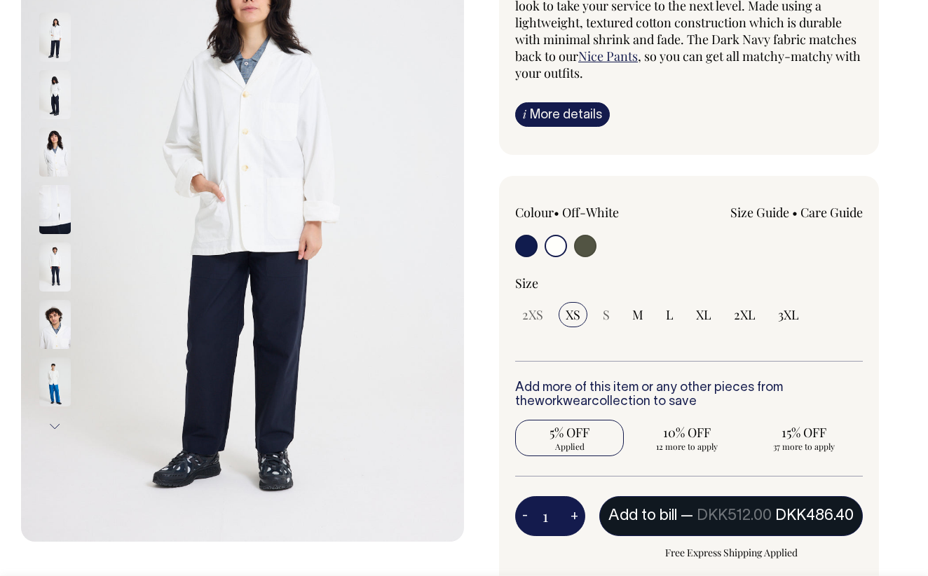
scroll to position [216, 0]
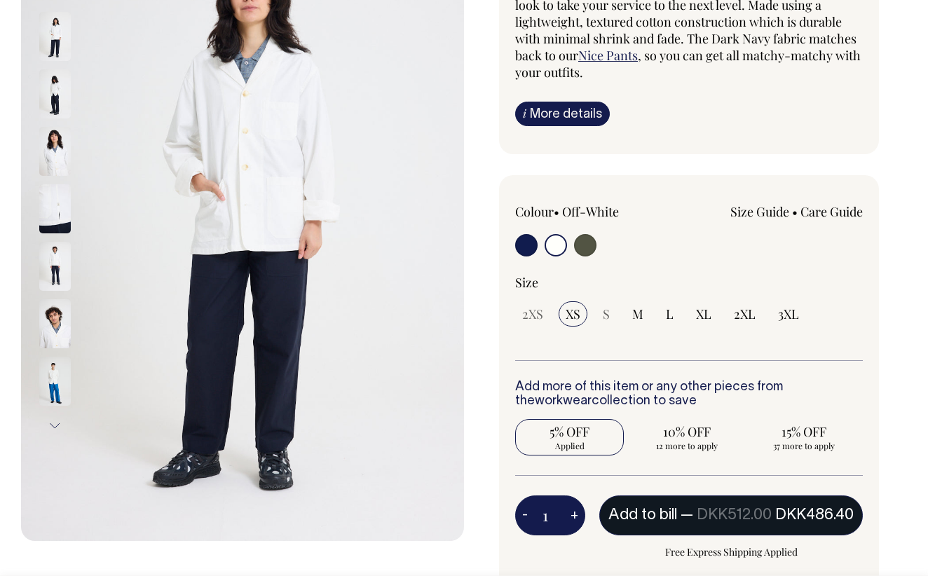
click at [704, 508] on span "DKK512.00" at bounding box center [733, 515] width 75 height 14
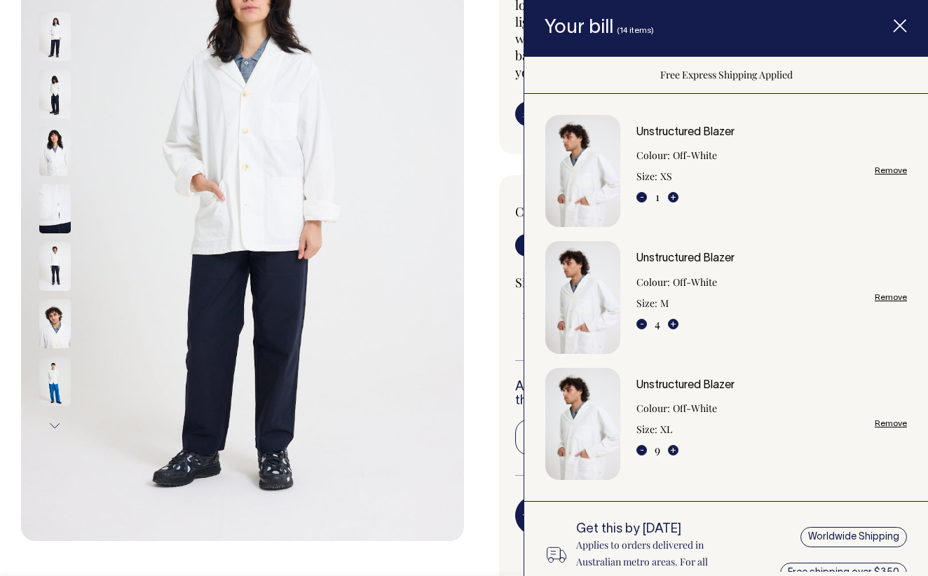
click at [894, 166] on link "Remove" at bounding box center [890, 170] width 32 height 9
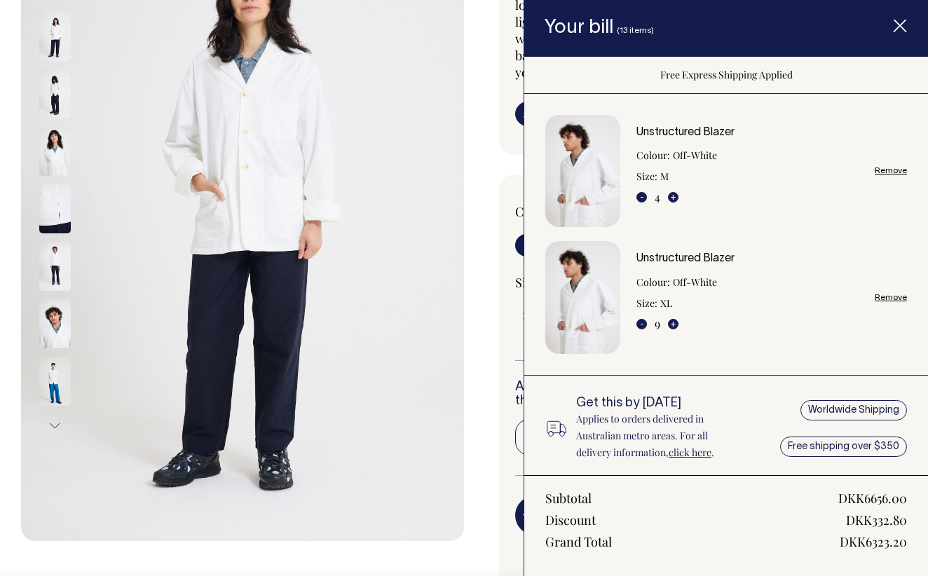
click at [895, 294] on link "Remove" at bounding box center [890, 297] width 32 height 9
radio input "false"
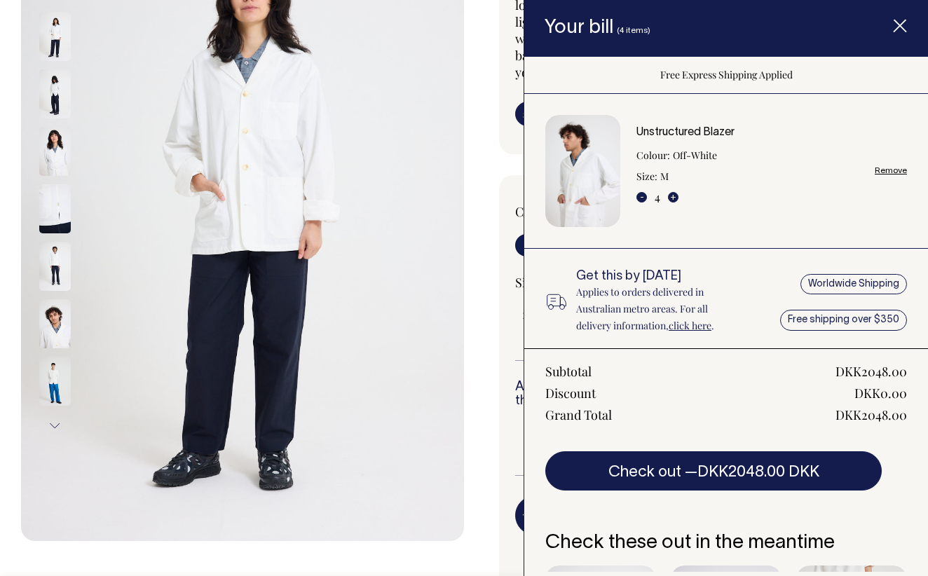
click at [886, 170] on link "Remove" at bounding box center [890, 170] width 32 height 9
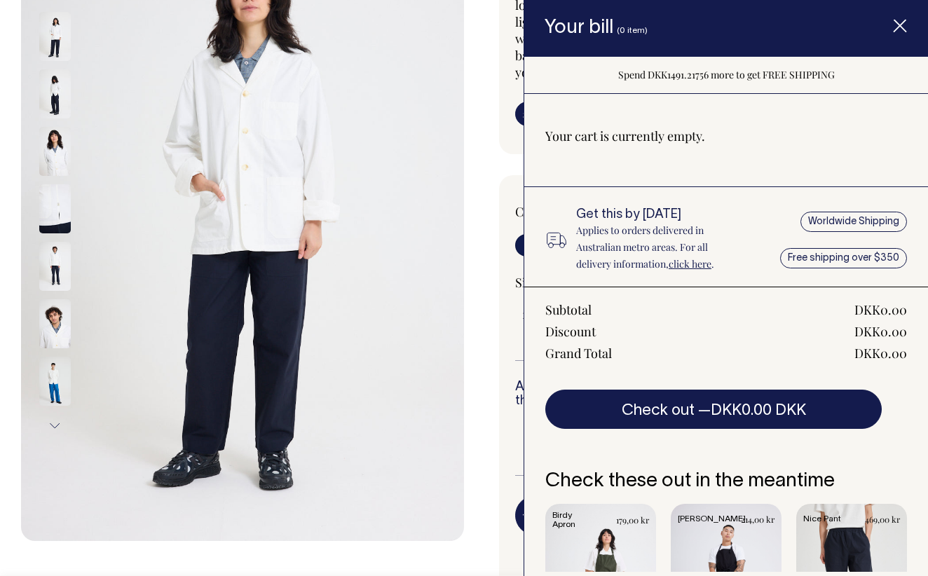
click at [900, 20] on icon "Item added to your cart" at bounding box center [900, 27] width 14 height 14
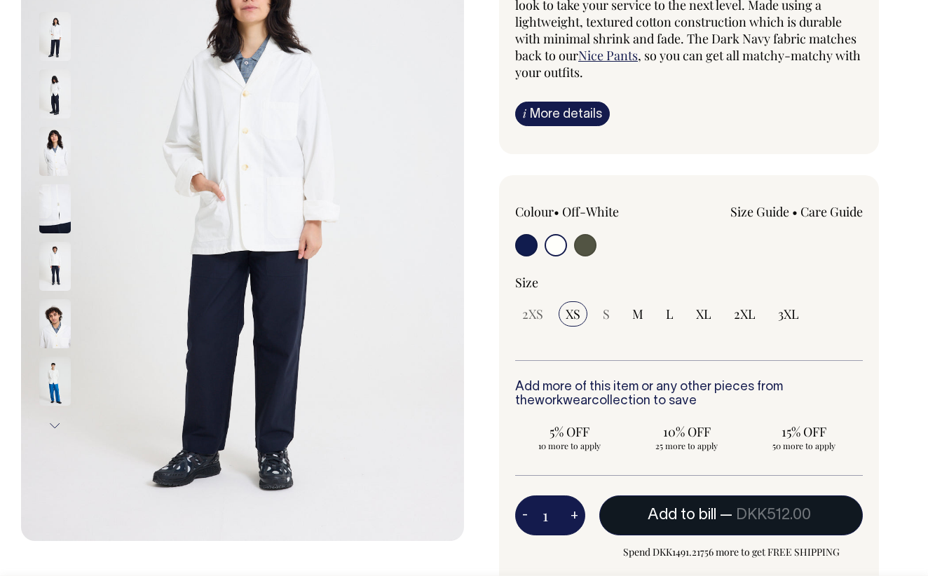
click at [552, 247] on input "radio" at bounding box center [555, 245] width 22 height 22
click at [603, 315] on span "S" at bounding box center [605, 313] width 7 height 17
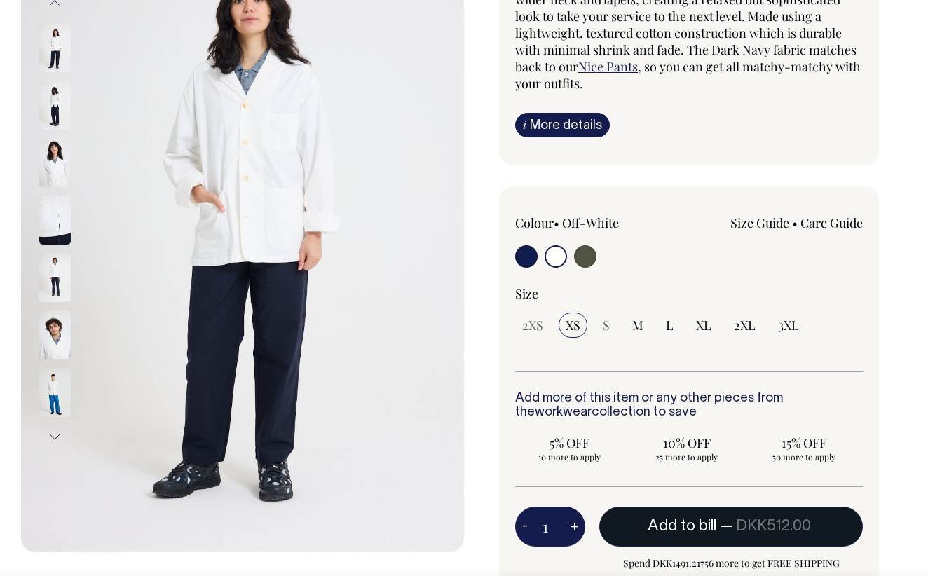
scroll to position [204, 0]
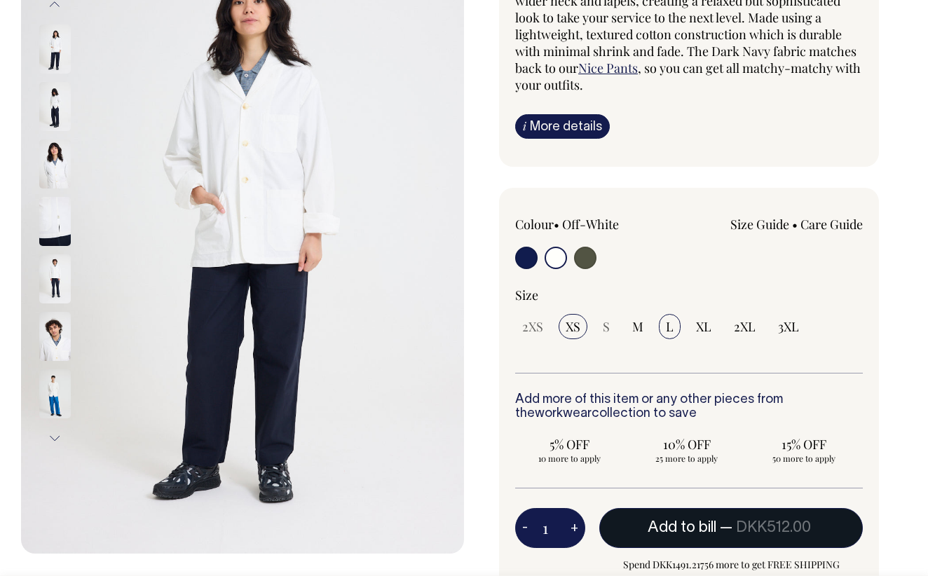
click at [661, 322] on input "L" at bounding box center [670, 326] width 22 height 25
radio input "true"
select select "L"
click at [657, 259] on div "Size Guide Size Guide Cici (she) wears an extra small and Amir (he) wears a lar…" at bounding box center [758, 239] width 209 height 46
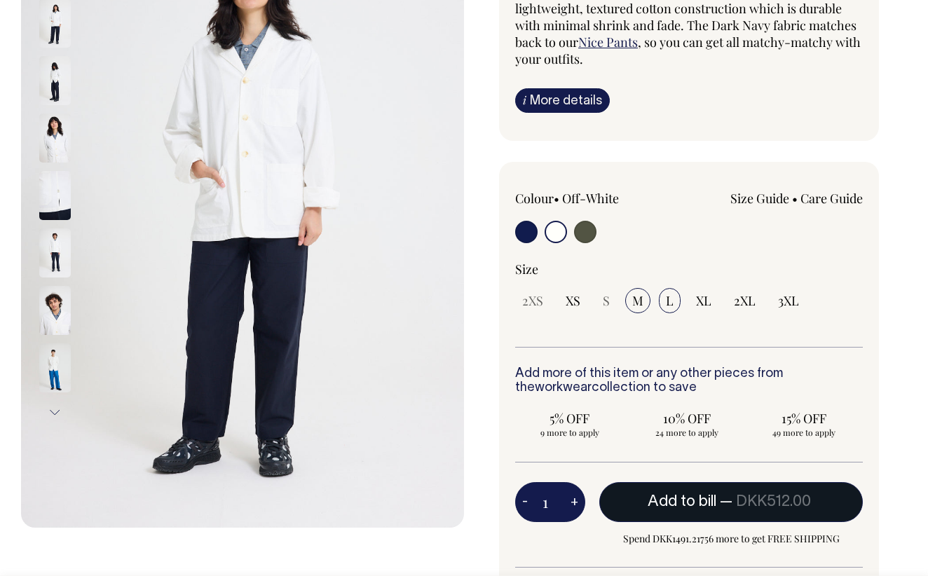
click at [645, 294] on input "M" at bounding box center [637, 300] width 25 height 25
radio input "true"
select select "M"
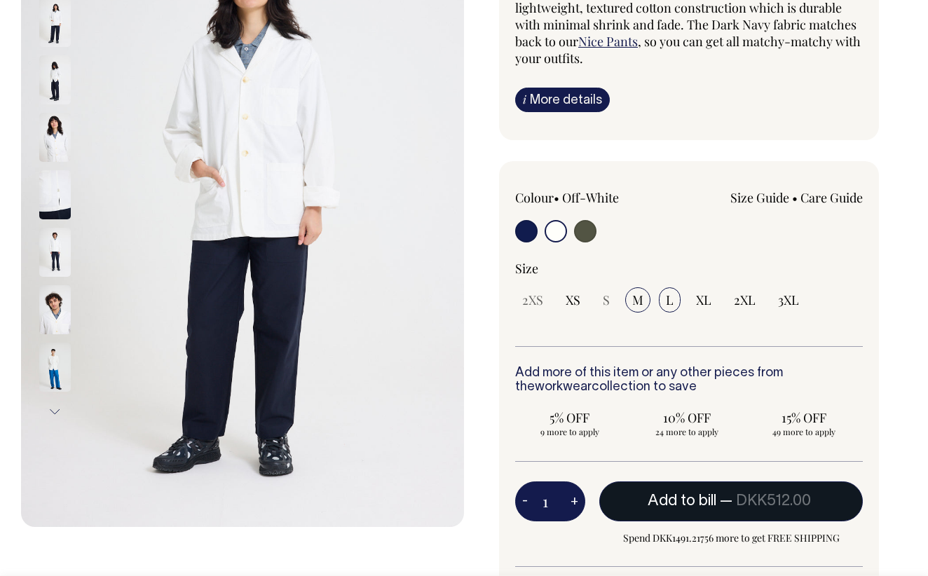
click at [668, 300] on span "L" at bounding box center [670, 299] width 8 height 17
click at [668, 300] on input "L" at bounding box center [670, 299] width 22 height 25
radio input "true"
select select "L"
click at [631, 254] on div "Colour • Off-White Size Guide" at bounding box center [688, 268] width 347 height 158
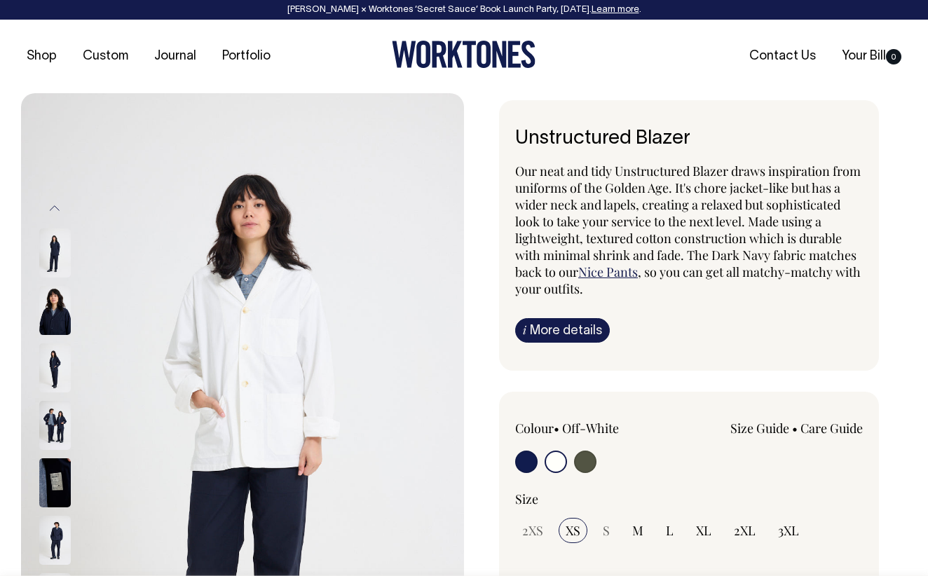
select select "Off-White"
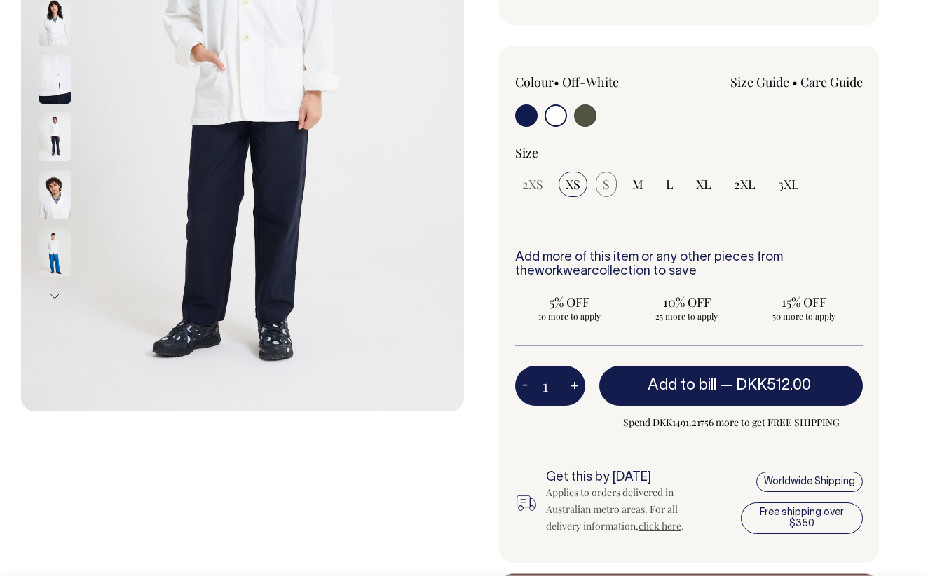
scroll to position [347, 0]
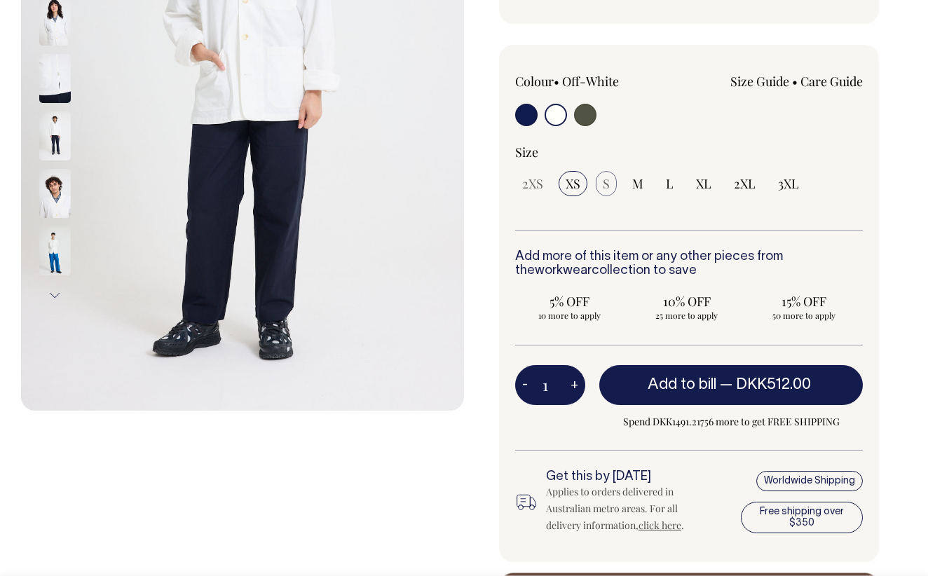
click at [603, 177] on span "S" at bounding box center [605, 183] width 7 height 17
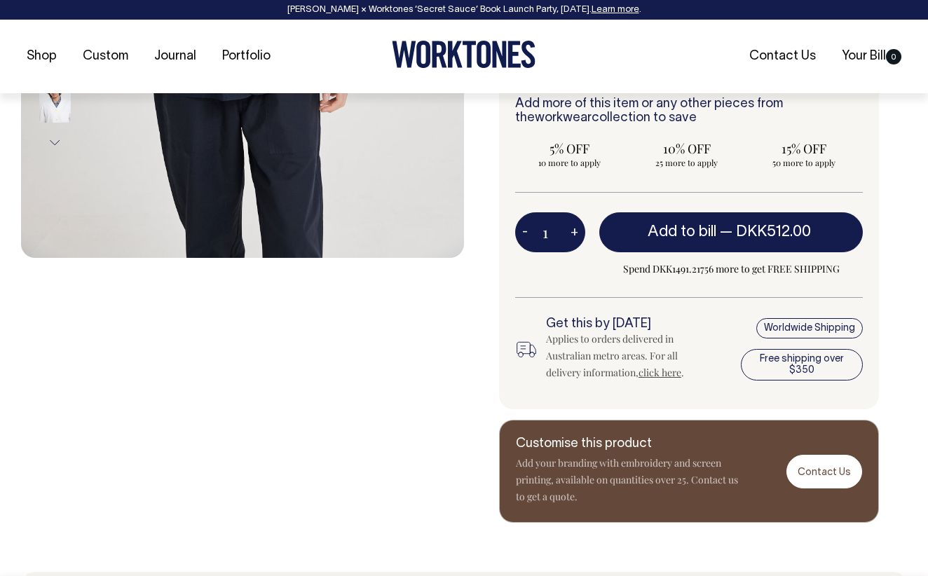
scroll to position [500, 0]
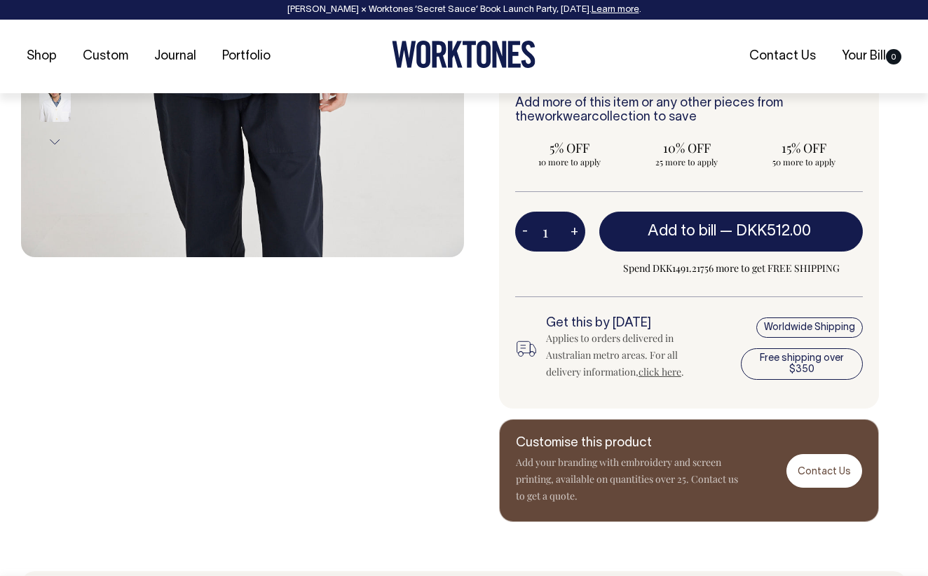
click at [787, 329] on div "Worldwide Shipping Free shipping over $350" at bounding box center [801, 349] width 122 height 64
click at [670, 368] on link "click here" at bounding box center [659, 371] width 43 height 13
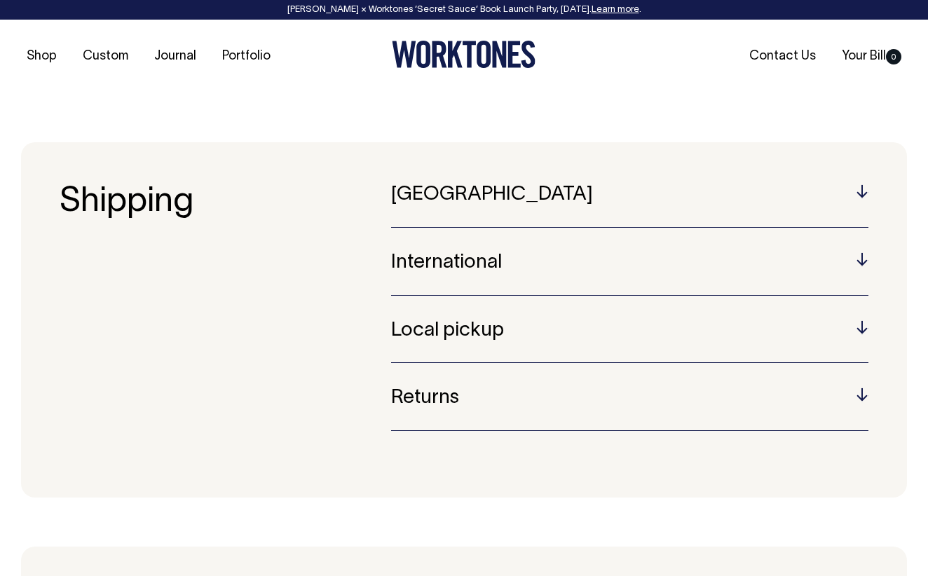
click at [785, 259] on h5 "International" at bounding box center [629, 263] width 477 height 22
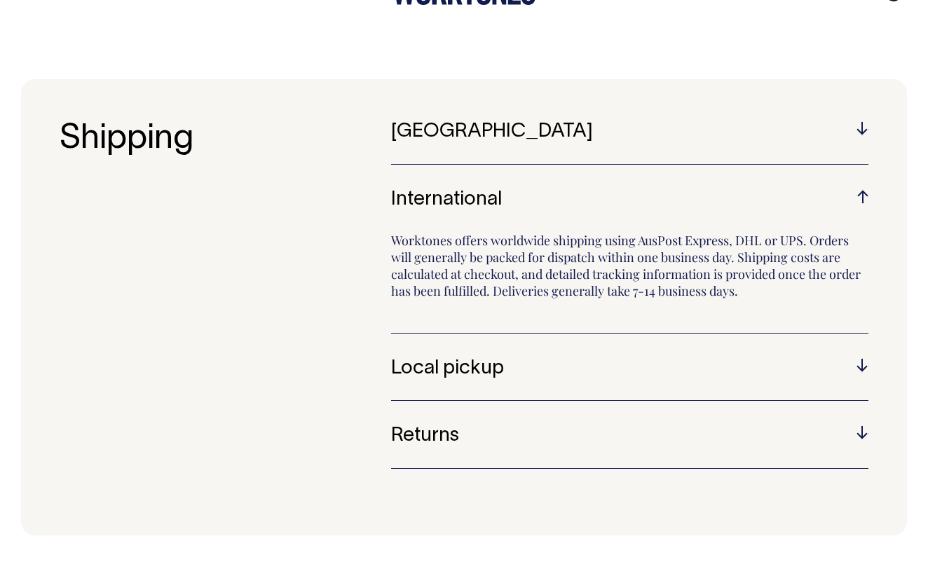
click at [854, 441] on h5 "Returns" at bounding box center [629, 436] width 477 height 22
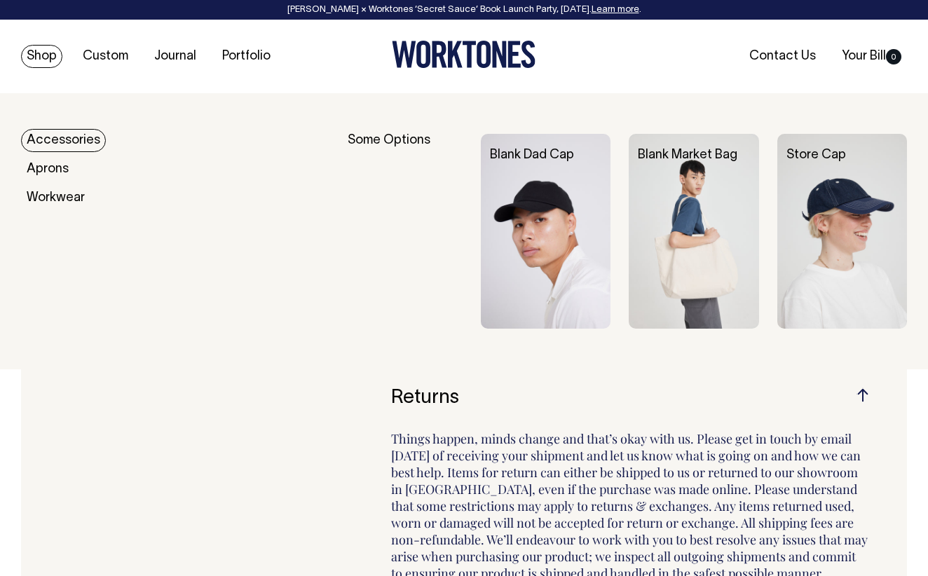
click at [46, 51] on link "Shop" at bounding box center [41, 56] width 41 height 23
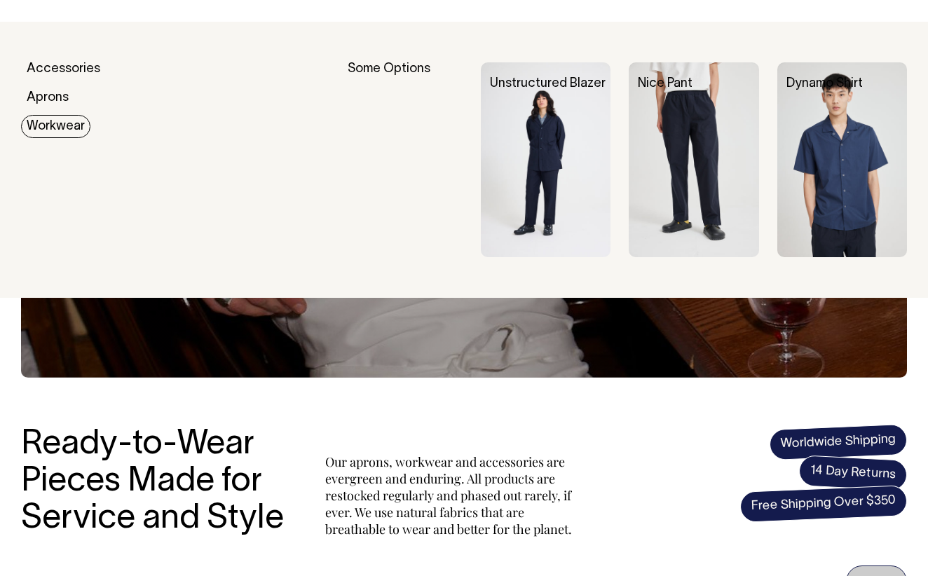
scroll to position [74, 0]
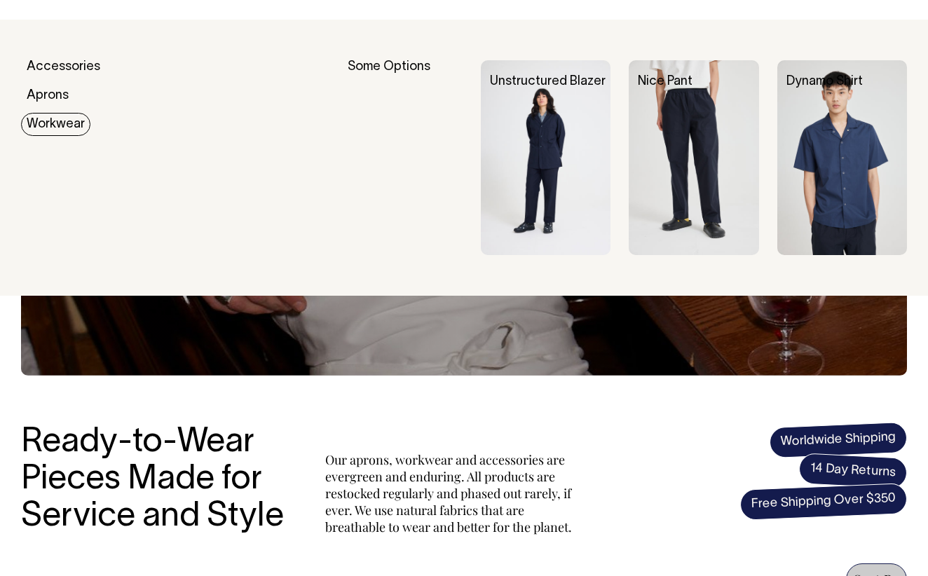
click at [516, 158] on img at bounding box center [546, 157] width 130 height 195
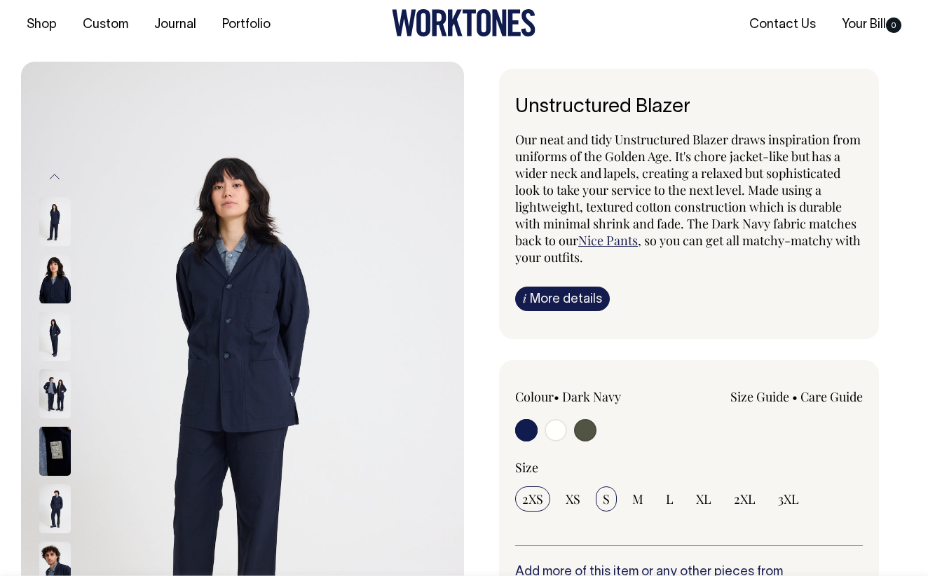
click at [607, 494] on span "S" at bounding box center [605, 498] width 7 height 17
click at [607, 494] on input "S" at bounding box center [605, 498] width 21 height 25
radio input "true"
select select "S"
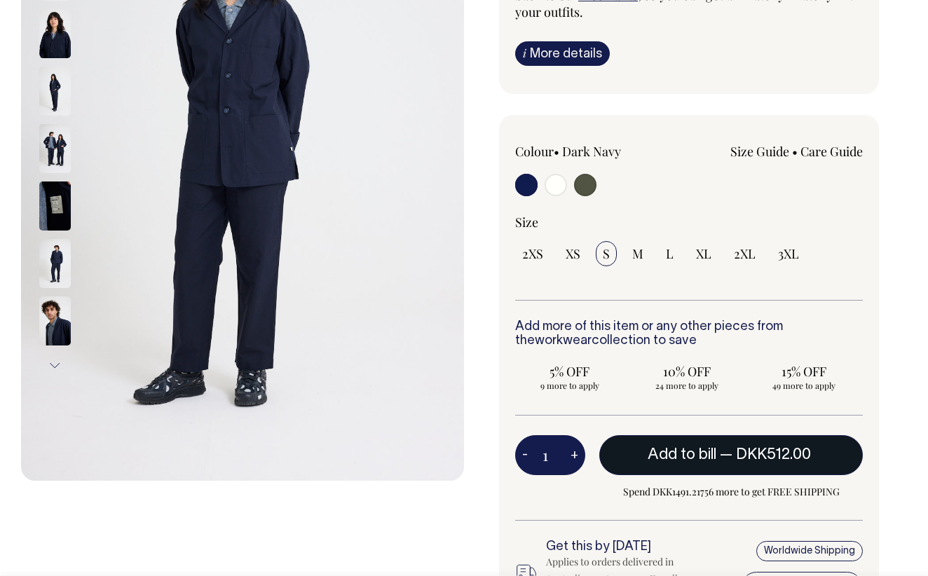
scroll to position [277, 0]
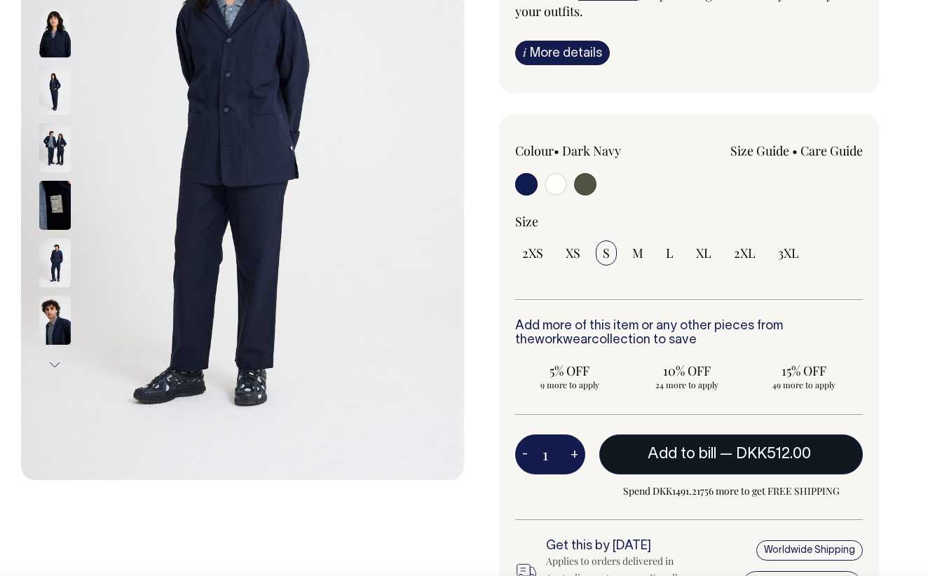
click at [697, 461] on button "Add to bill — DKK512.00" at bounding box center [730, 453] width 263 height 39
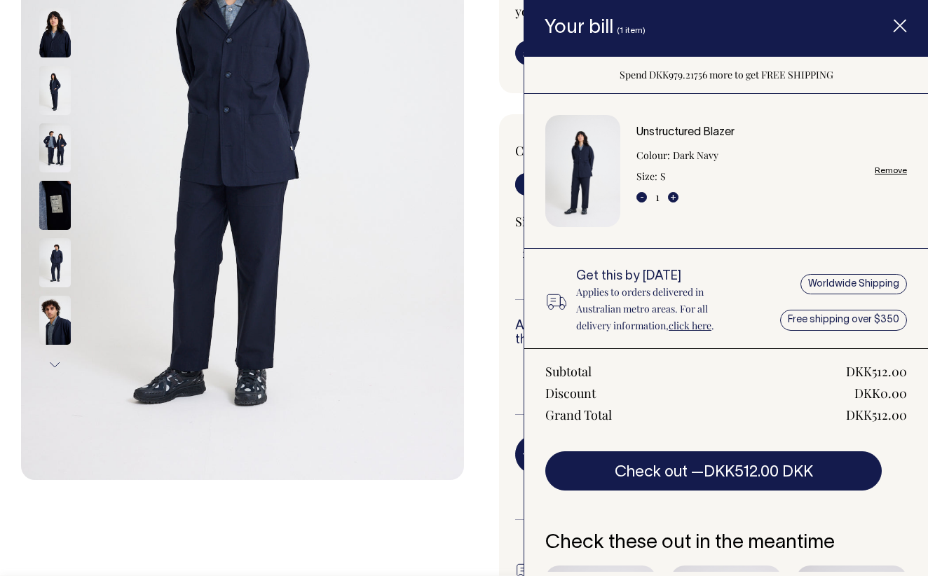
click at [889, 167] on link "Remove" at bounding box center [890, 170] width 32 height 9
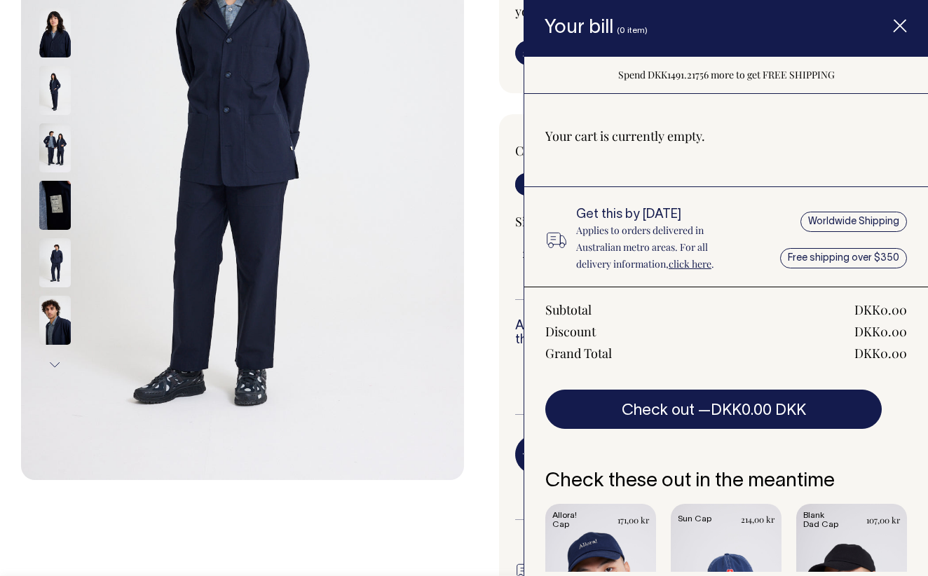
click at [900, 18] on span "Item added to your cart" at bounding box center [899, 29] width 56 height 60
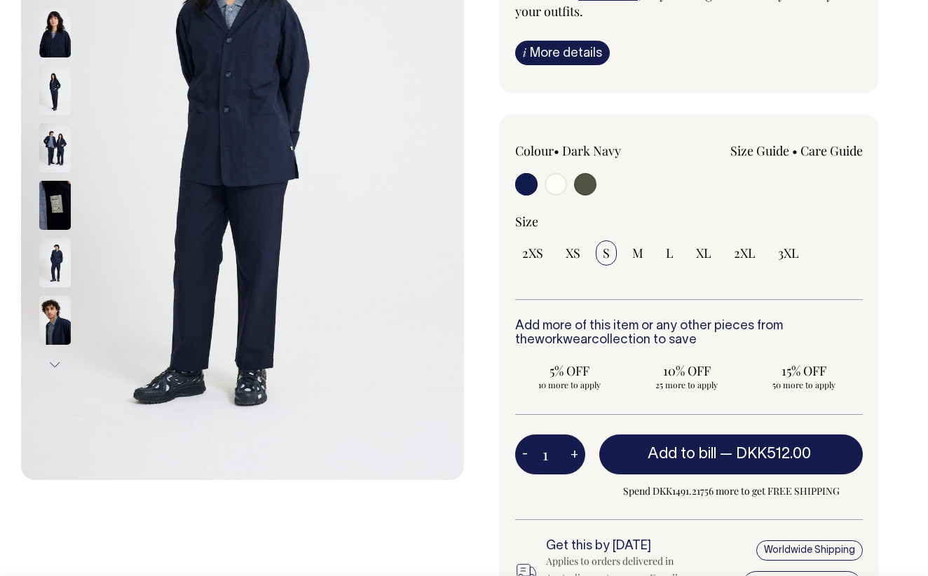
click at [553, 184] on input "radio" at bounding box center [555, 184] width 22 height 22
radio input "true"
select select "Off-White"
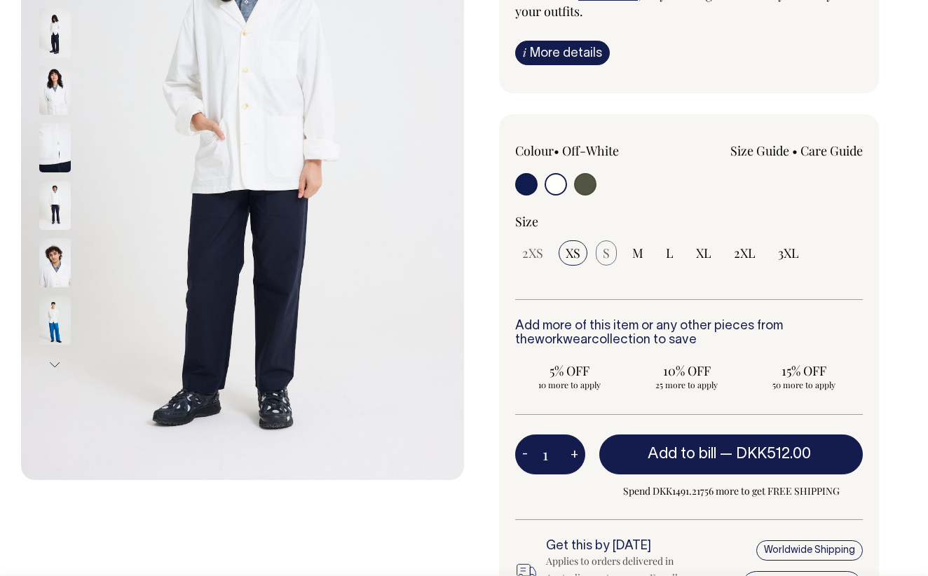
click at [605, 258] on span "S" at bounding box center [605, 252] width 7 height 17
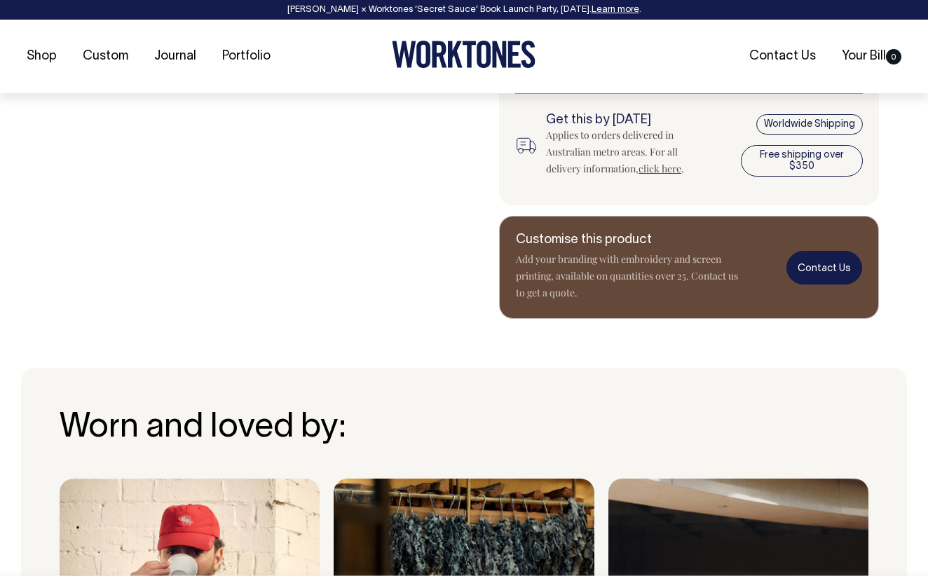
scroll to position [704, 0]
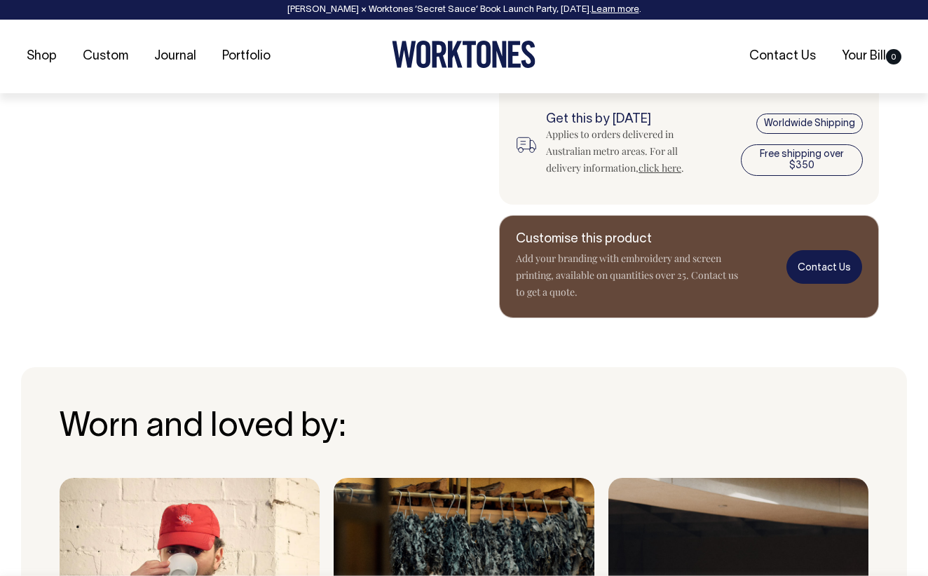
click at [841, 264] on link "Contact Us" at bounding box center [824, 266] width 76 height 33
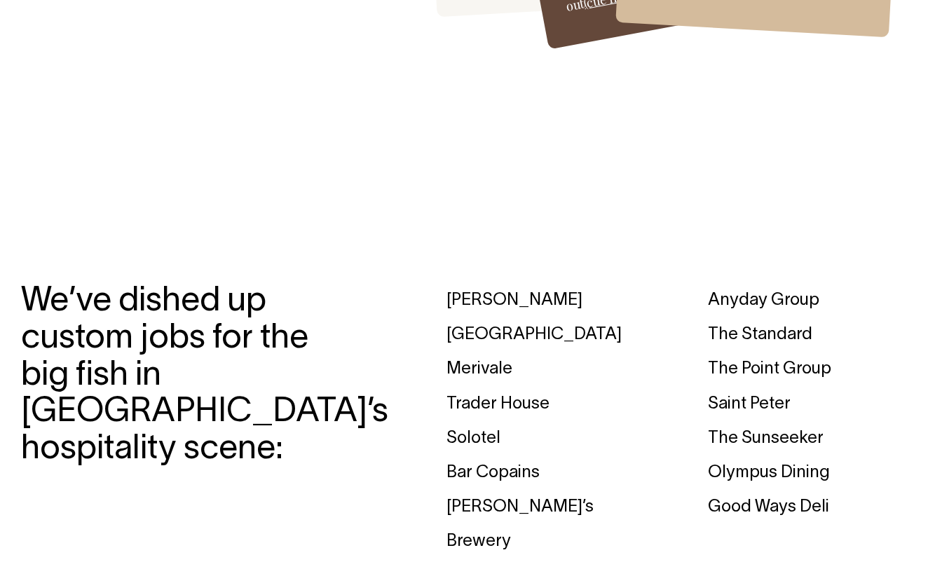
scroll to position [4011, 0]
